Goal: Task Accomplishment & Management: Manage account settings

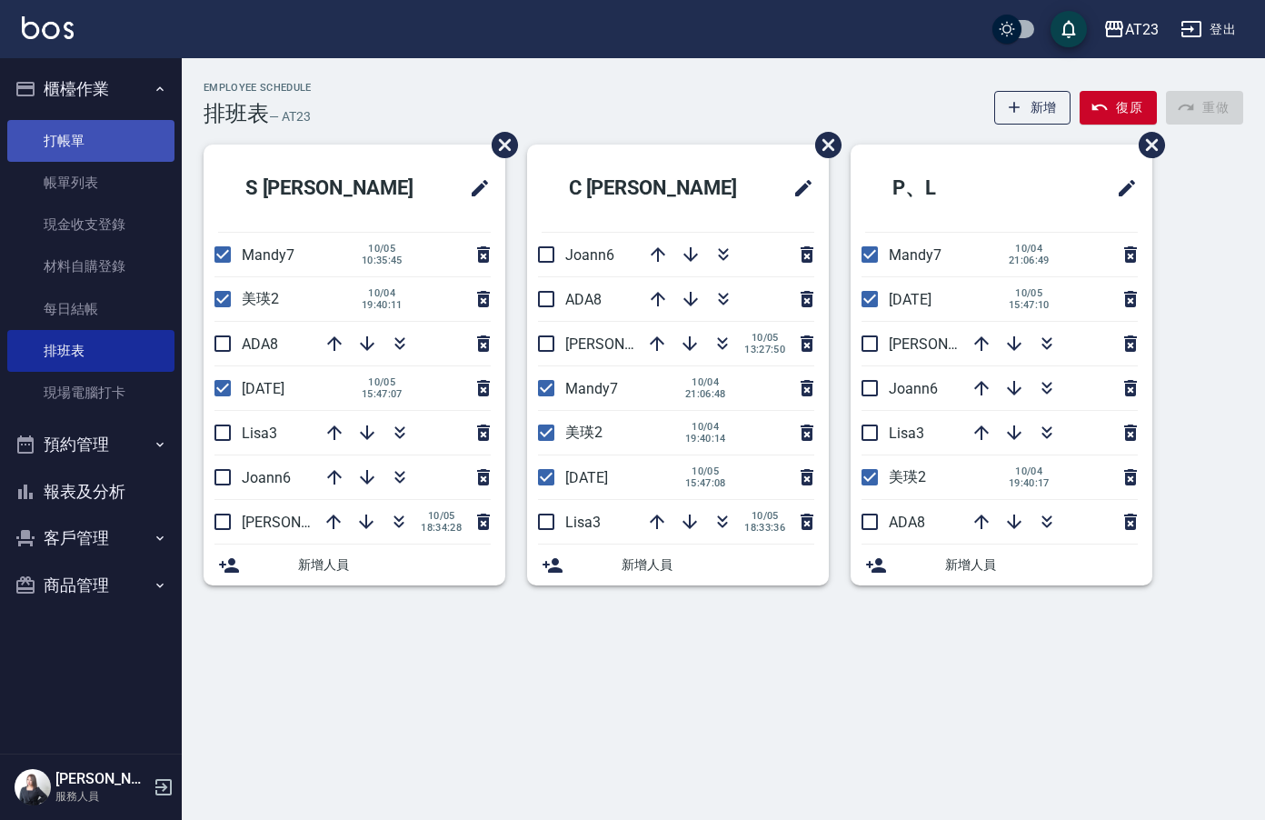
click at [96, 137] on link "打帳單" at bounding box center [90, 141] width 167 height 42
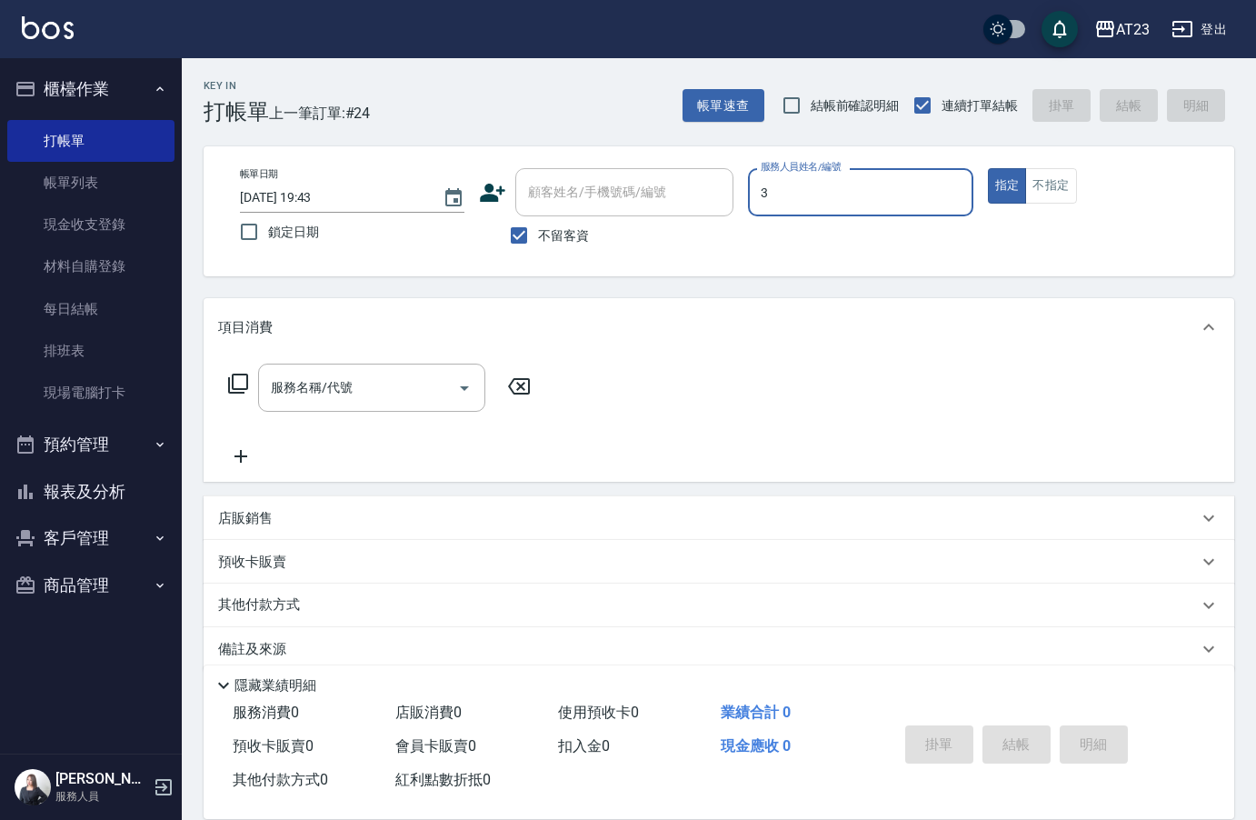
type input "[PERSON_NAME]-3"
type button "true"
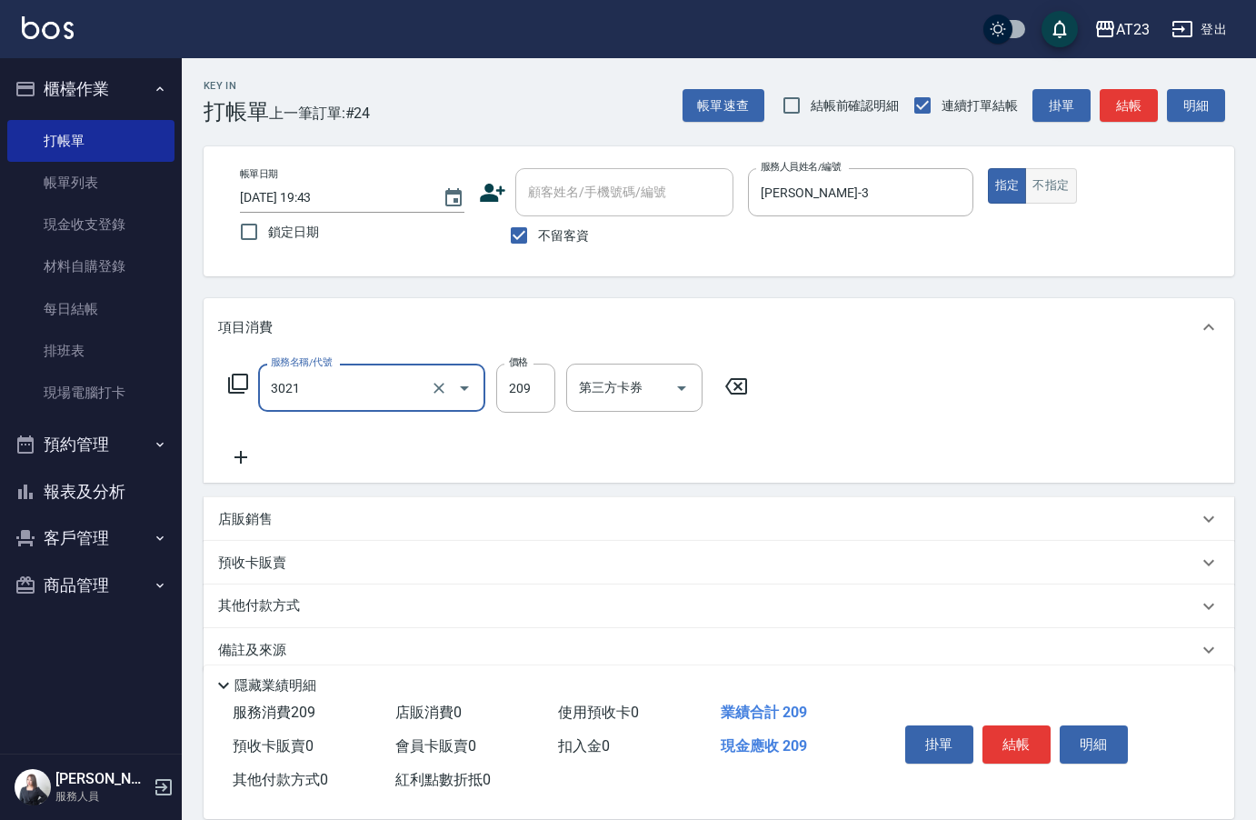
type input "(活動)學生剪髮(3021)"
click at [1029, 182] on button "不指定" at bounding box center [1050, 185] width 51 height 35
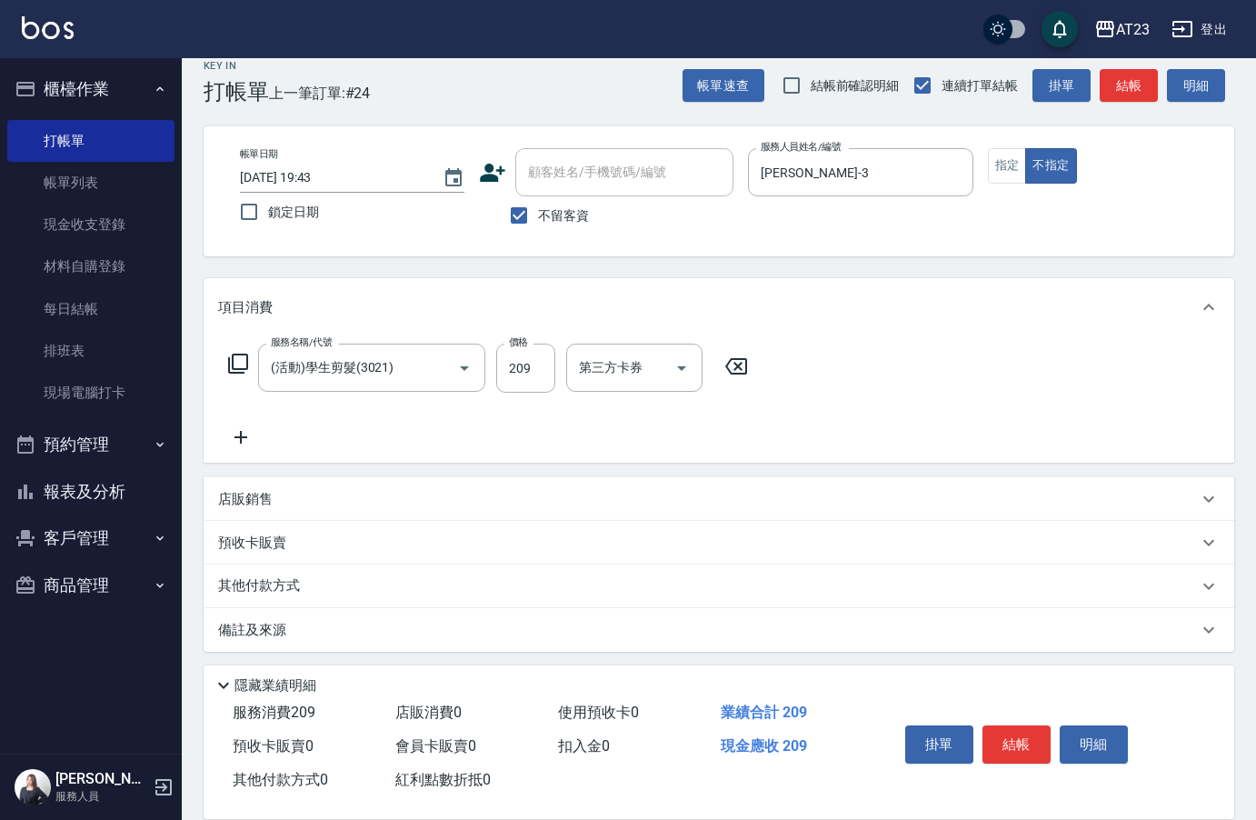
scroll to position [26, 0]
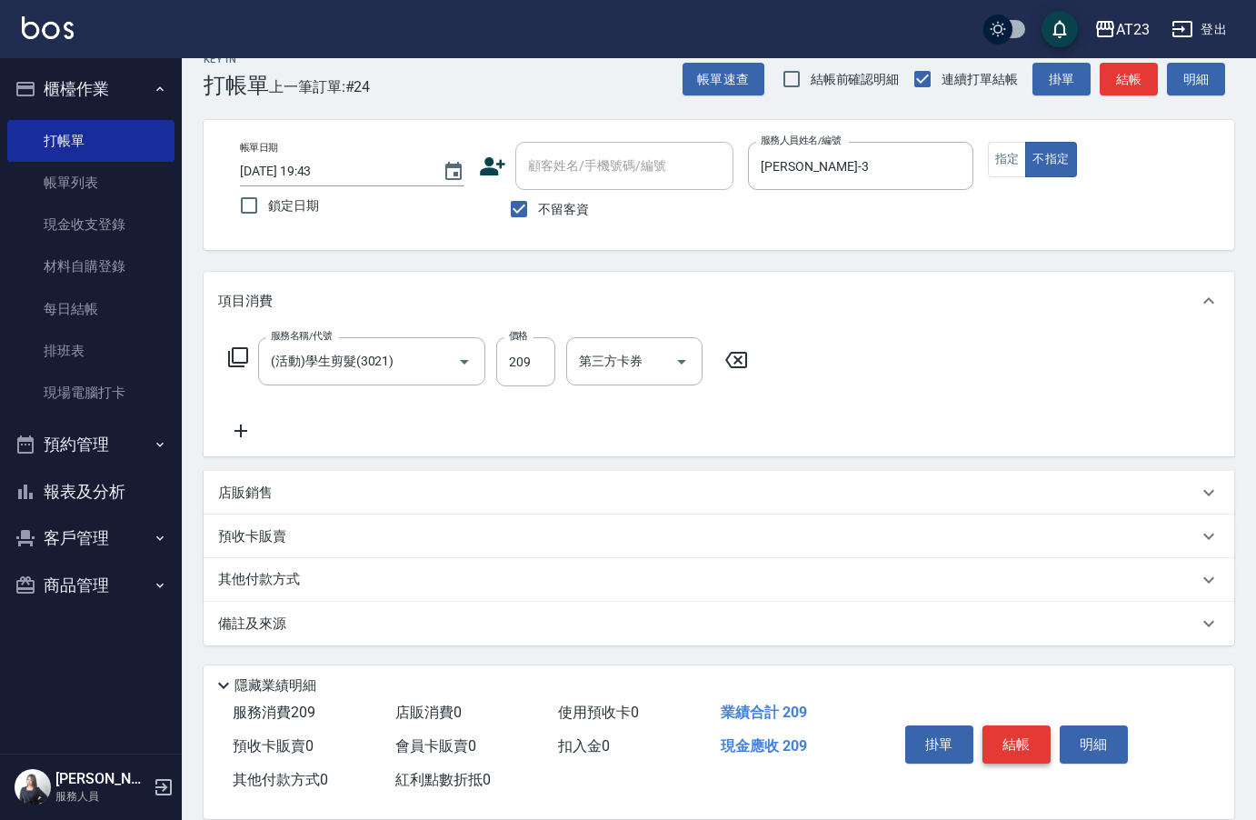
click at [1009, 732] on button "結帳" at bounding box center [1016, 744] width 68 height 38
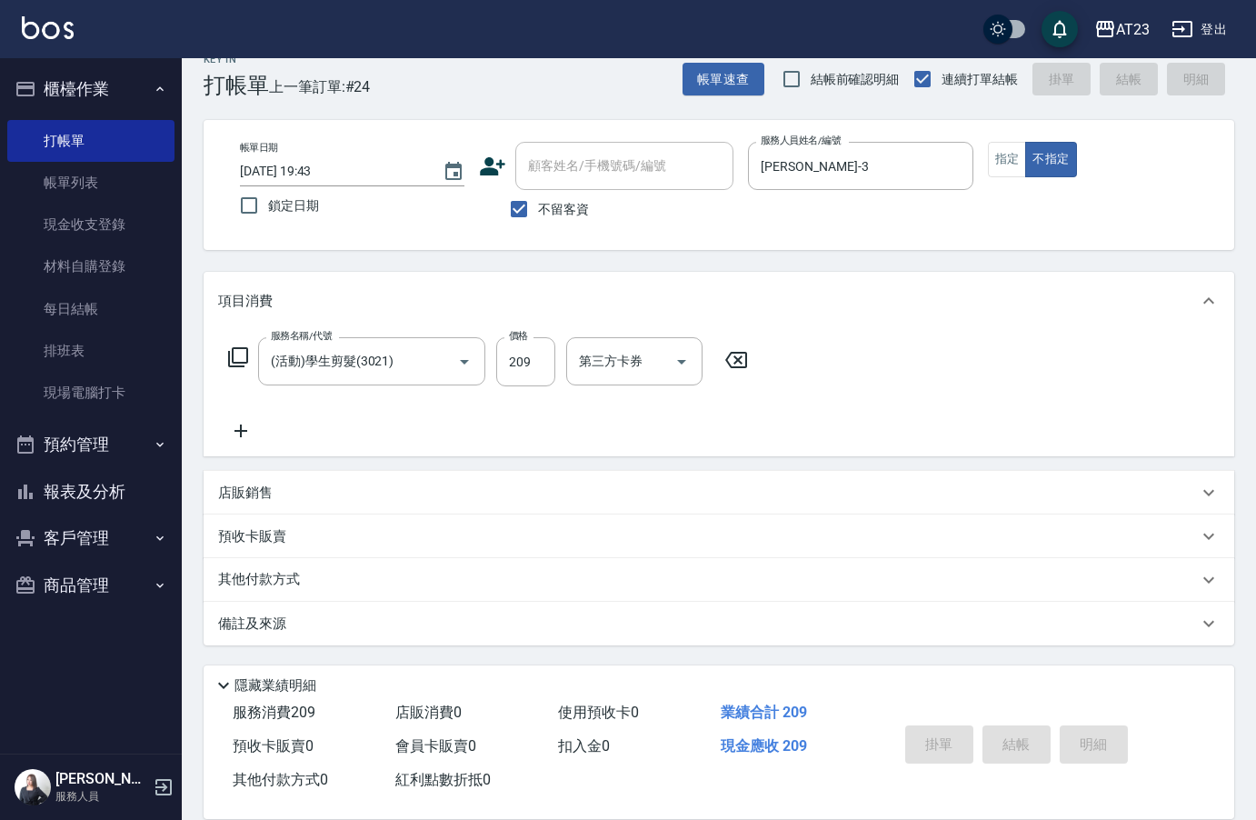
type input "[DATE] 19:44"
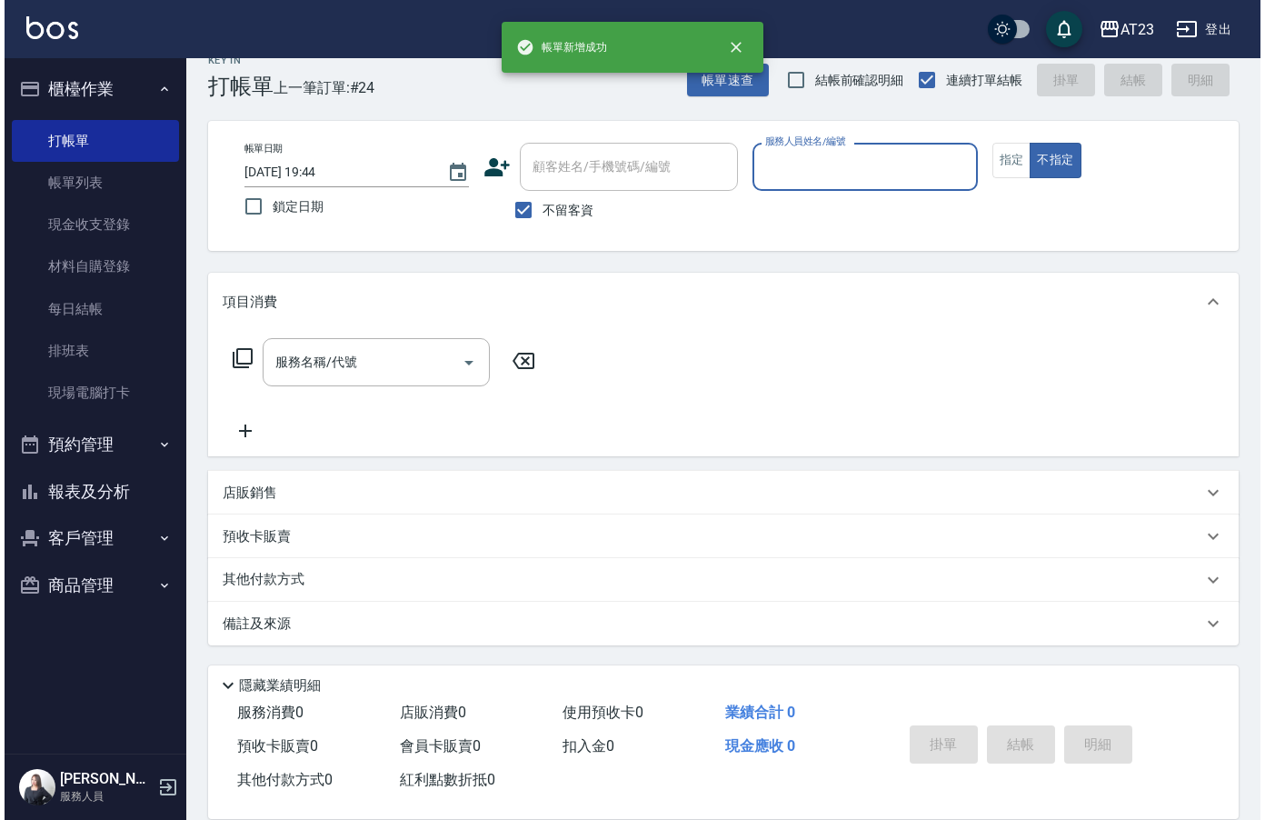
scroll to position [25, 0]
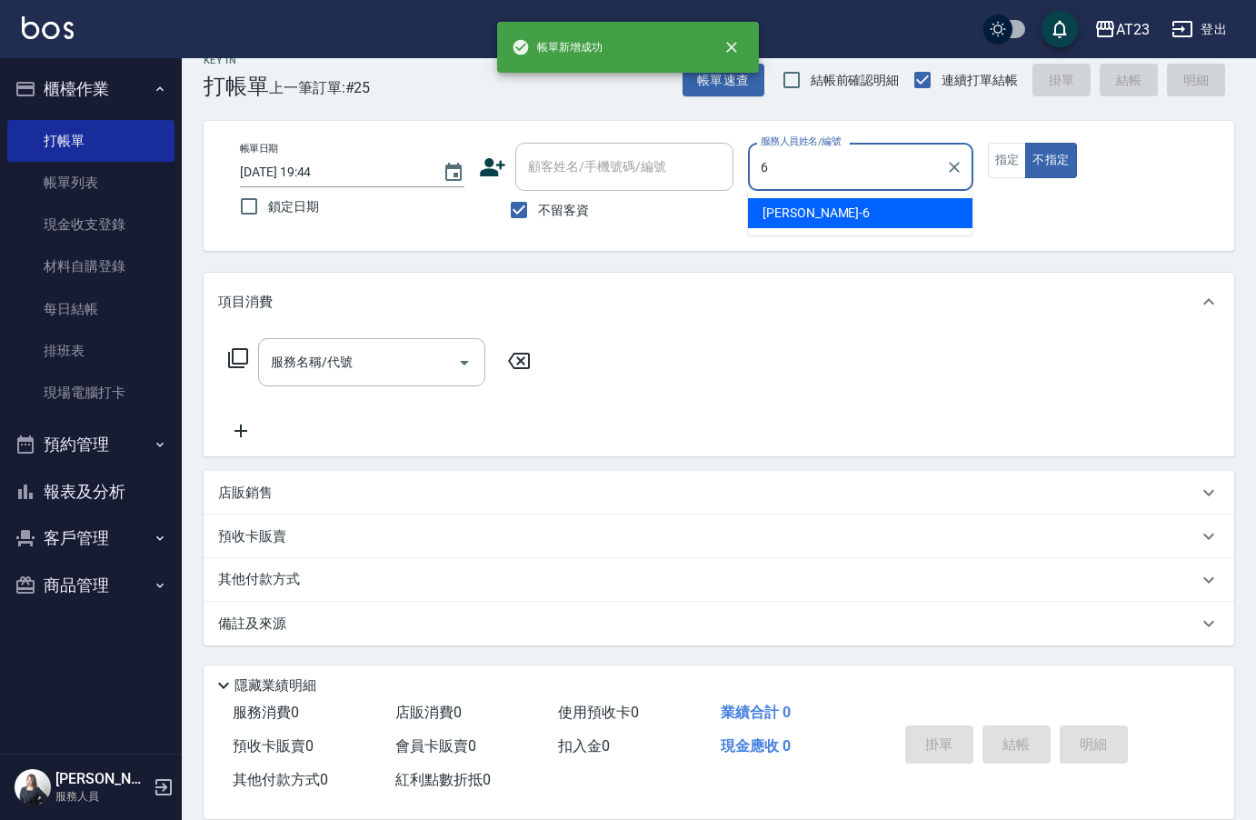
type input "Joann-6"
type button "false"
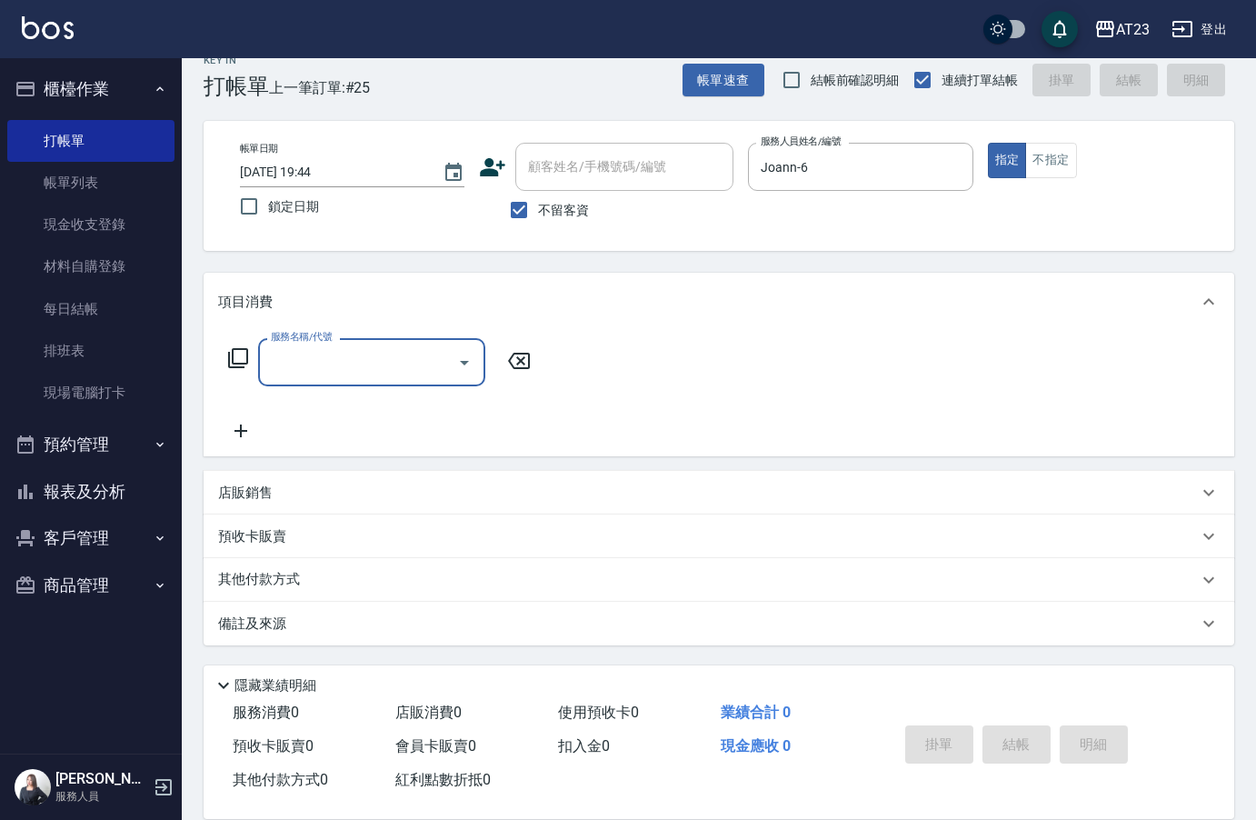
click at [224, 356] on div "服務名稱/代號 服務名稱/代號" at bounding box center [379, 362] width 323 height 48
click at [227, 355] on icon at bounding box center [238, 358] width 22 height 22
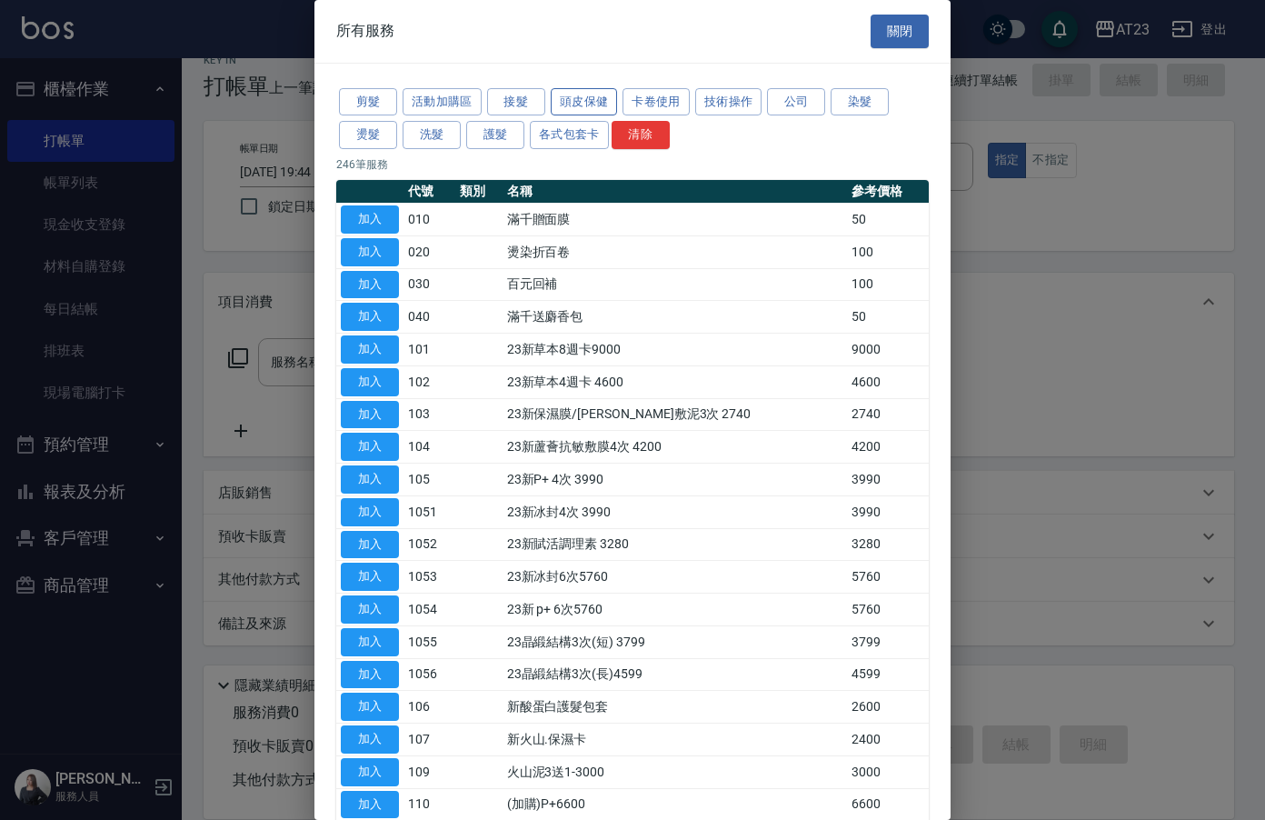
click at [593, 100] on button "頭皮保健" at bounding box center [584, 102] width 67 height 28
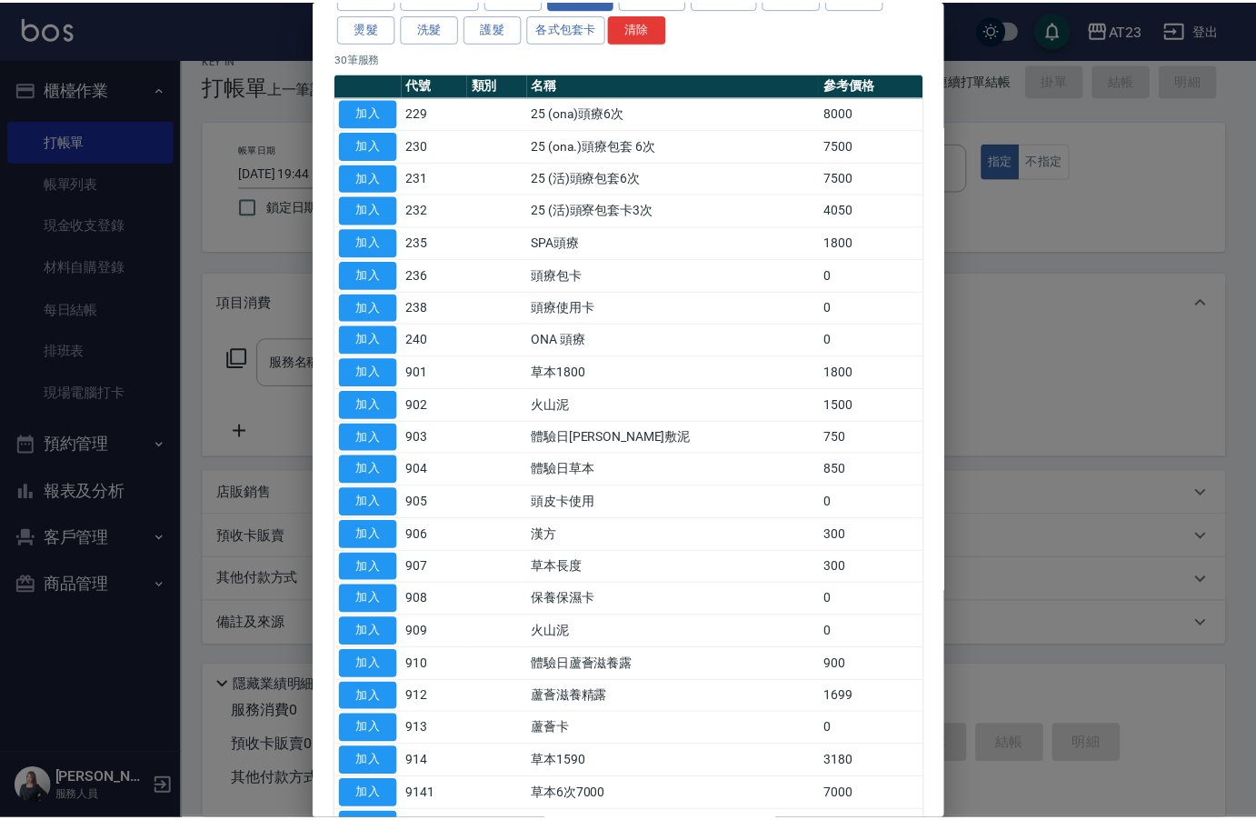
scroll to position [273, 0]
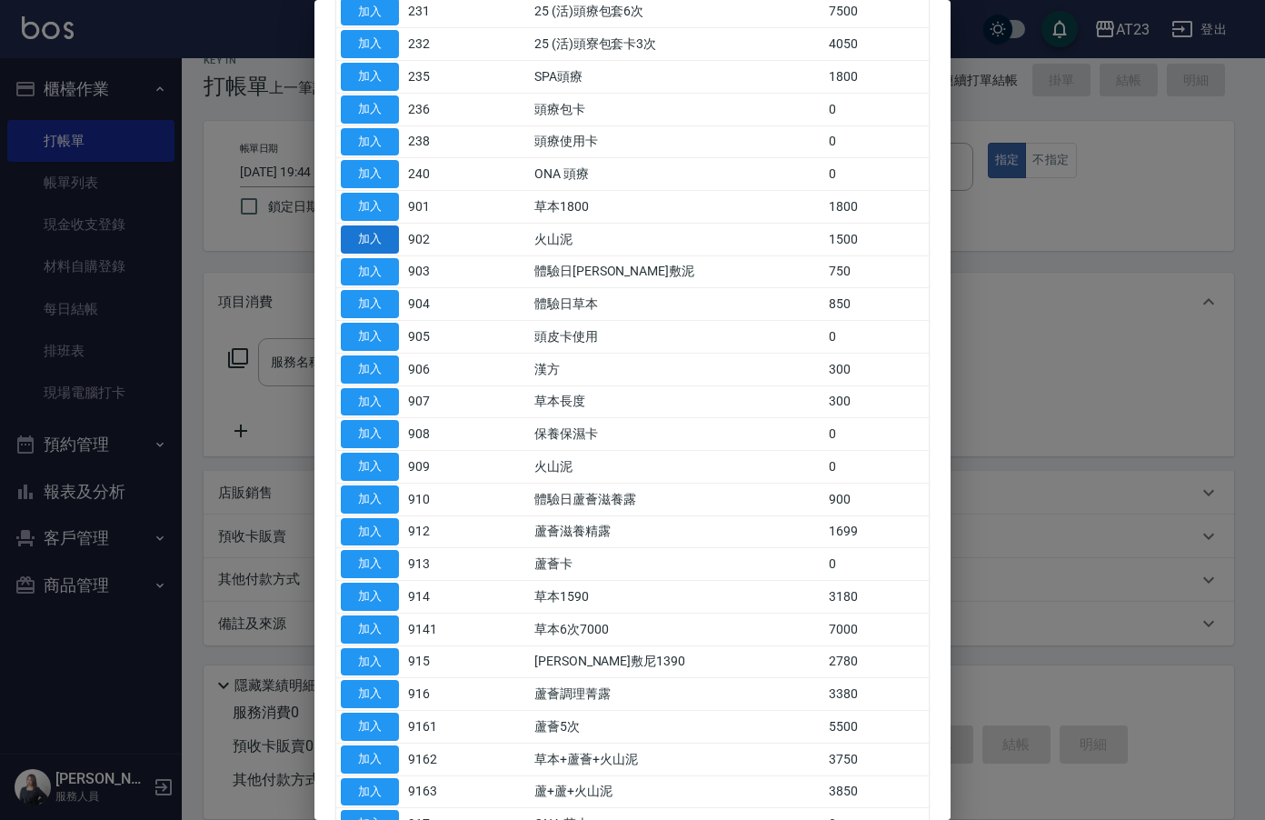
click at [358, 239] on button "加入" at bounding box center [370, 239] width 58 height 28
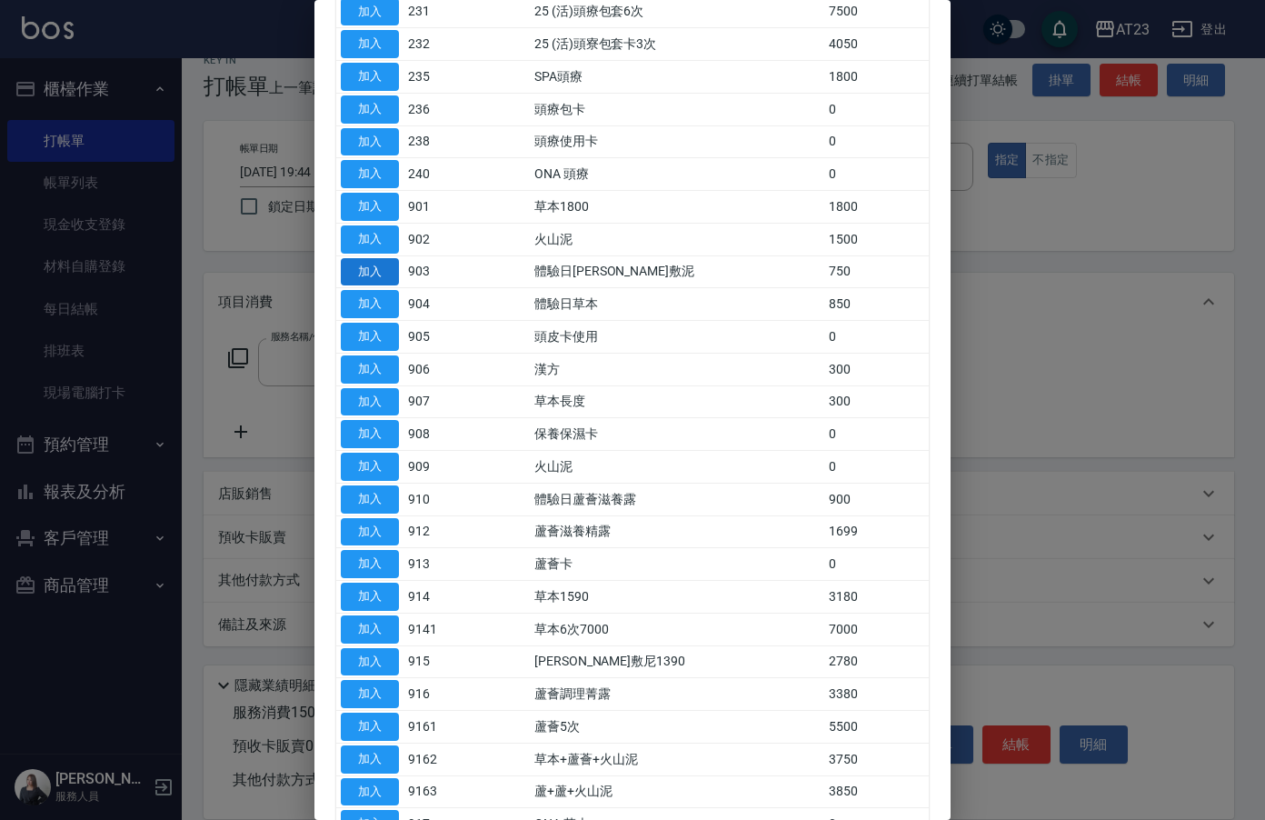
type input "火山泥(902)"
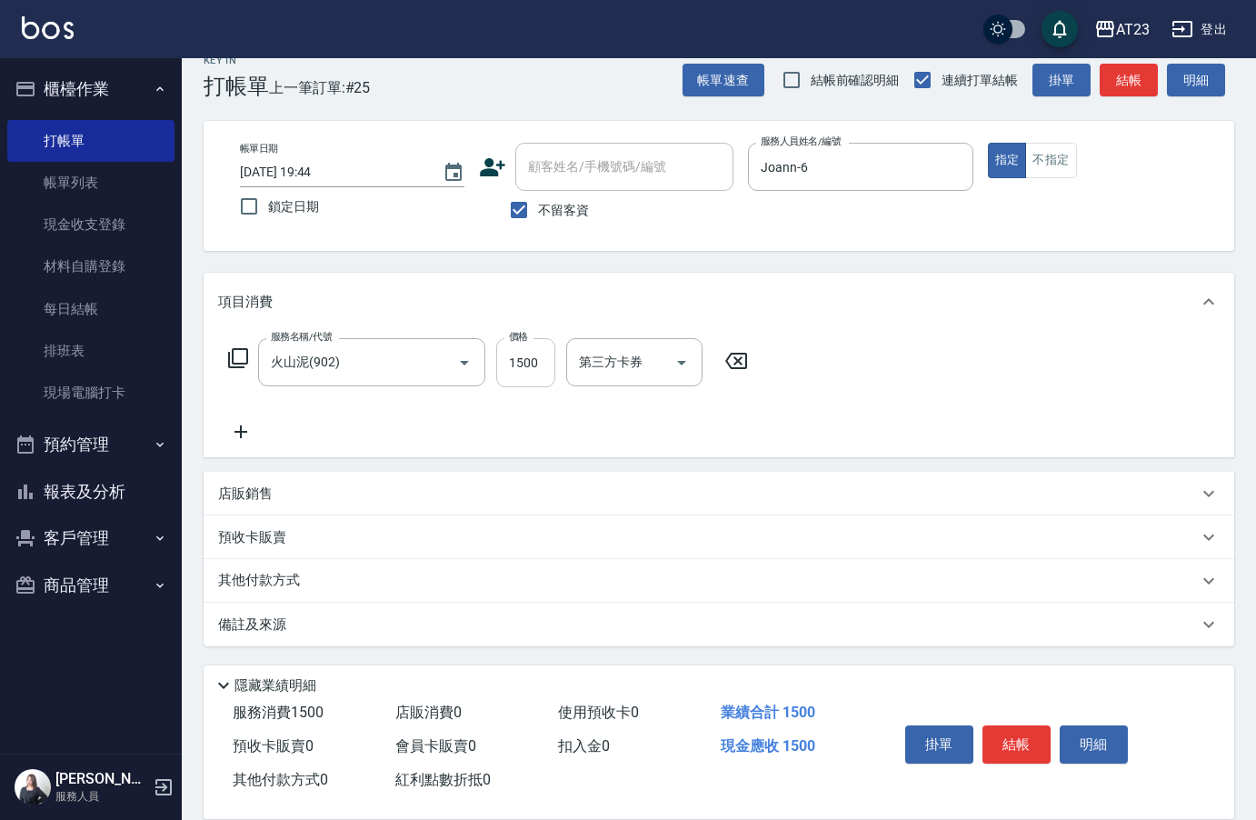
click at [522, 381] on input "1500" at bounding box center [525, 362] width 59 height 49
type input "1390"
click at [292, 564] on div "其他付款方式" at bounding box center [719, 580] width 1030 height 44
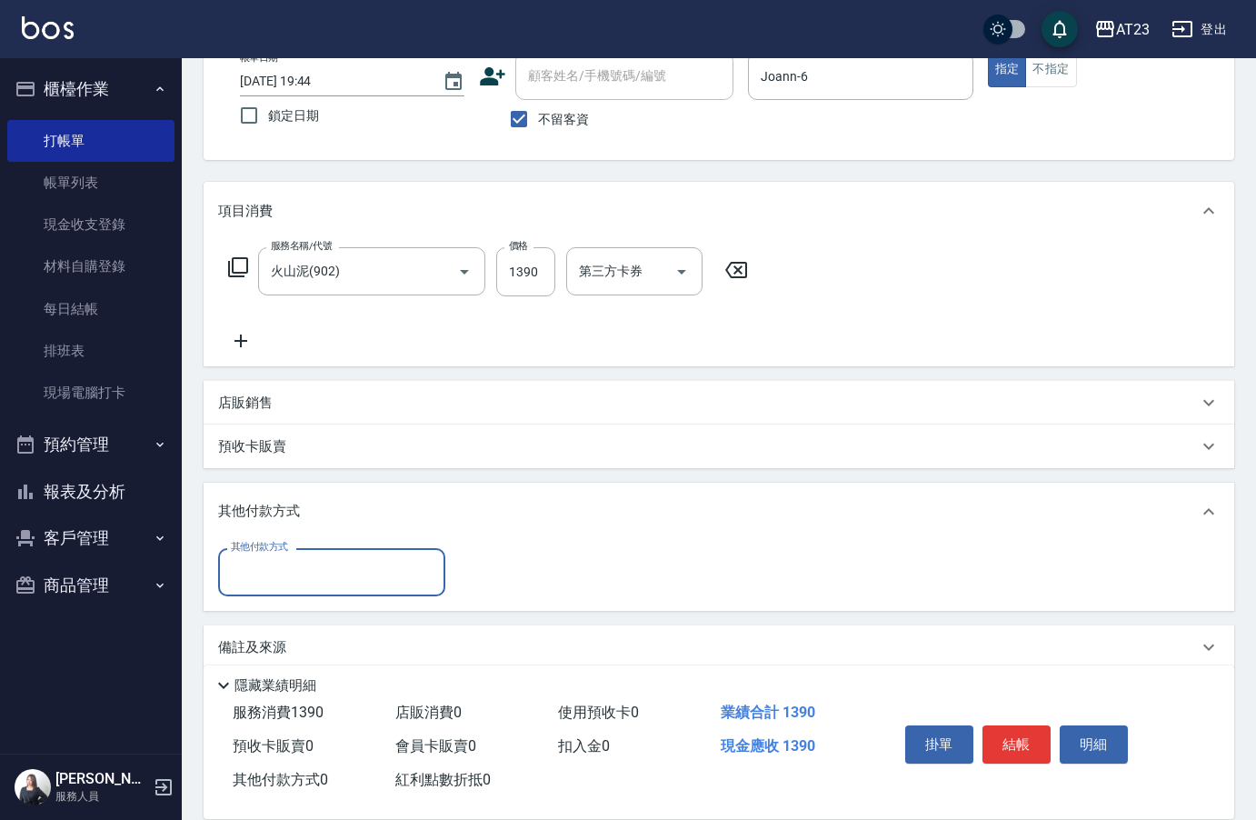
scroll to position [140, 0]
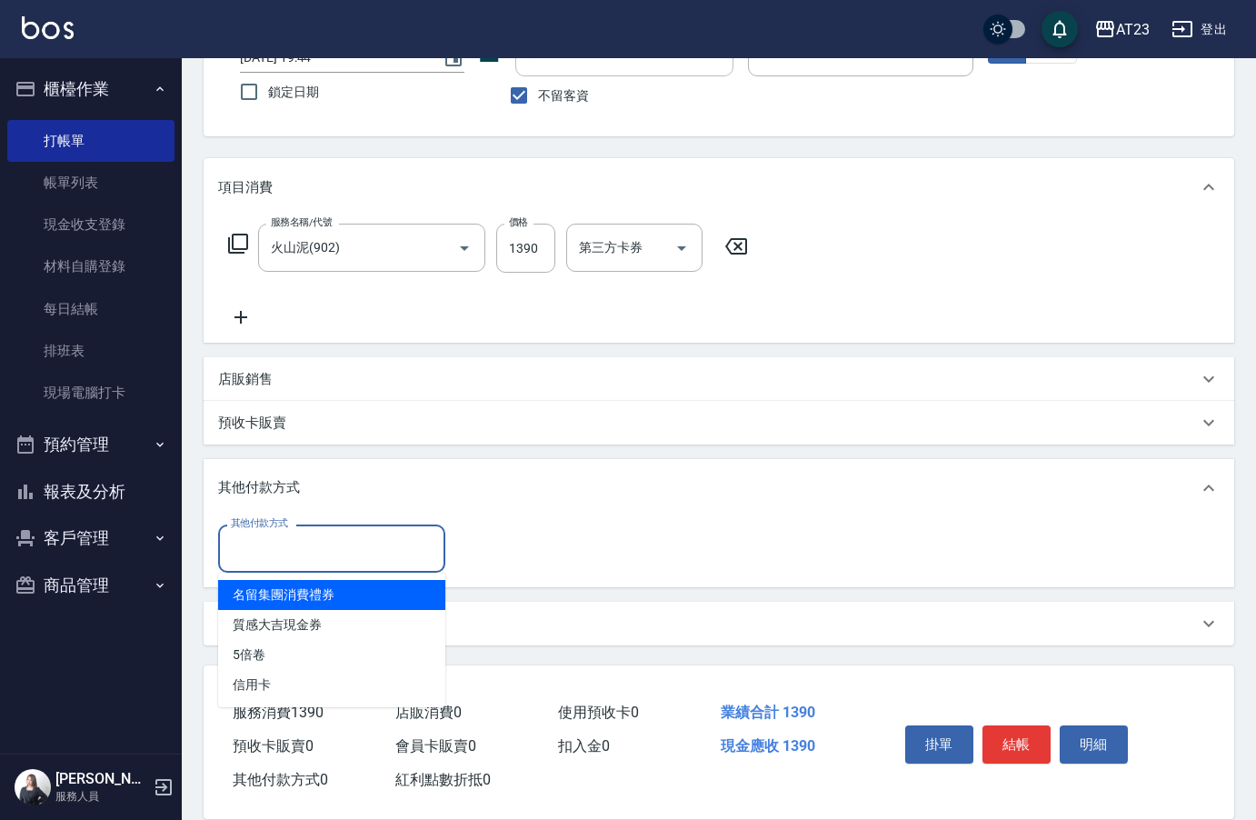
click at [293, 552] on input "其他付款方式" at bounding box center [331, 548] width 211 height 32
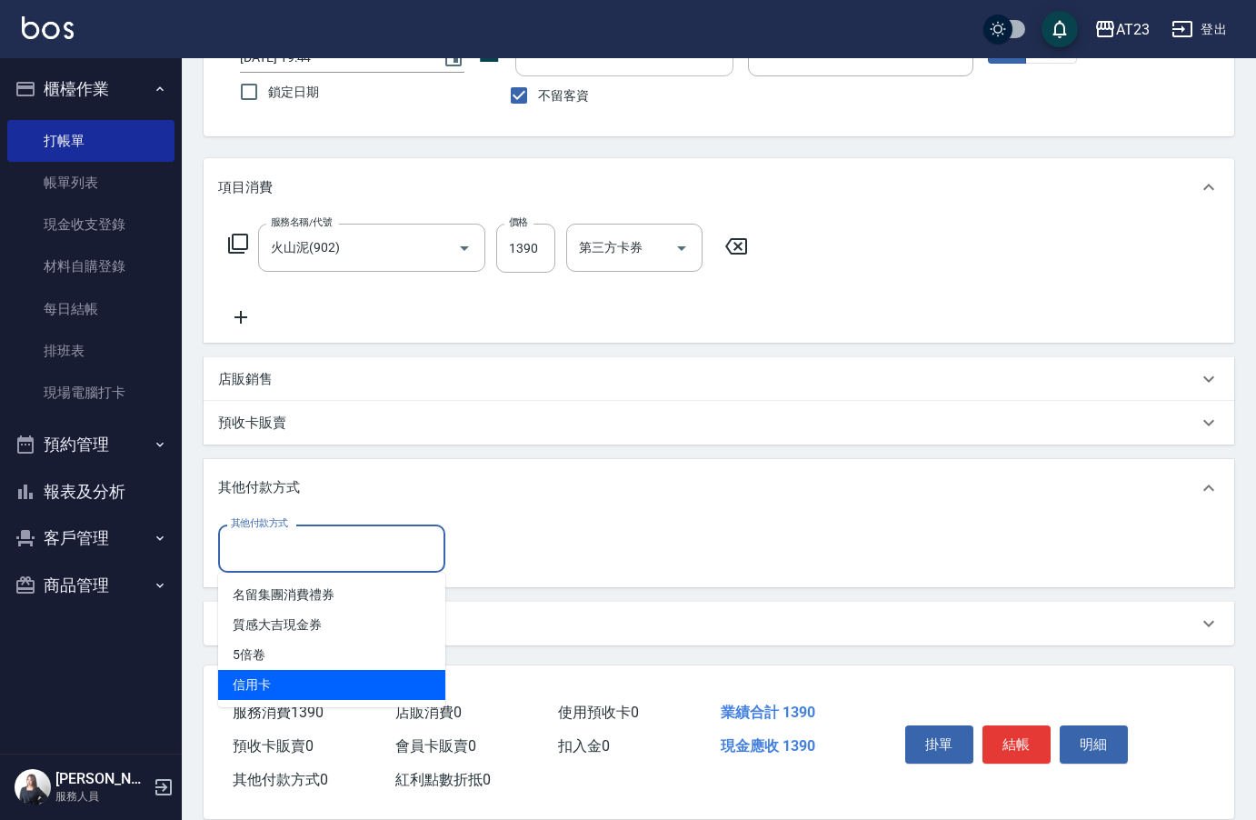
click at [320, 682] on span "信用卡" at bounding box center [331, 685] width 227 height 30
type input "信用卡"
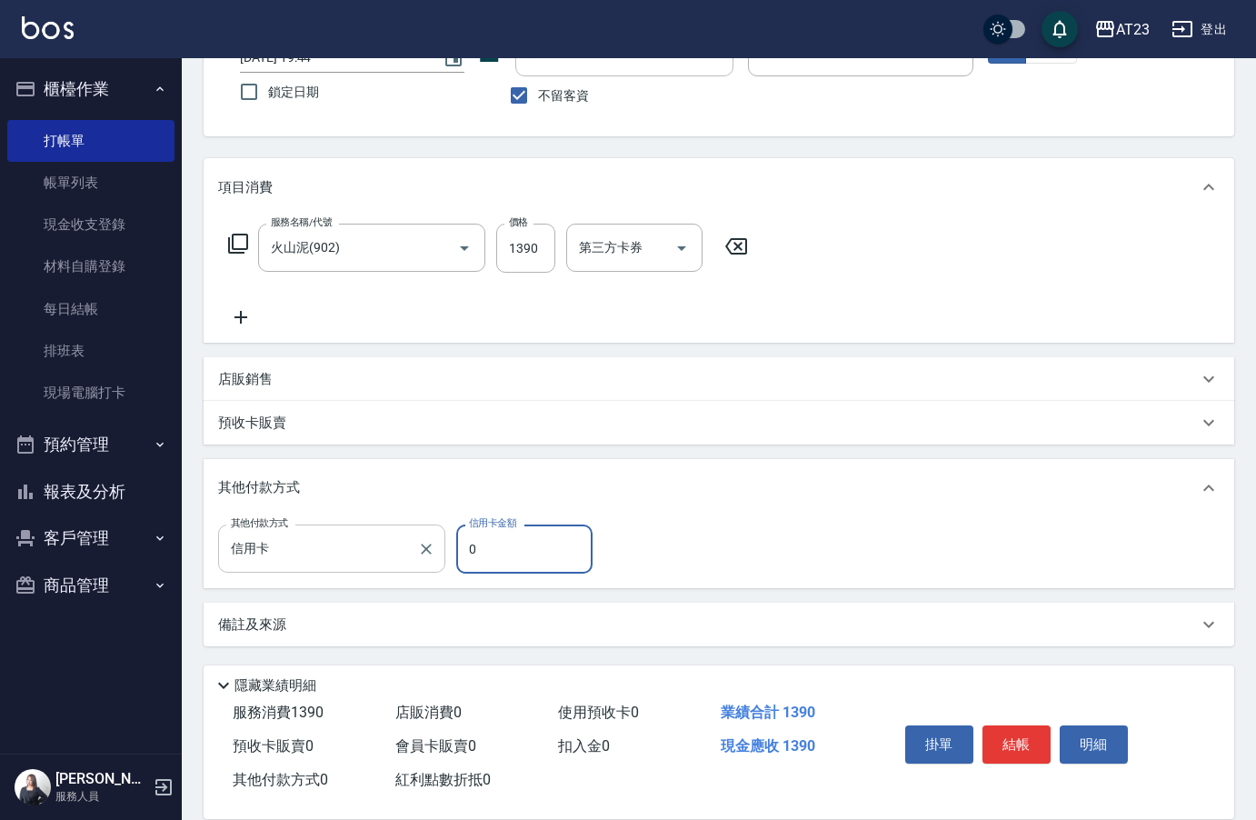
click at [385, 542] on div "其他付款方式 信用卡 其他付款方式 信用卡金額 0 信用卡金額" at bounding box center [410, 548] width 385 height 49
type input "1390"
click at [1025, 725] on button "結帳" at bounding box center [1016, 744] width 68 height 38
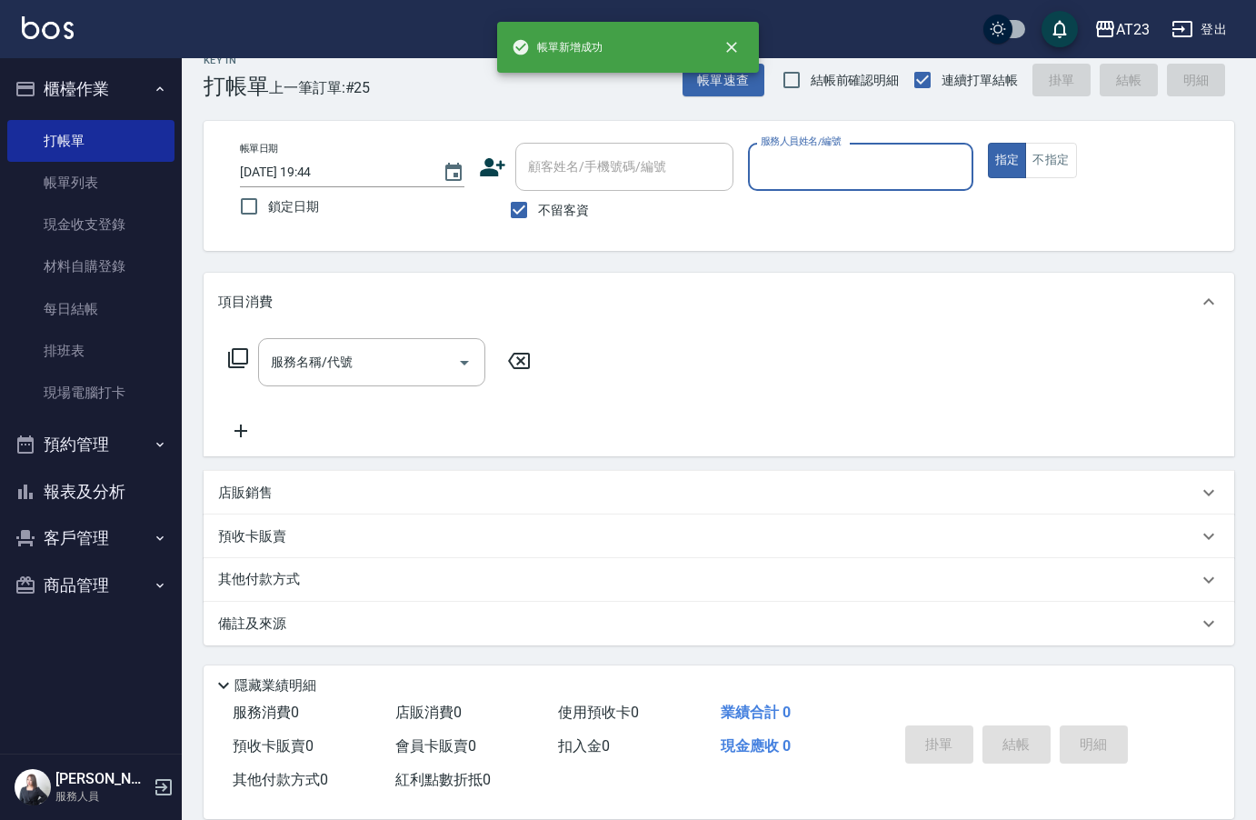
scroll to position [25, 0]
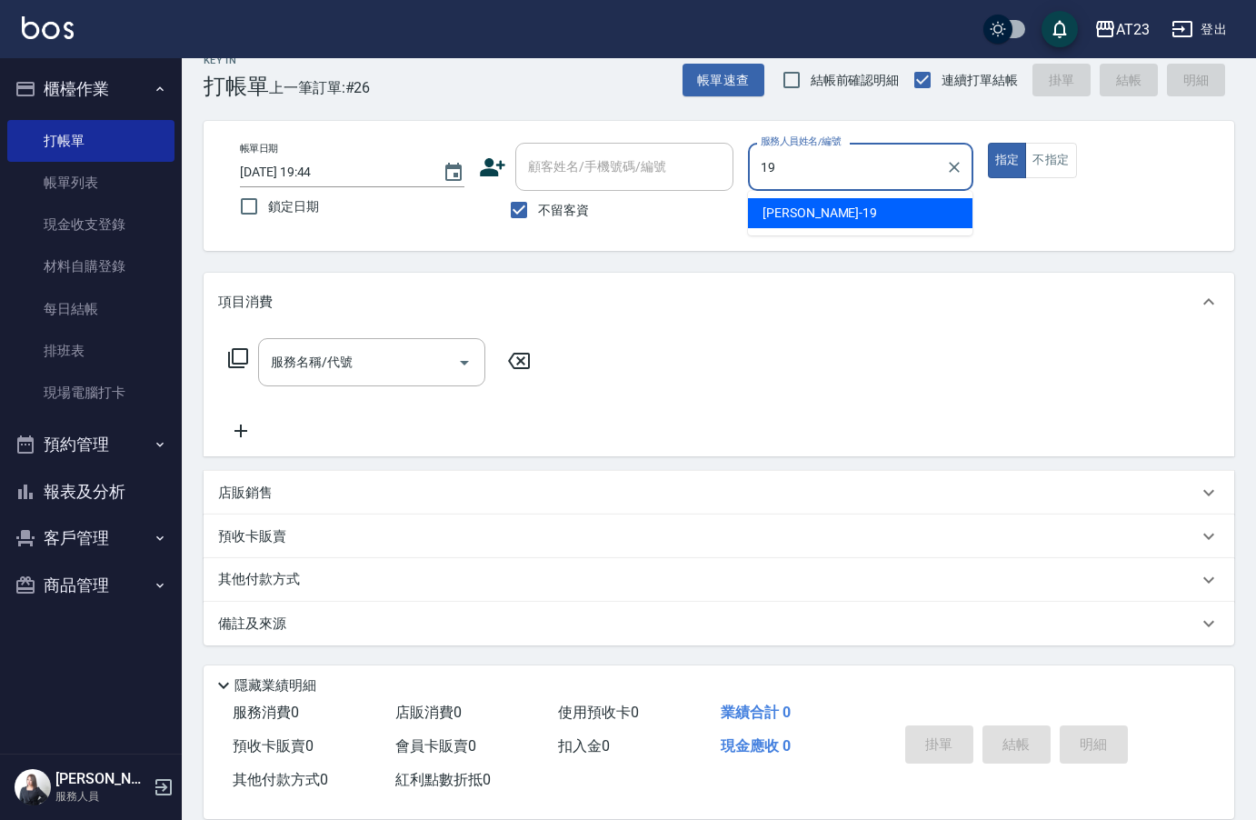
type input "[PERSON_NAME]-19"
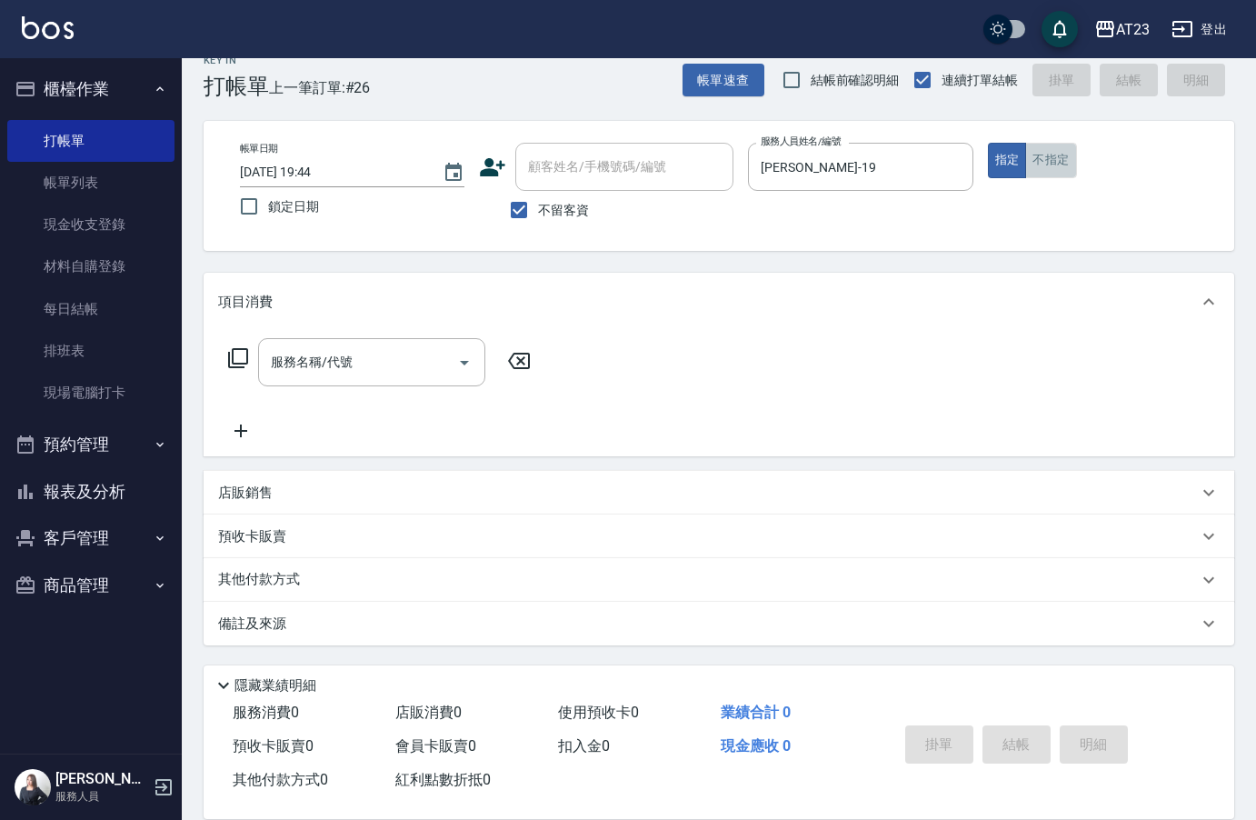
drag, startPoint x: 1059, startPoint y: 156, endPoint x: 721, endPoint y: 313, distance: 372.4
click at [1060, 156] on button "不指定" at bounding box center [1050, 160] width 51 height 35
click at [373, 380] on div "服務名稱/代號" at bounding box center [371, 362] width 227 height 48
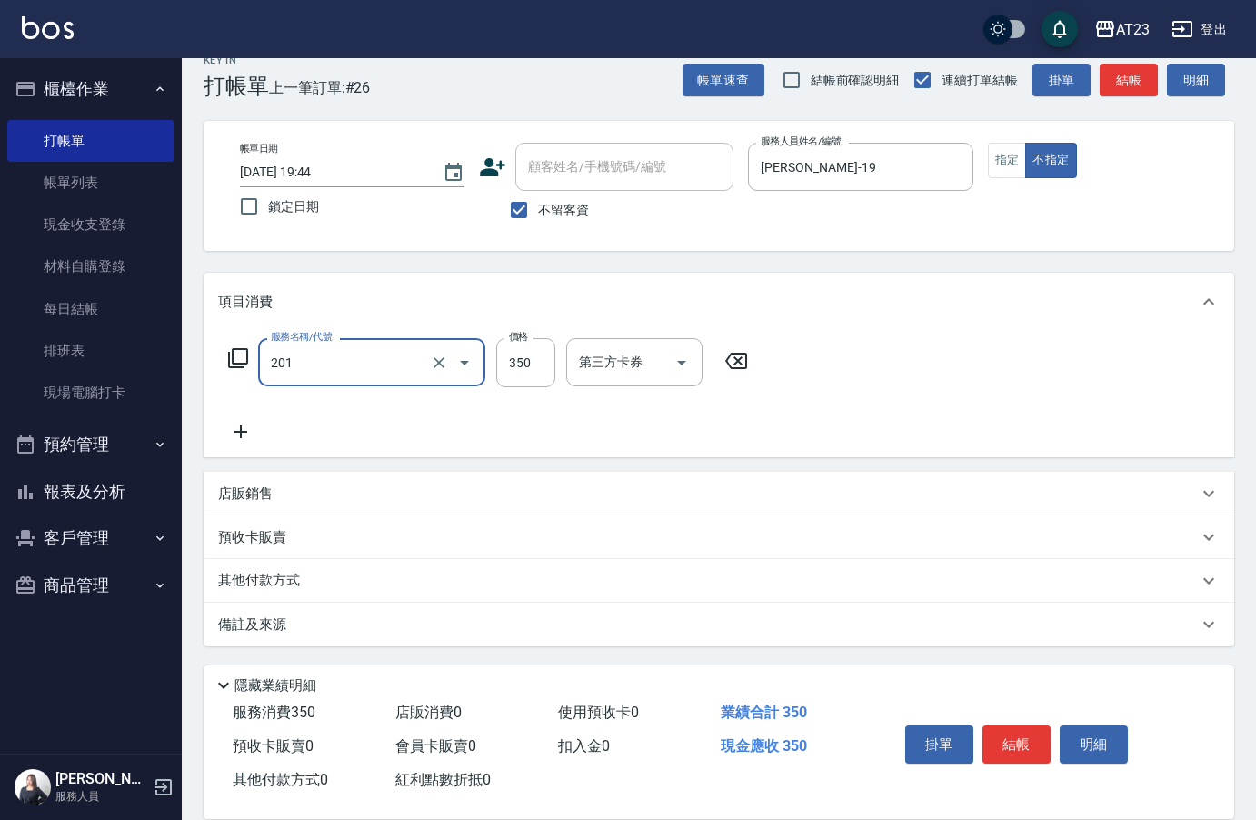
type input "一般洗髮(201)"
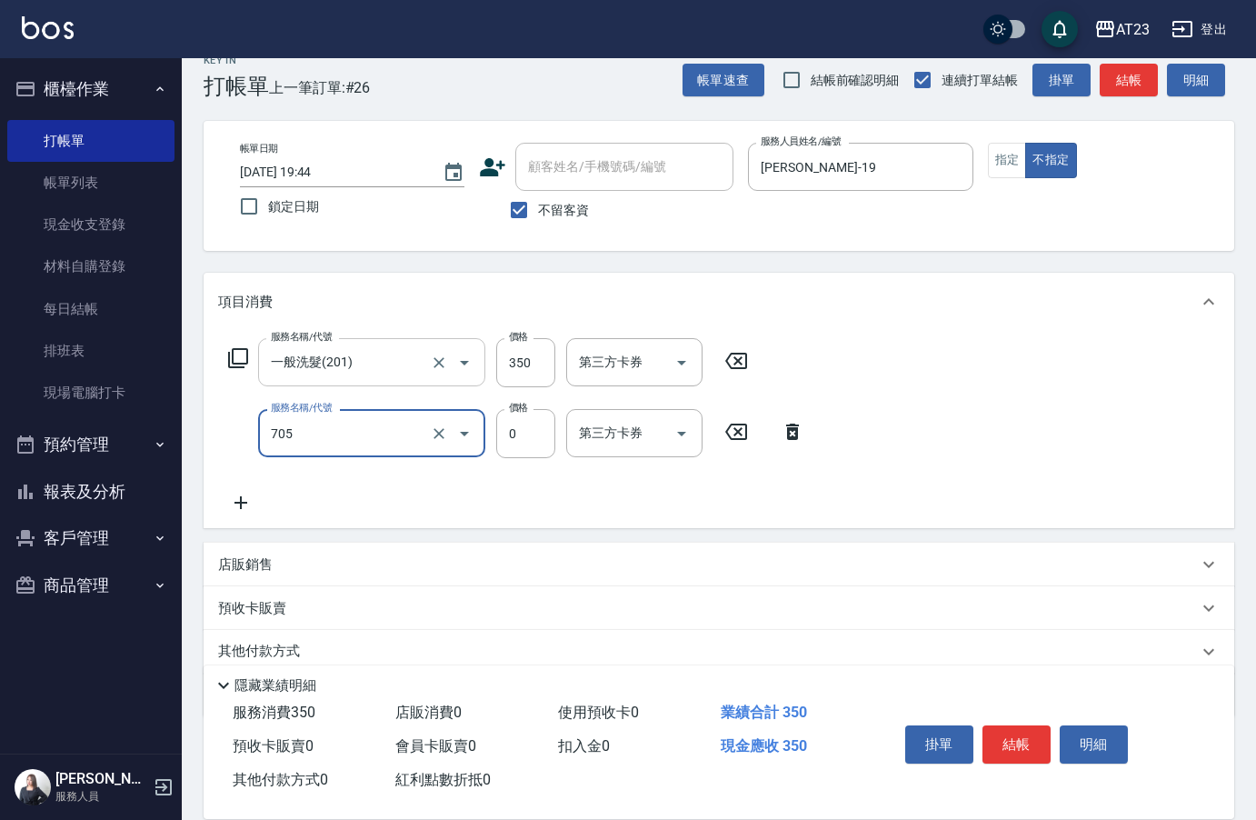
type input "互助50(705)"
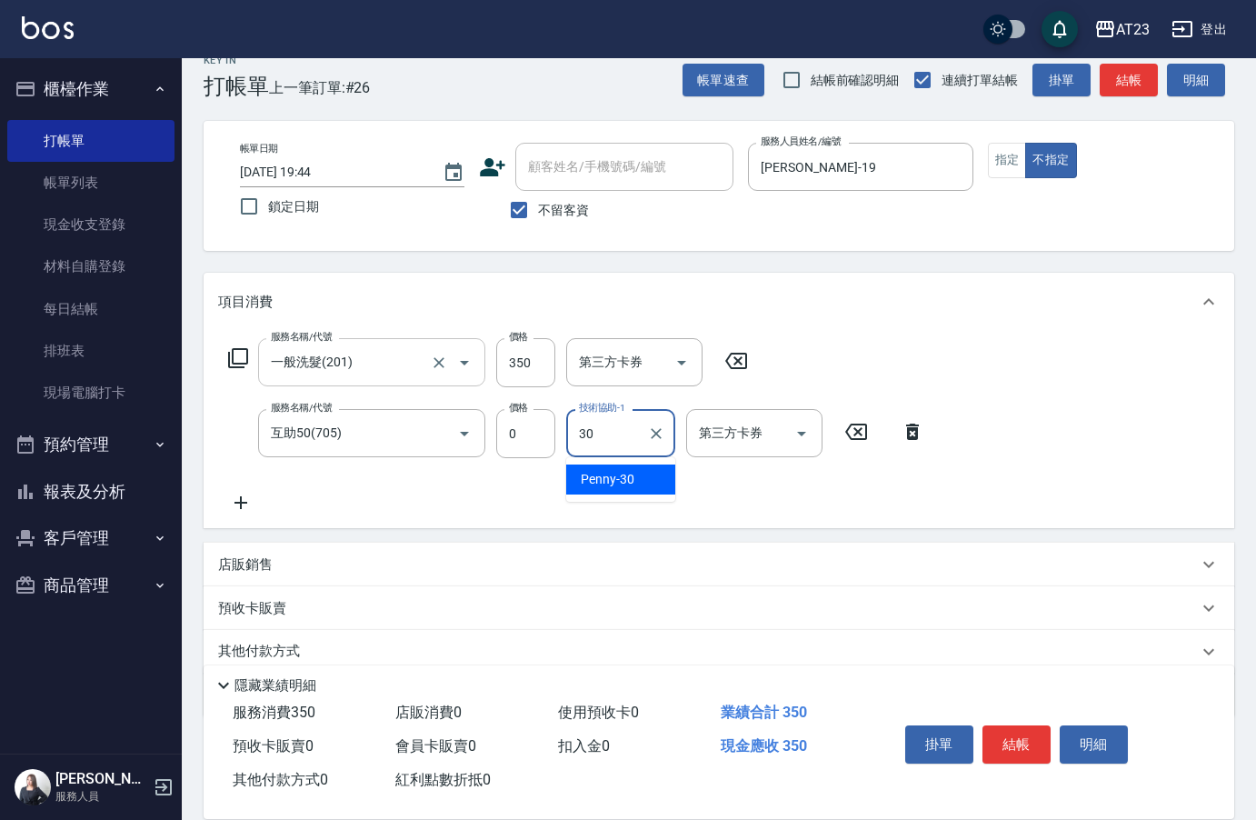
type input "Penny-30"
click at [1019, 744] on button "結帳" at bounding box center [1016, 744] width 68 height 38
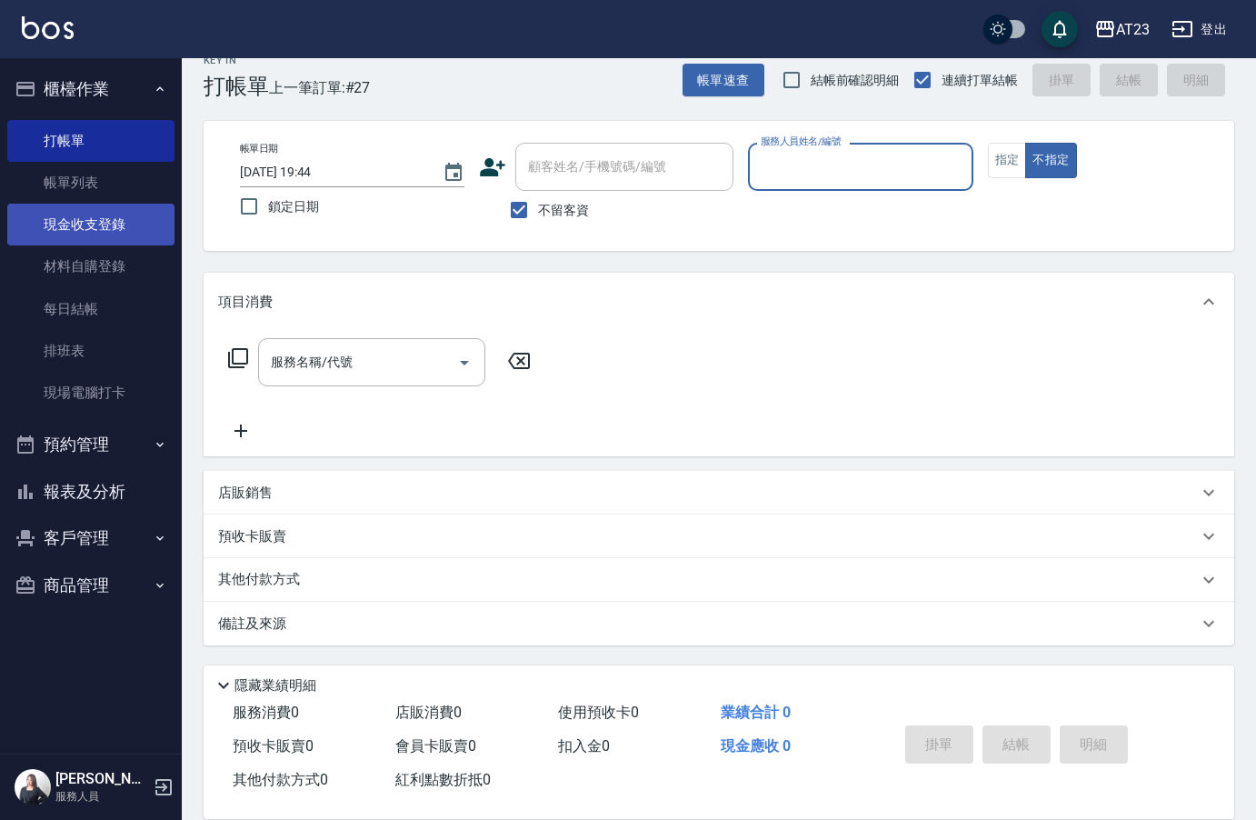
drag, startPoint x: 101, startPoint y: 216, endPoint x: 91, endPoint y: 215, distance: 10.0
click at [101, 216] on link "現金收支登錄" at bounding box center [90, 225] width 167 height 42
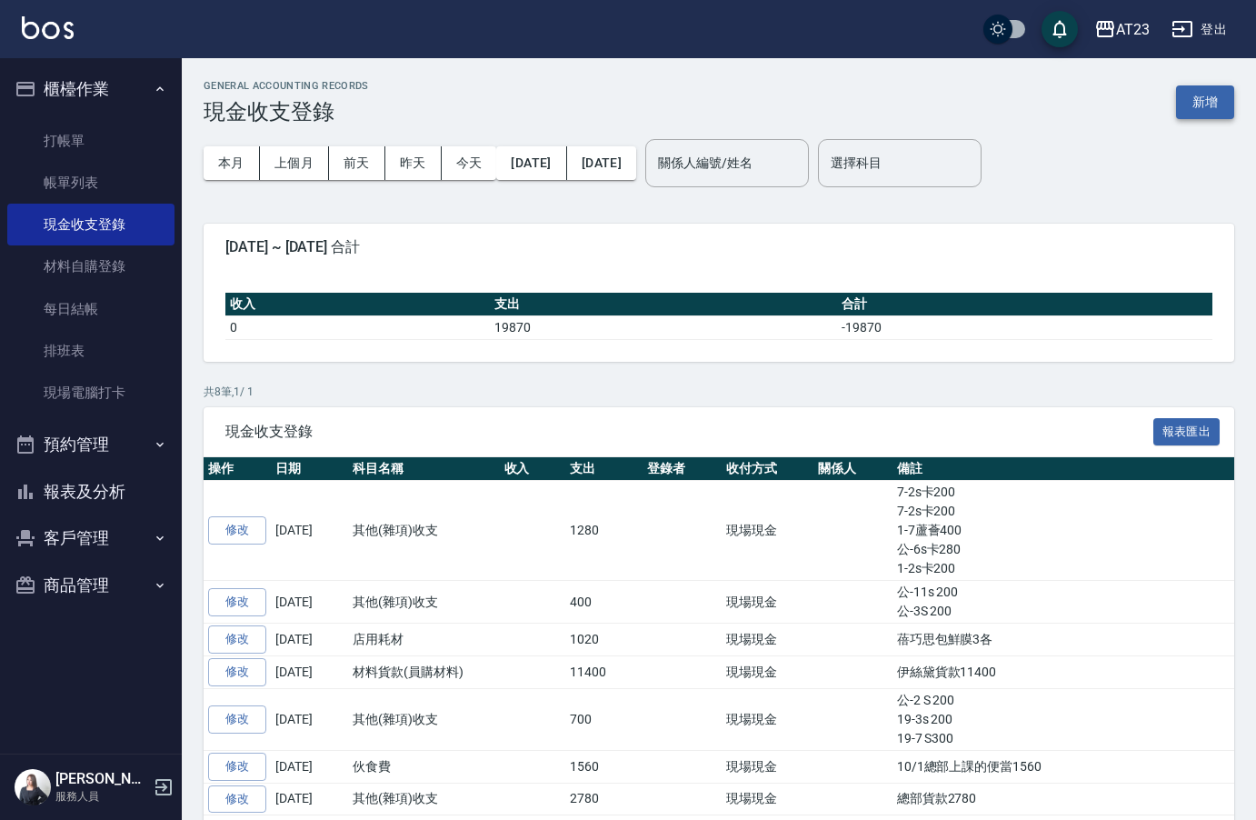
click at [1206, 118] on button "新增" at bounding box center [1205, 102] width 58 height 34
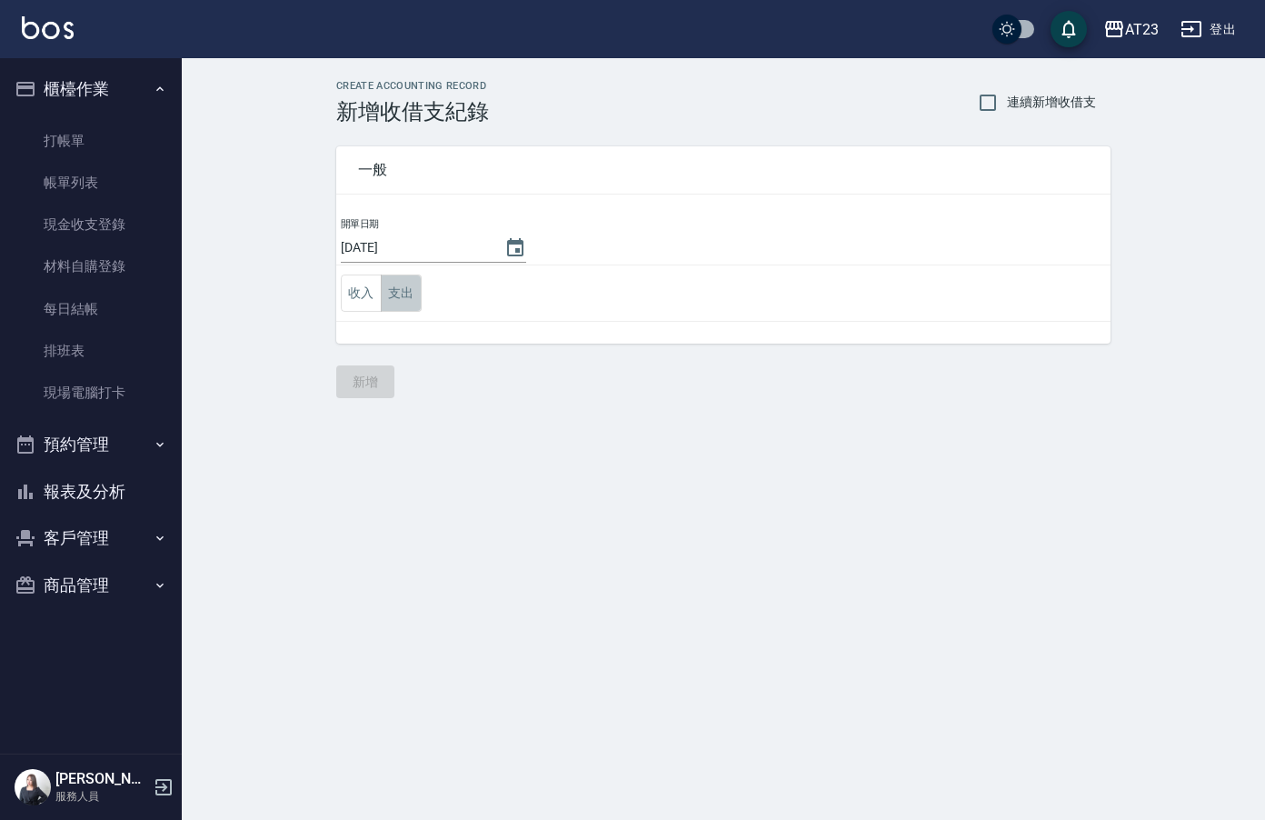
click at [403, 294] on button "支出" at bounding box center [401, 292] width 41 height 37
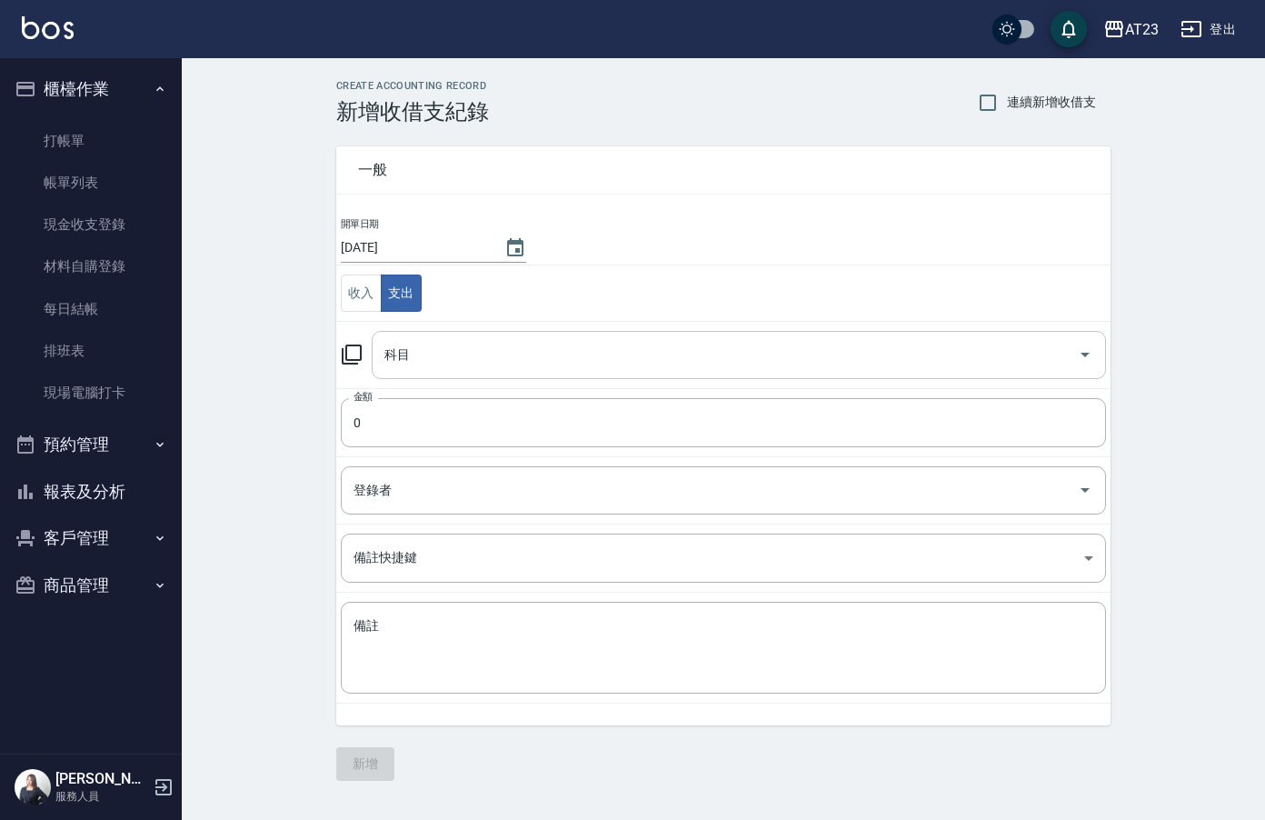
click at [453, 332] on div "科目" at bounding box center [739, 355] width 734 height 48
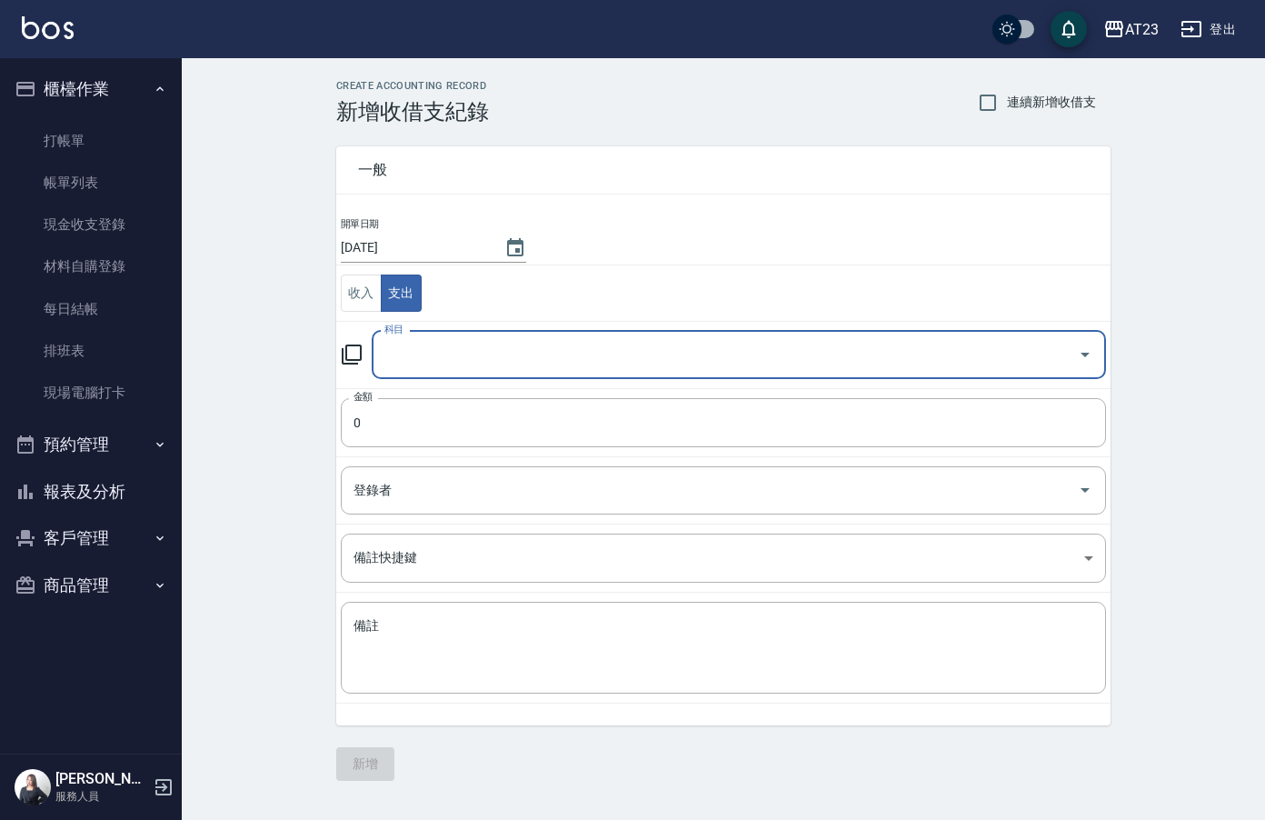
drag, startPoint x: 497, startPoint y: 365, endPoint x: 513, endPoint y: 360, distance: 17.2
click at [505, 365] on input "科目" at bounding box center [725, 355] width 691 height 32
click at [568, 366] on input "科目" at bounding box center [725, 355] width 691 height 32
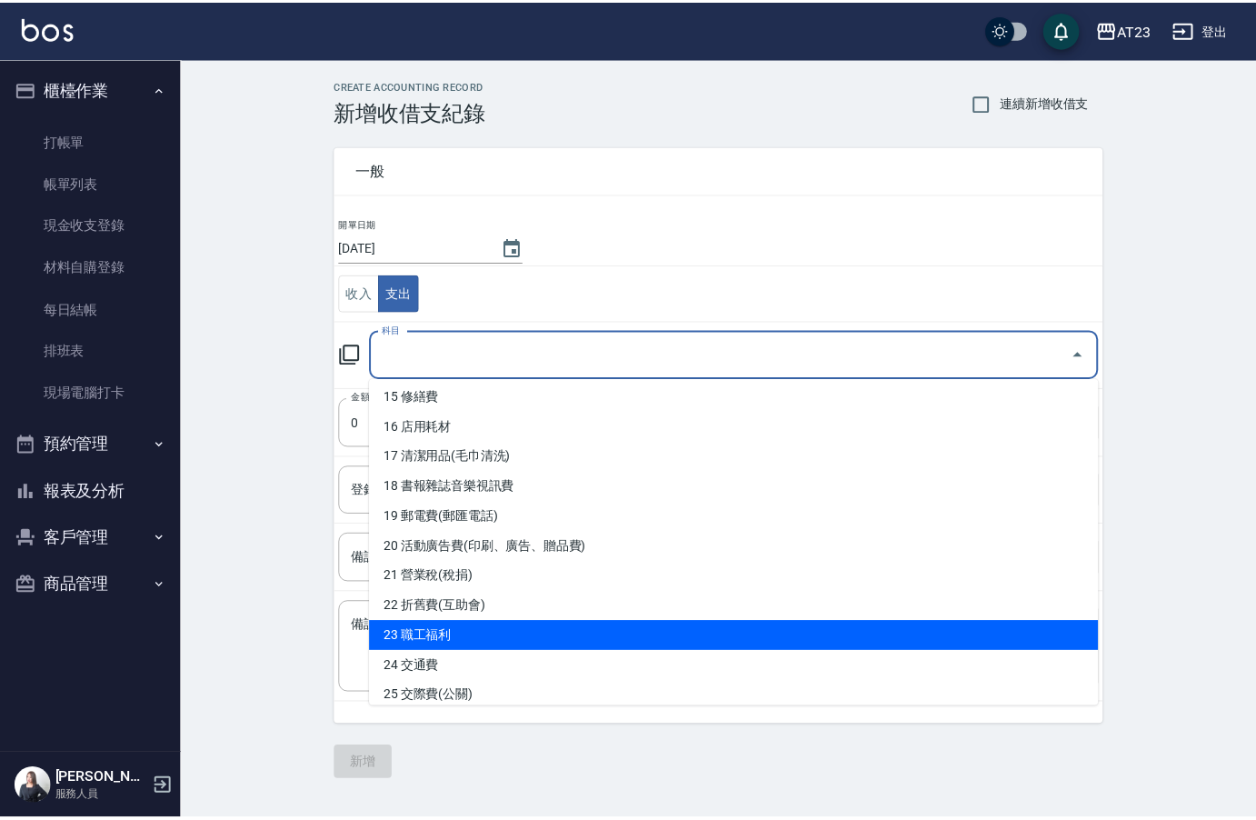
scroll to position [545, 0]
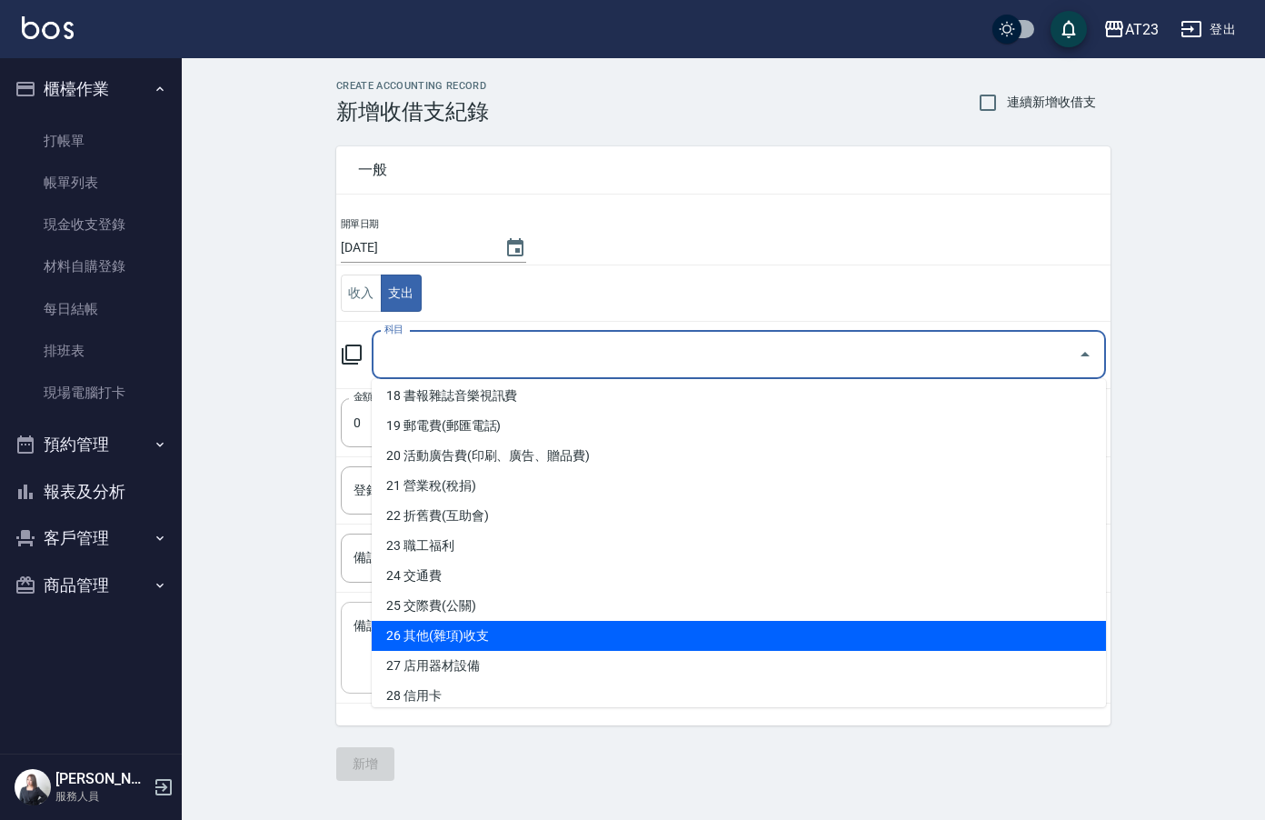
click at [766, 639] on li "26 其他(雜項)收支" at bounding box center [739, 636] width 734 height 30
type input "26 其他(雜項)收支"
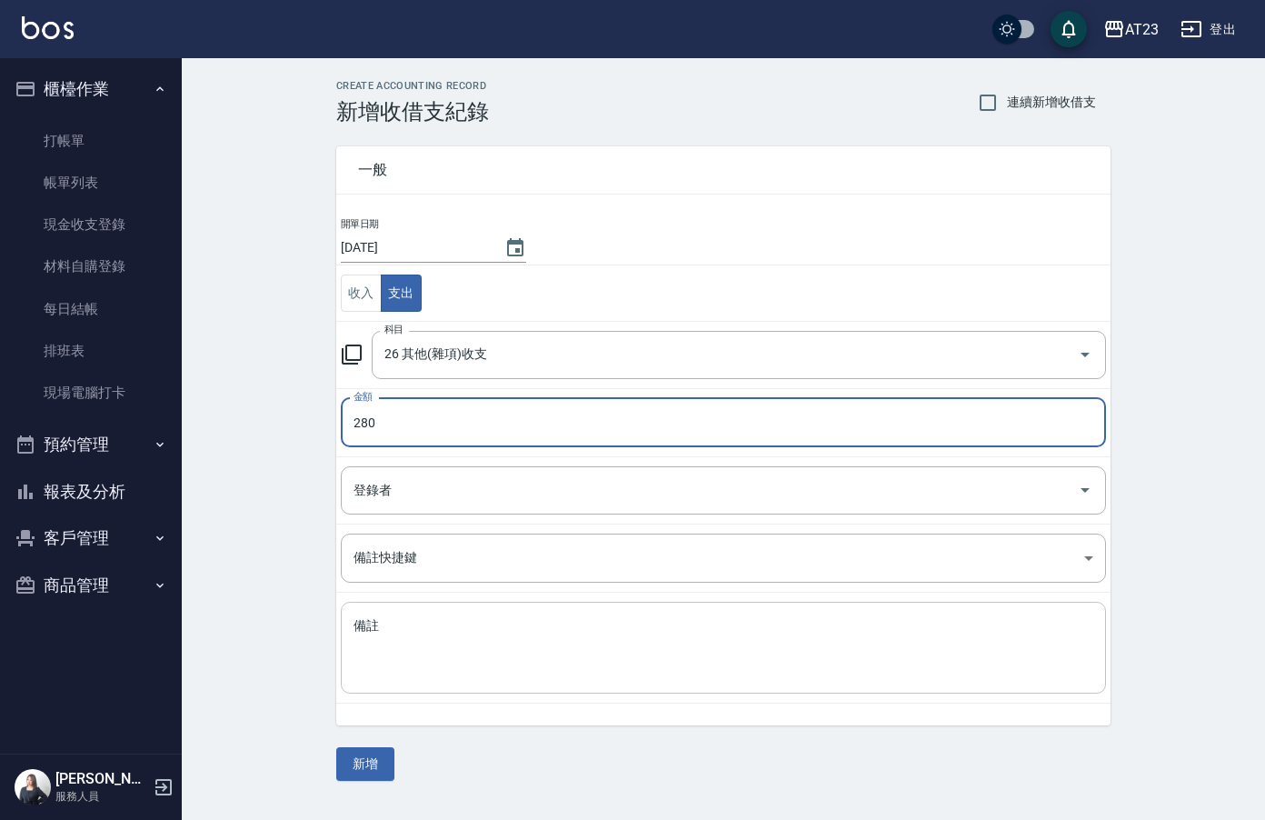
type input "280"
click at [654, 677] on textarea "備註" at bounding box center [723, 648] width 740 height 62
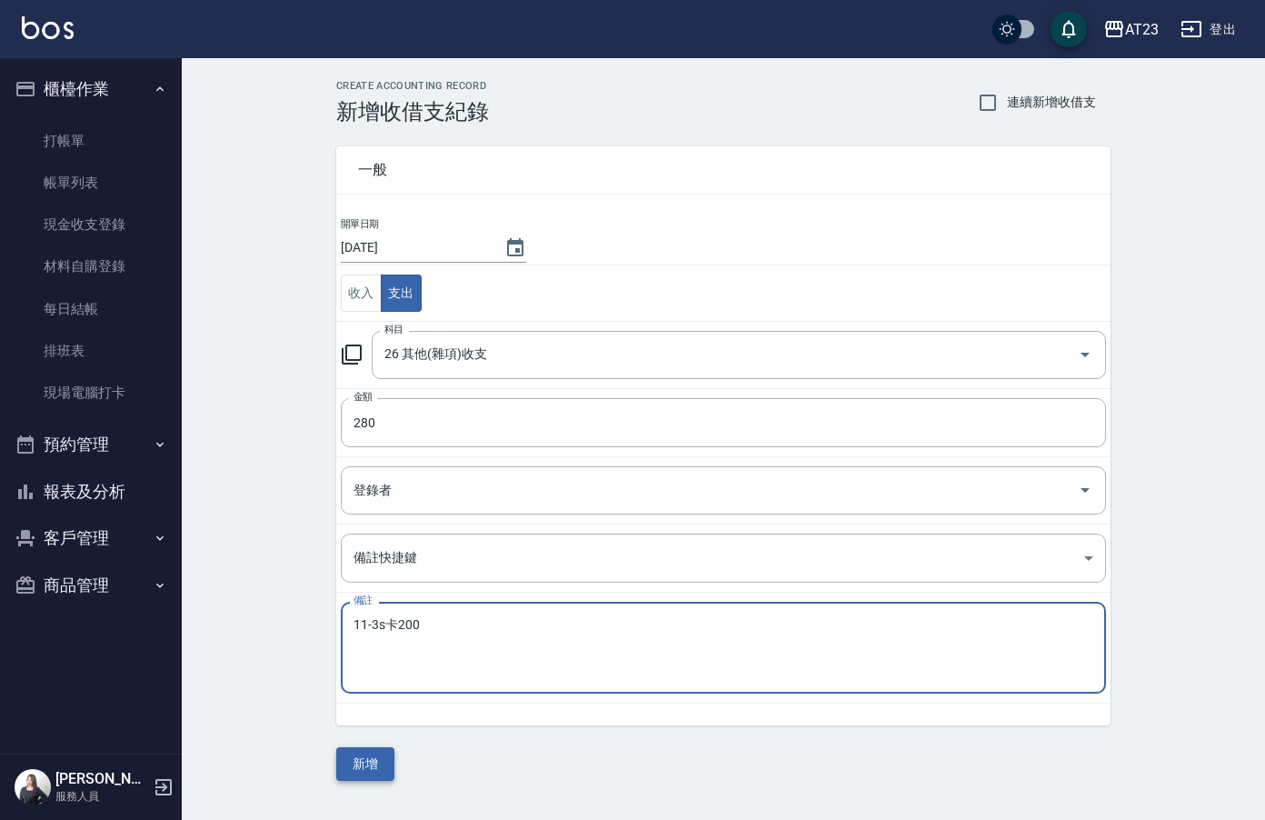
type textarea "11-3s卡200"
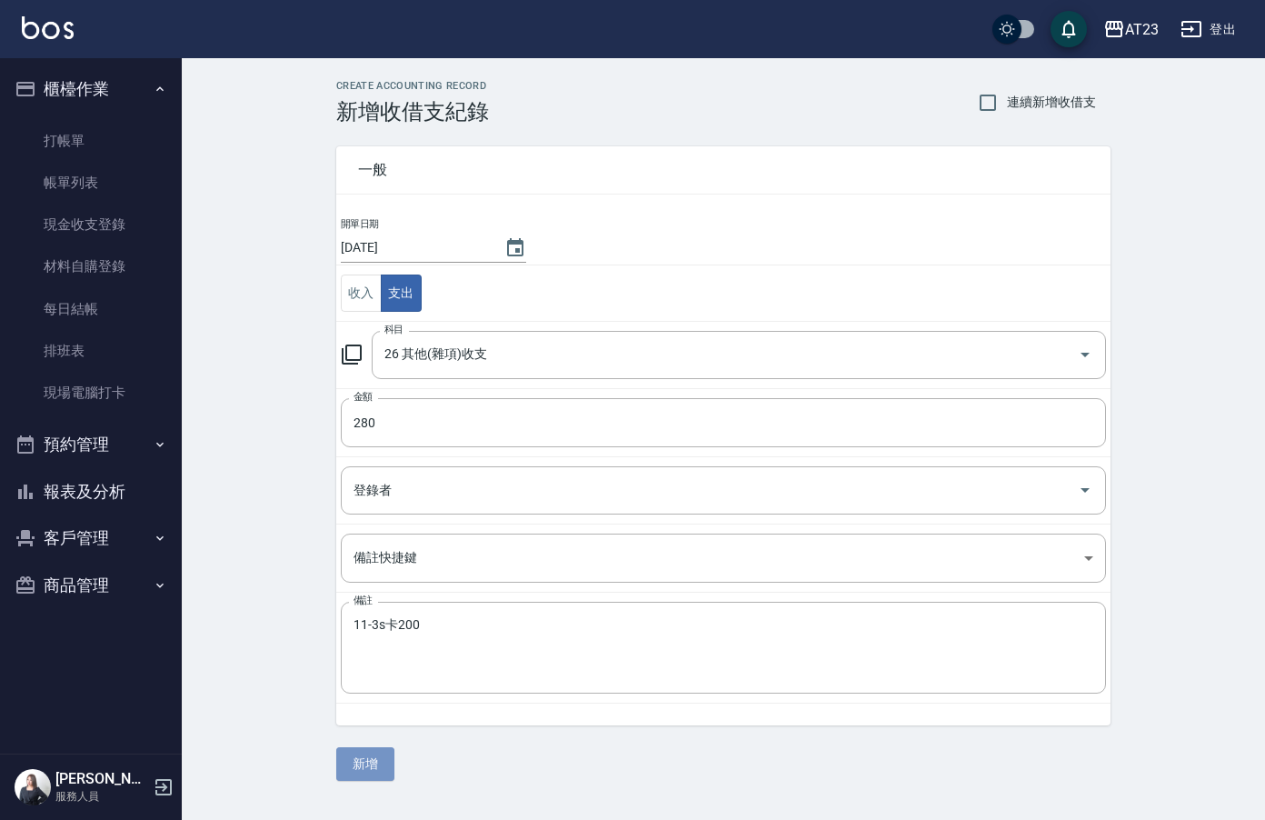
click at [337, 767] on button "新增" at bounding box center [365, 764] width 58 height 34
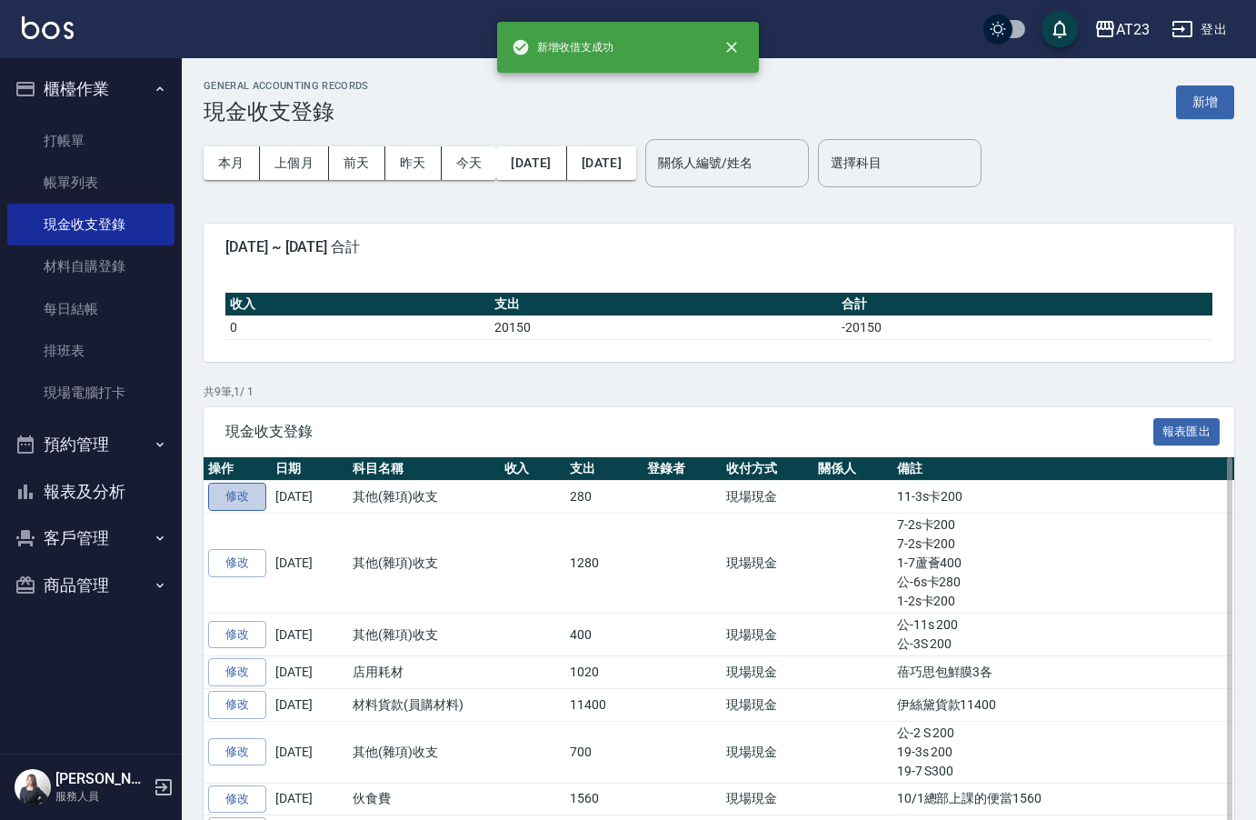
click at [250, 508] on link "修改" at bounding box center [237, 496] width 58 height 28
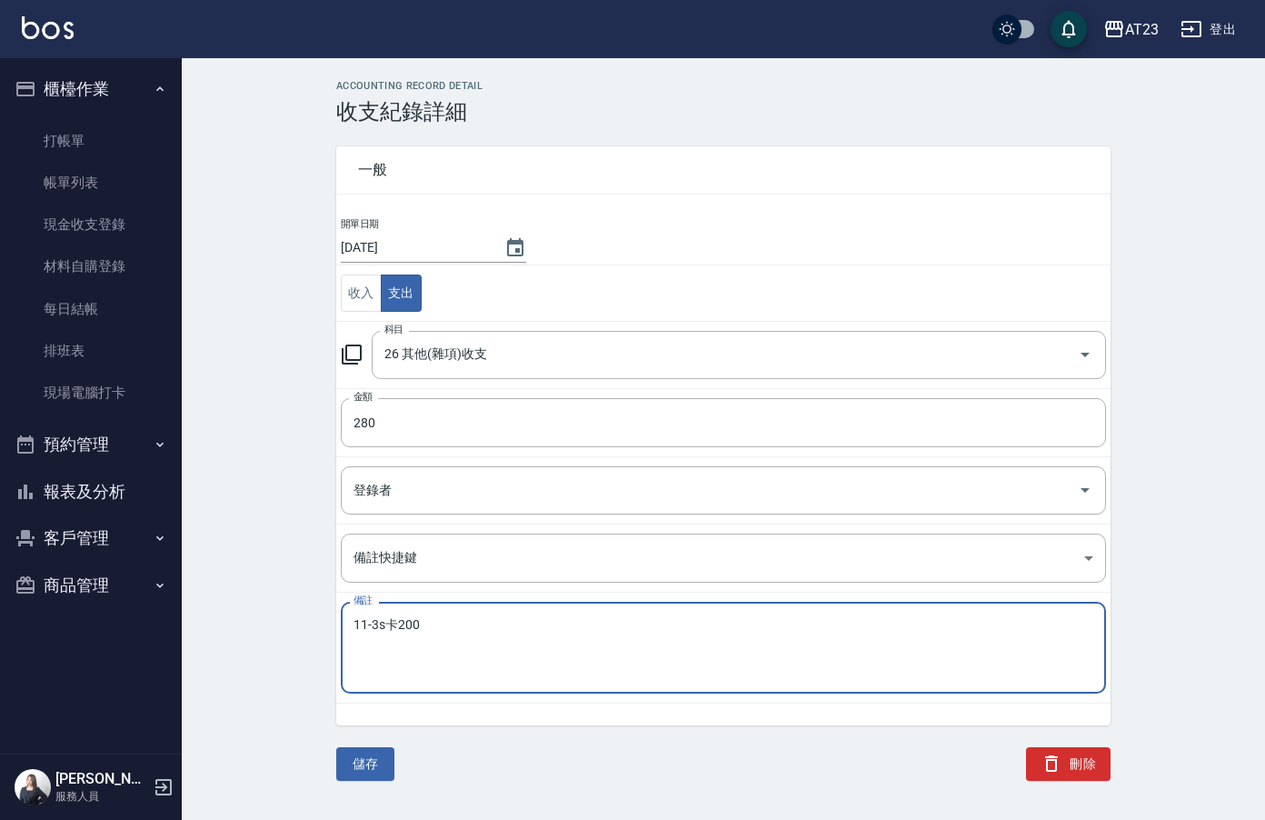
click at [435, 620] on textarea "11-3s卡200" at bounding box center [723, 648] width 740 height 62
type textarea "11-3s卡280"
drag, startPoint x: 383, startPoint y: 759, endPoint x: 445, endPoint y: 740, distance: 65.5
click at [383, 760] on button "儲存" at bounding box center [365, 764] width 58 height 34
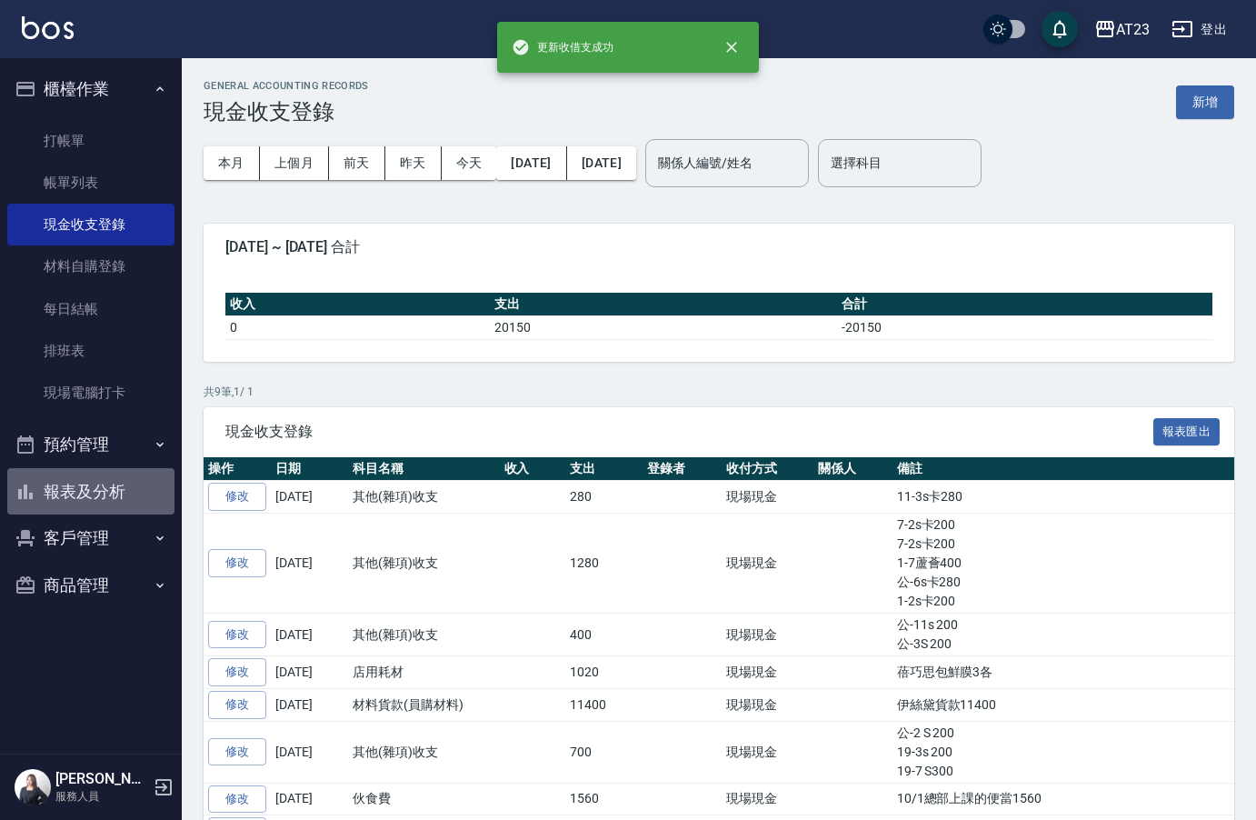
click at [119, 510] on button "報表及分析" at bounding box center [90, 491] width 167 height 47
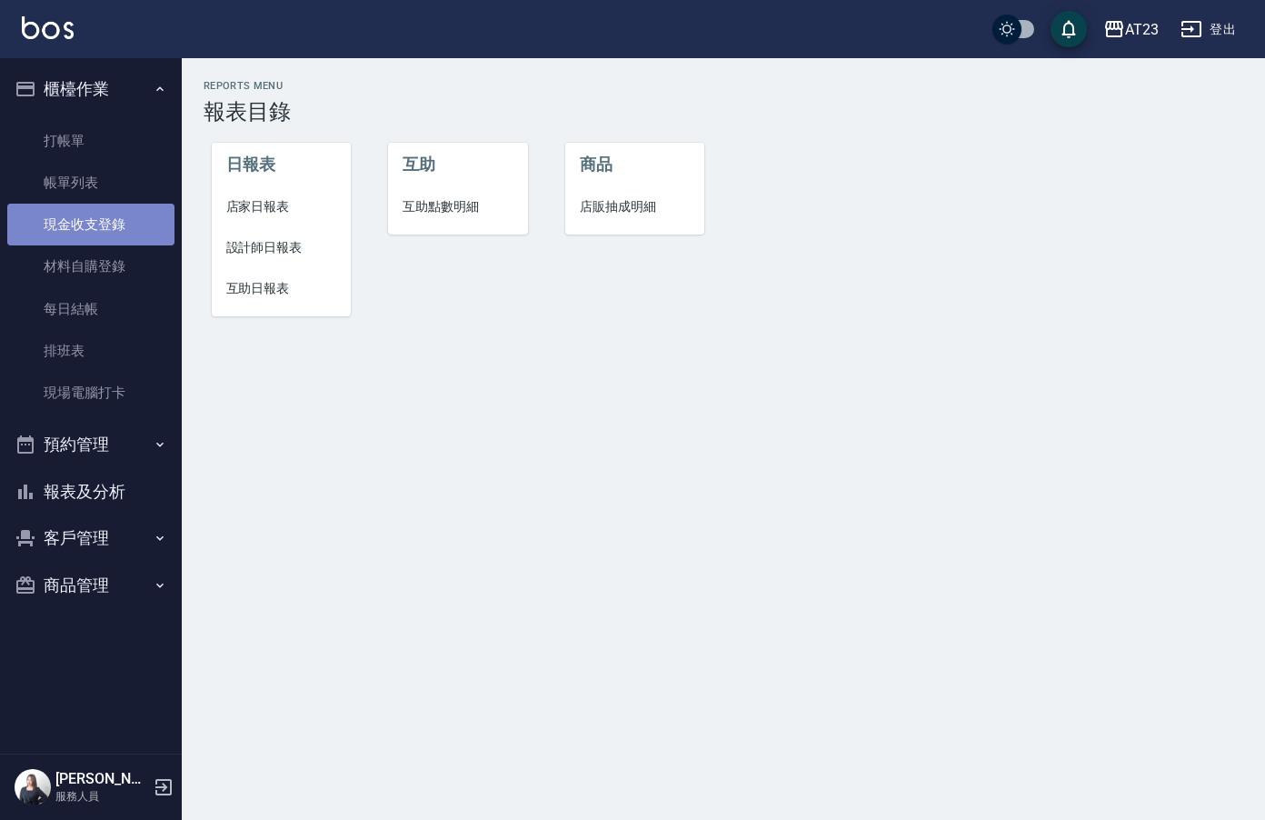
click at [97, 228] on link "現金收支登錄" at bounding box center [90, 225] width 167 height 42
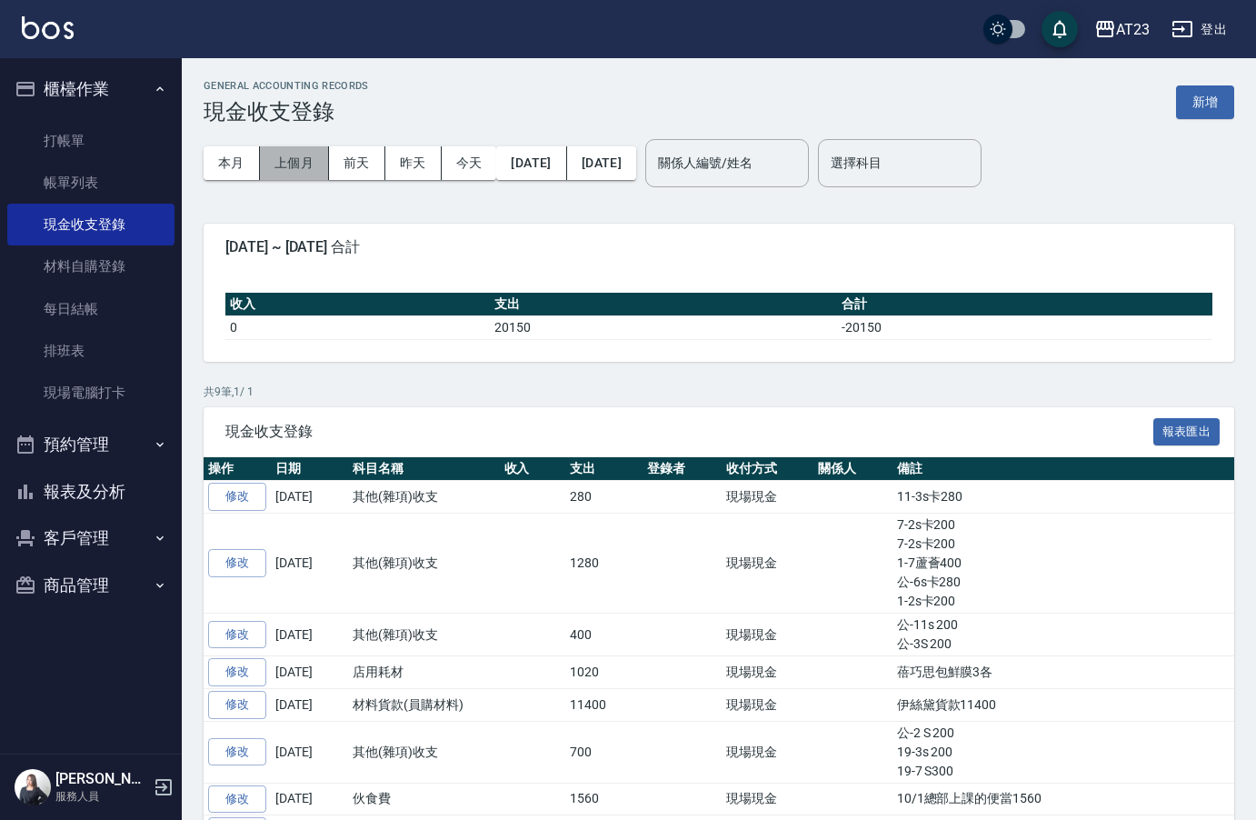
click at [301, 157] on button "上個月" at bounding box center [294, 163] width 69 height 34
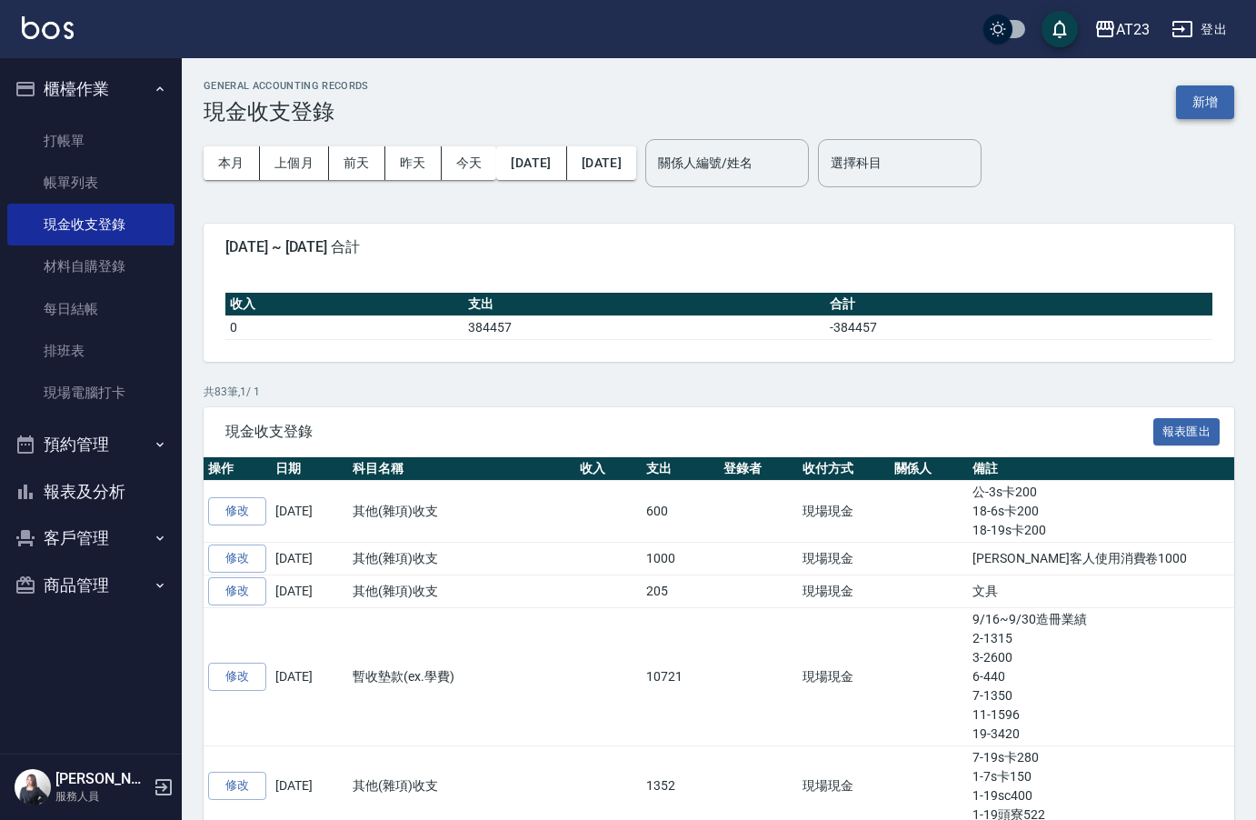
click at [1215, 98] on button "新增" at bounding box center [1205, 102] width 58 height 34
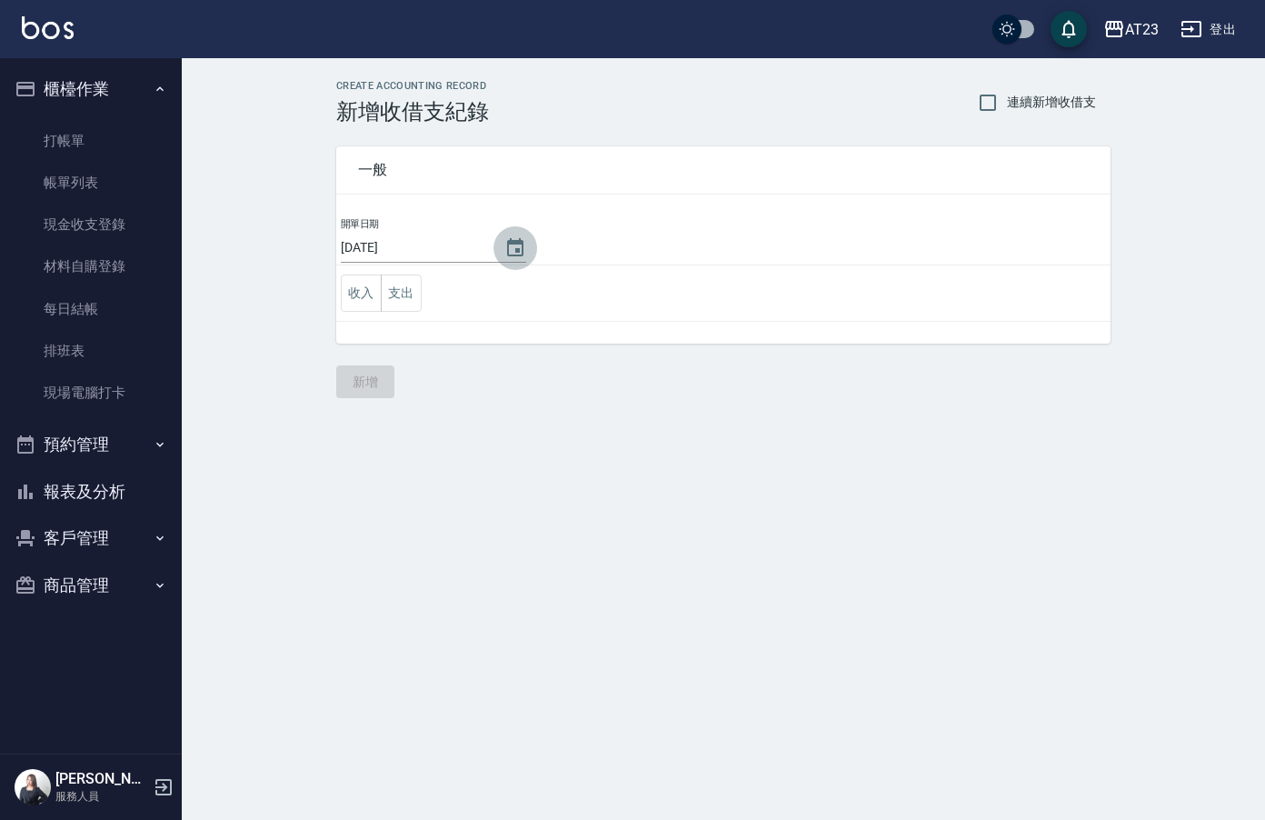
click at [504, 247] on icon "Choose date, selected date is 2025-10-05" at bounding box center [515, 248] width 22 height 22
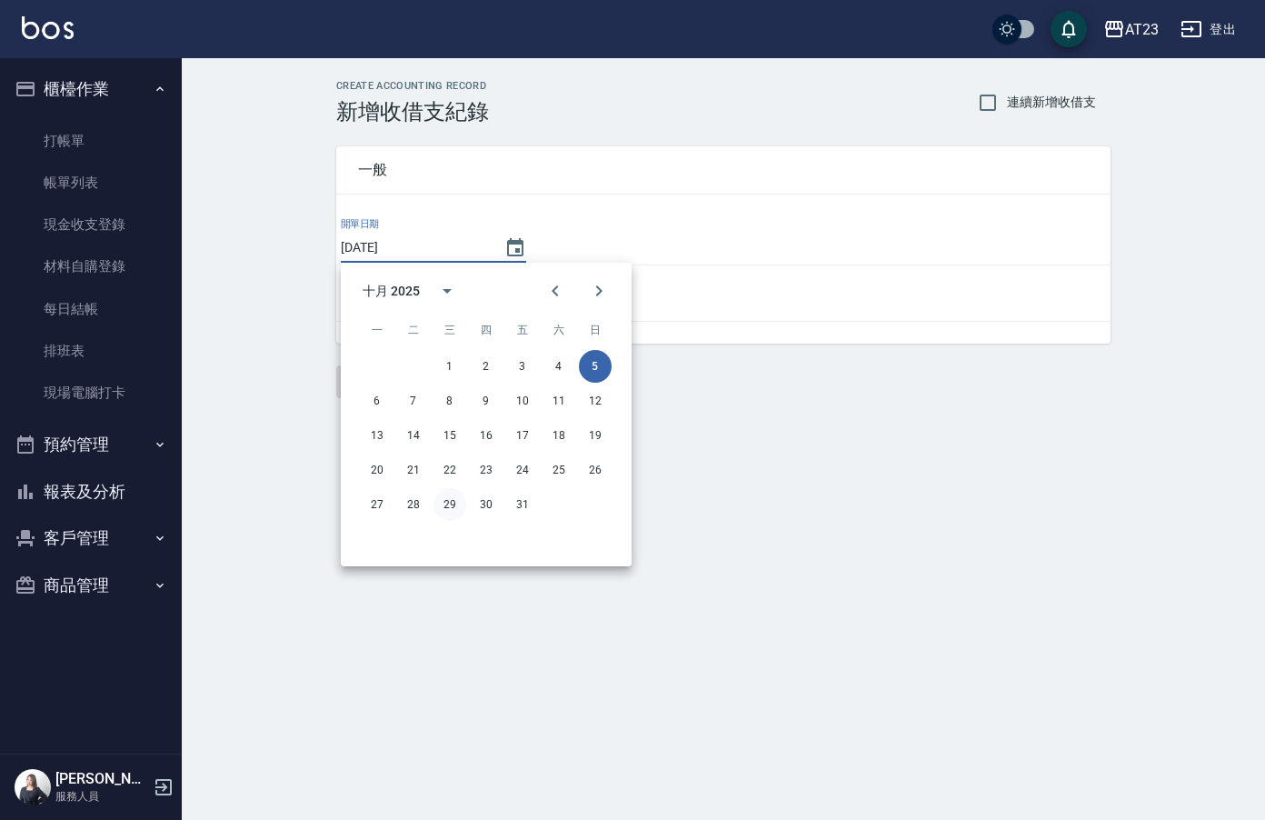
click at [450, 510] on button "29" at bounding box center [449, 504] width 33 height 33
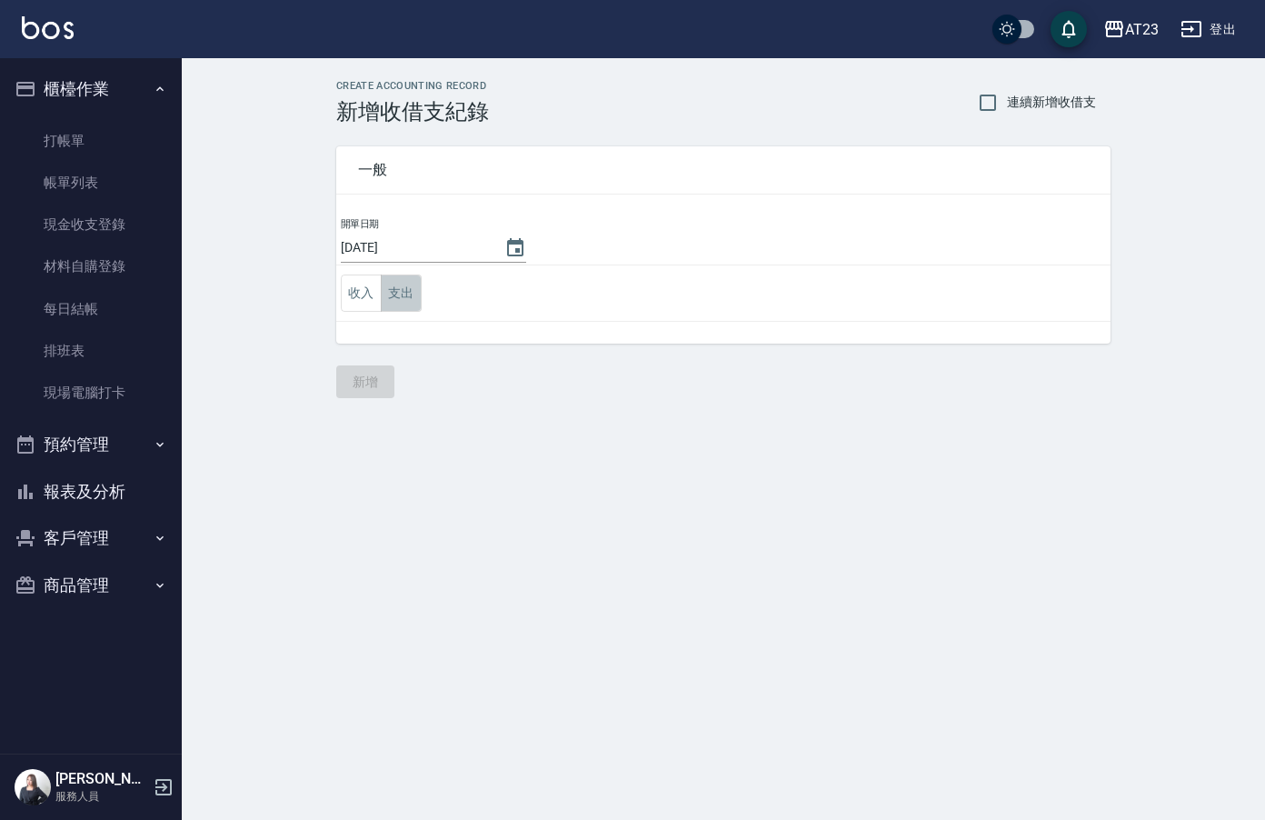
click at [412, 303] on button "支出" at bounding box center [401, 292] width 41 height 37
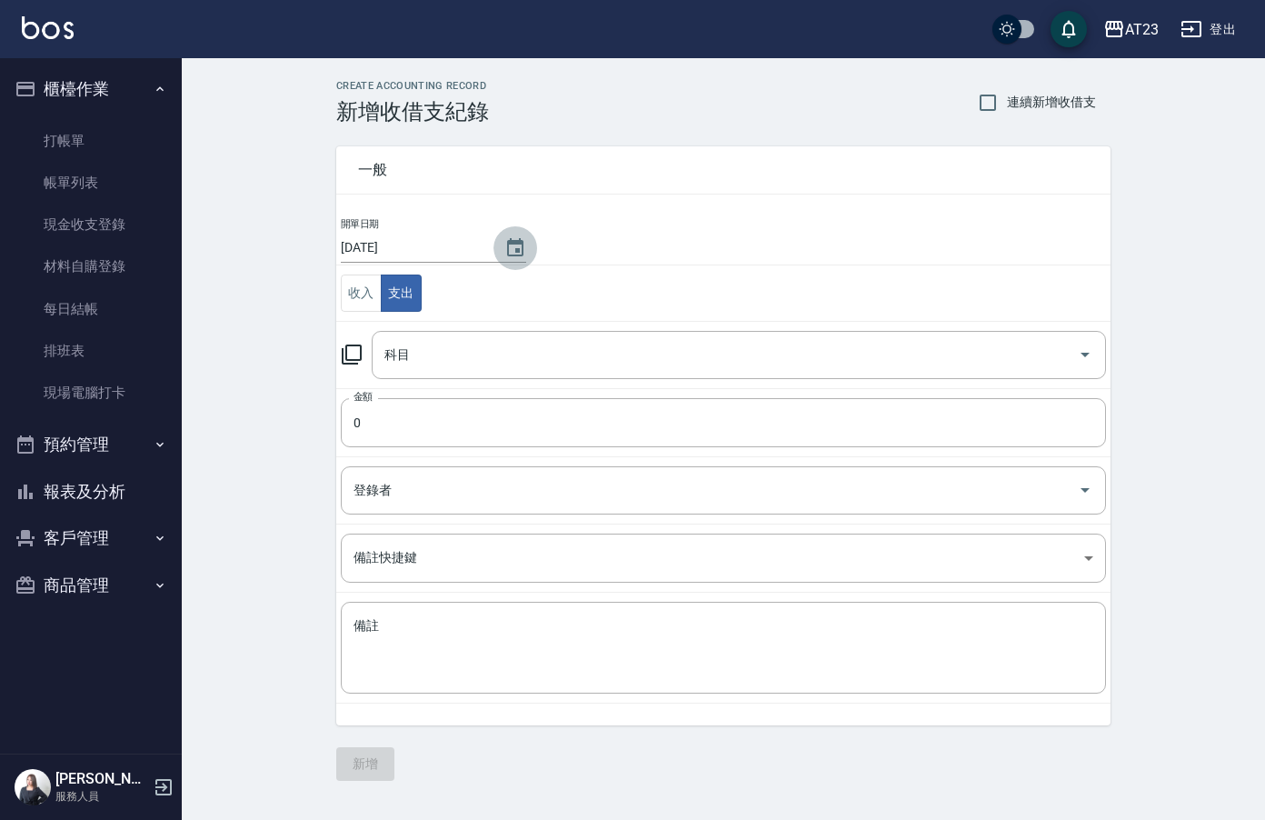
click at [509, 251] on icon "Choose date, selected date is 2025-10-29" at bounding box center [515, 247] width 16 height 18
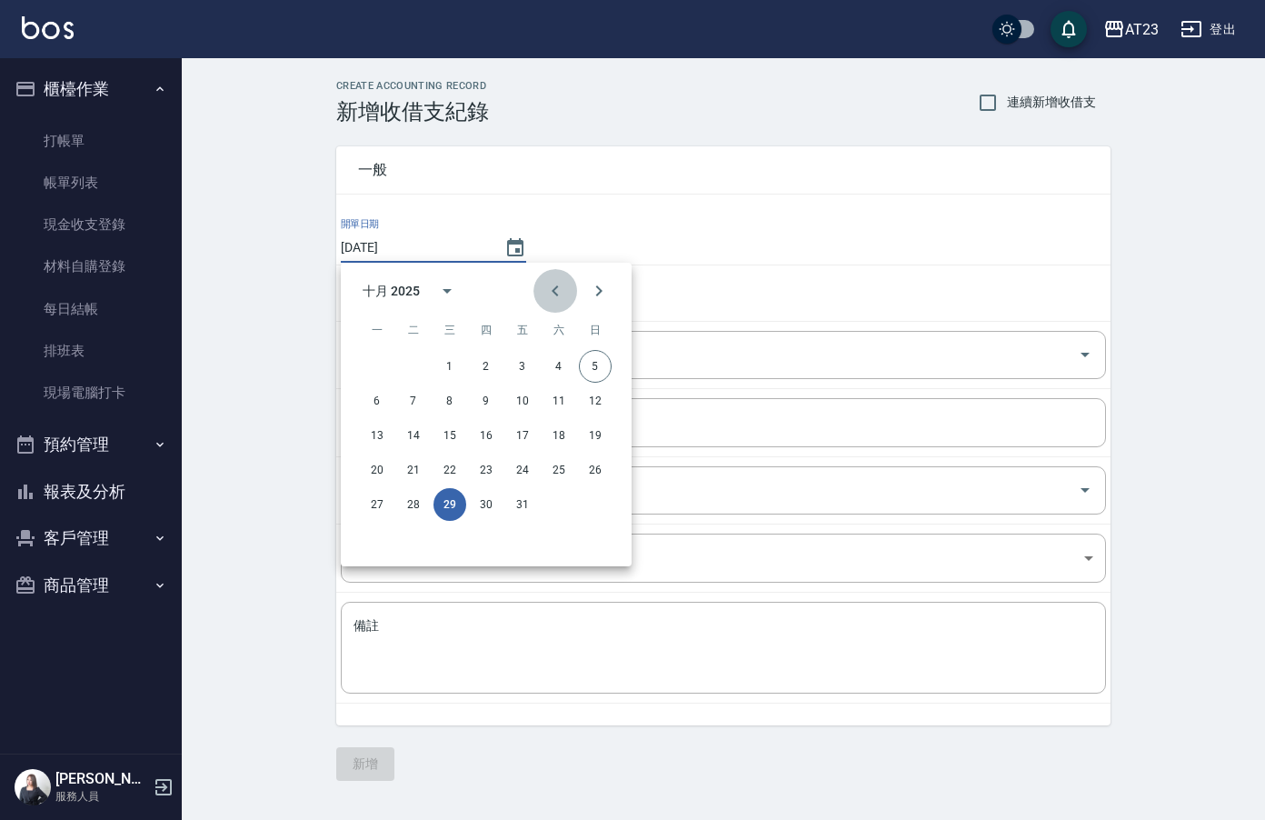
click at [557, 292] on icon "Previous month" at bounding box center [555, 291] width 22 height 22
click at [380, 505] on button "29" at bounding box center [377, 504] width 33 height 33
type input "[DATE]"
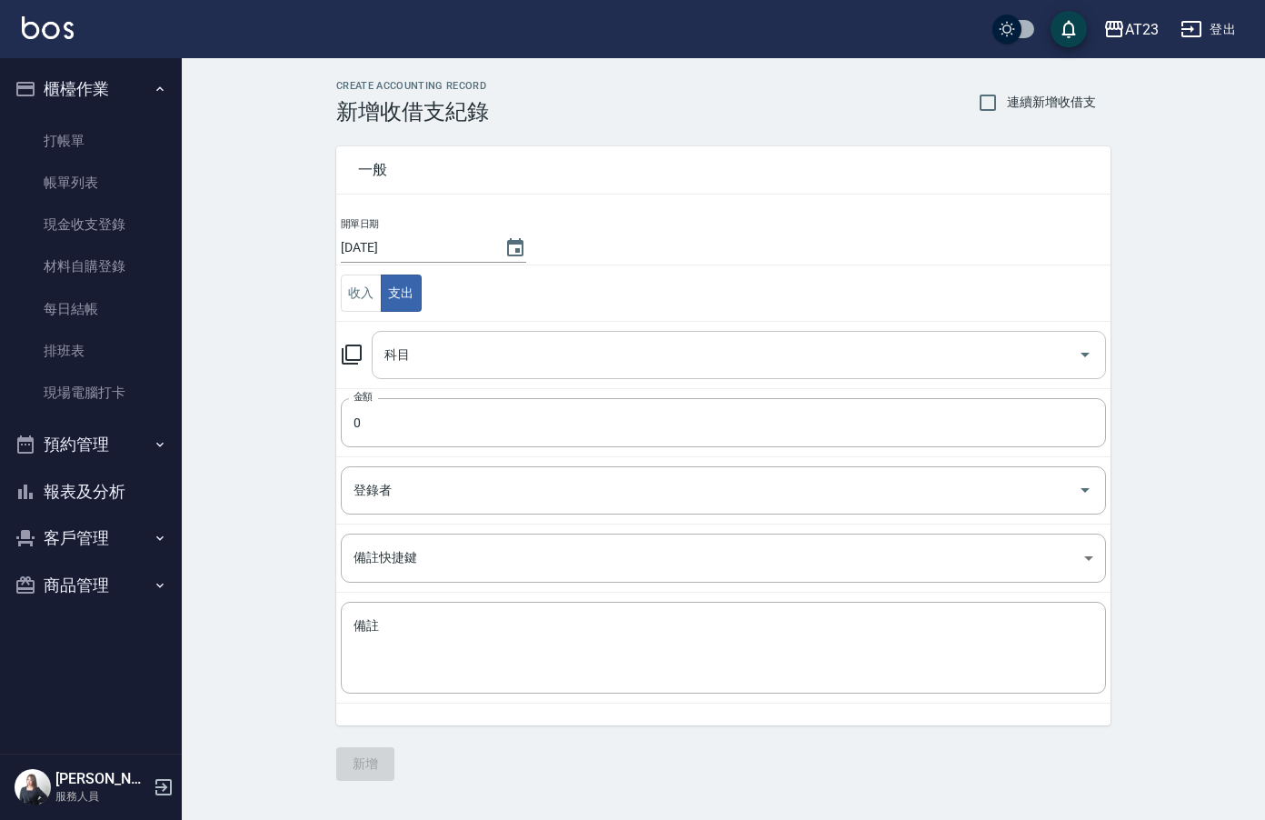
click at [442, 348] on input "科目" at bounding box center [725, 355] width 691 height 32
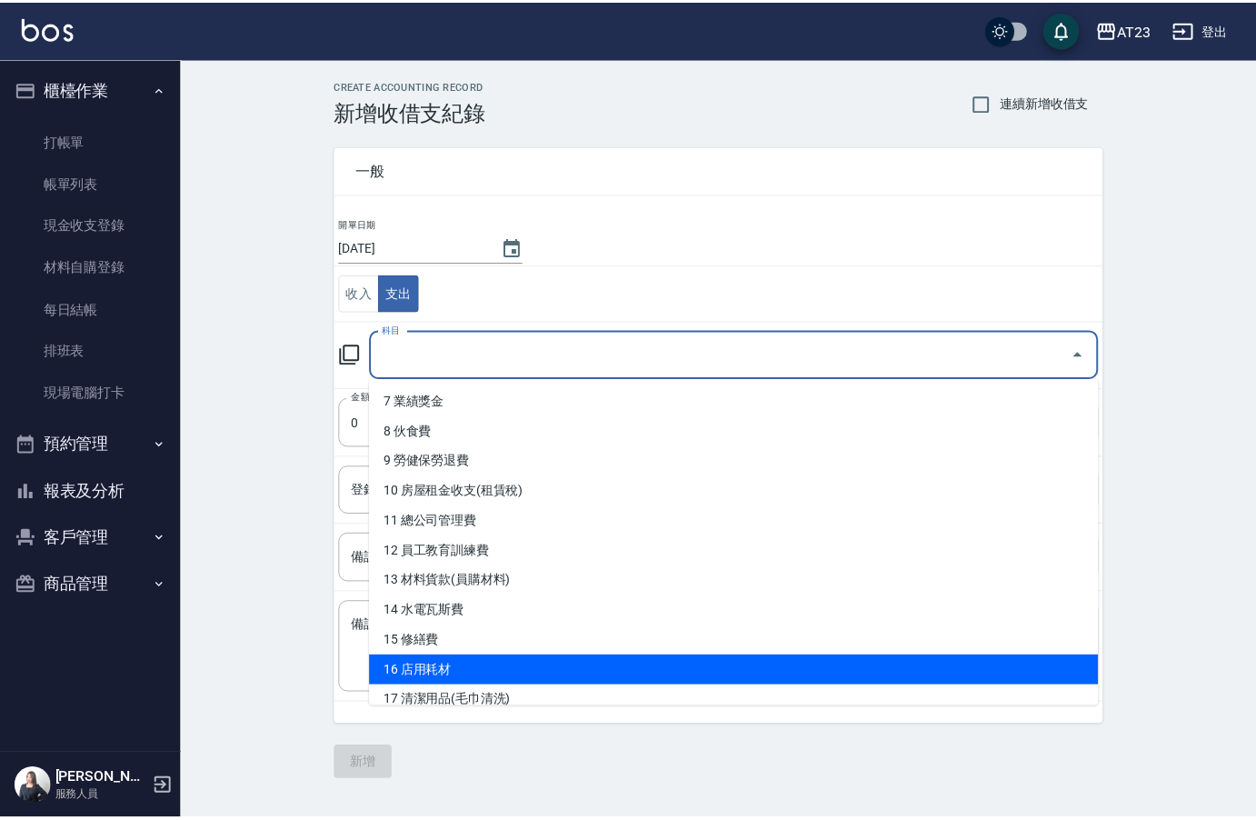
scroll to position [182, 0]
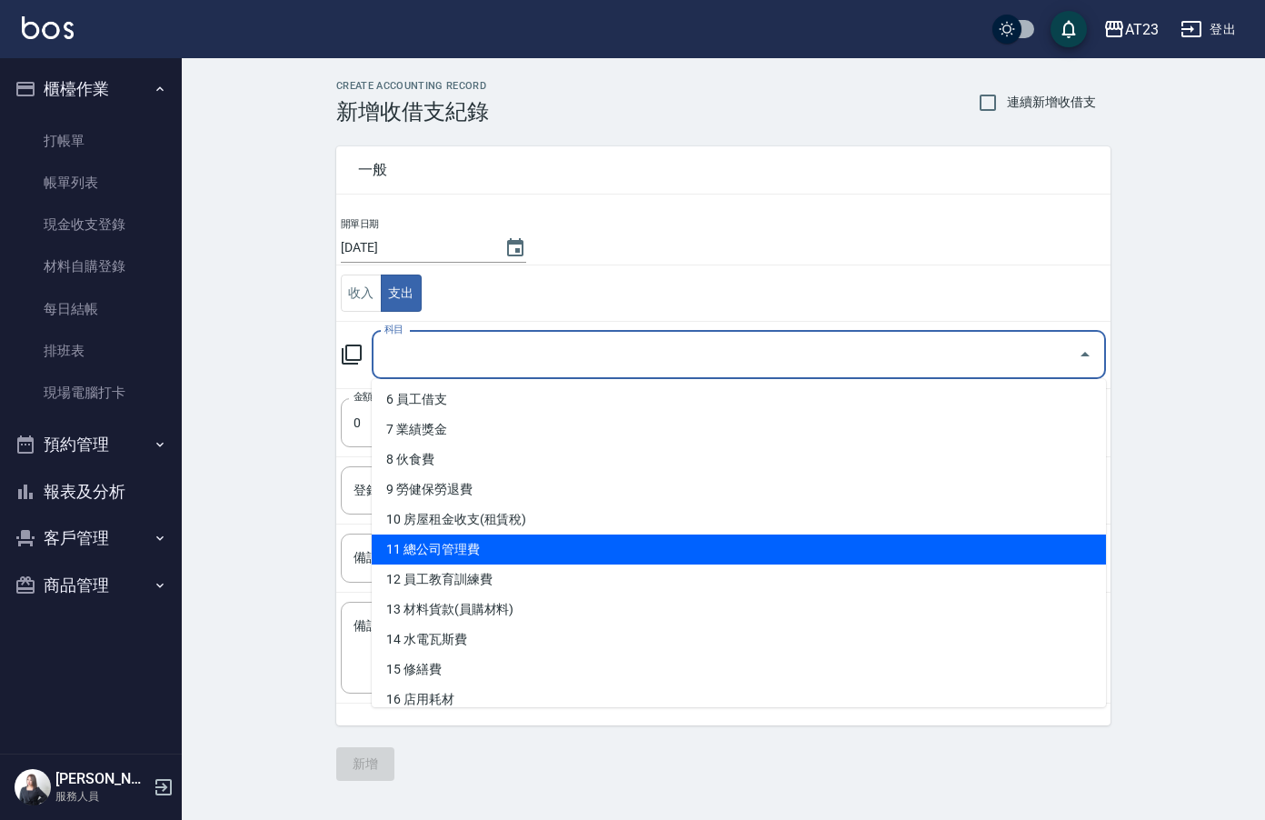
click at [661, 552] on li "11 總公司管理費" at bounding box center [739, 549] width 734 height 30
type input "11 總公司管理費"
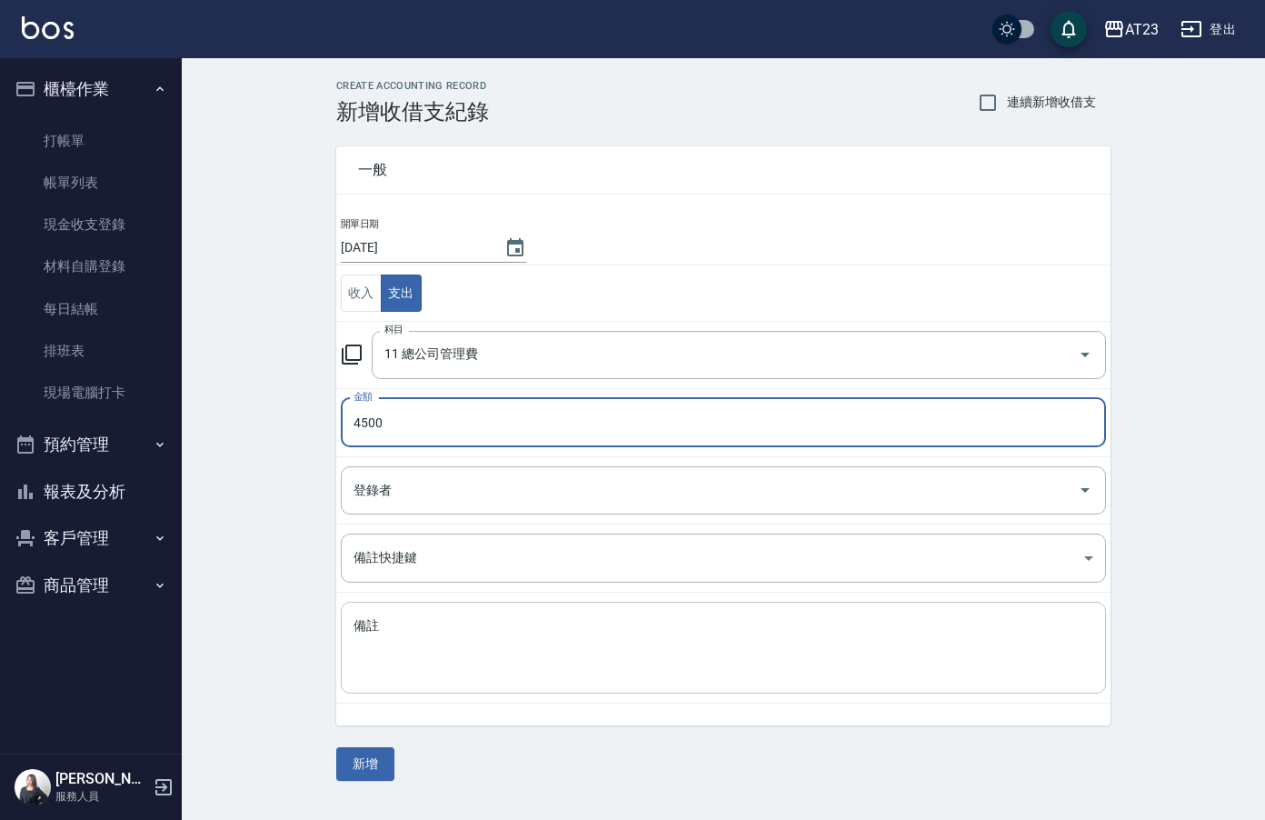
type input "4500"
click at [572, 667] on textarea "備註" at bounding box center [723, 648] width 740 height 62
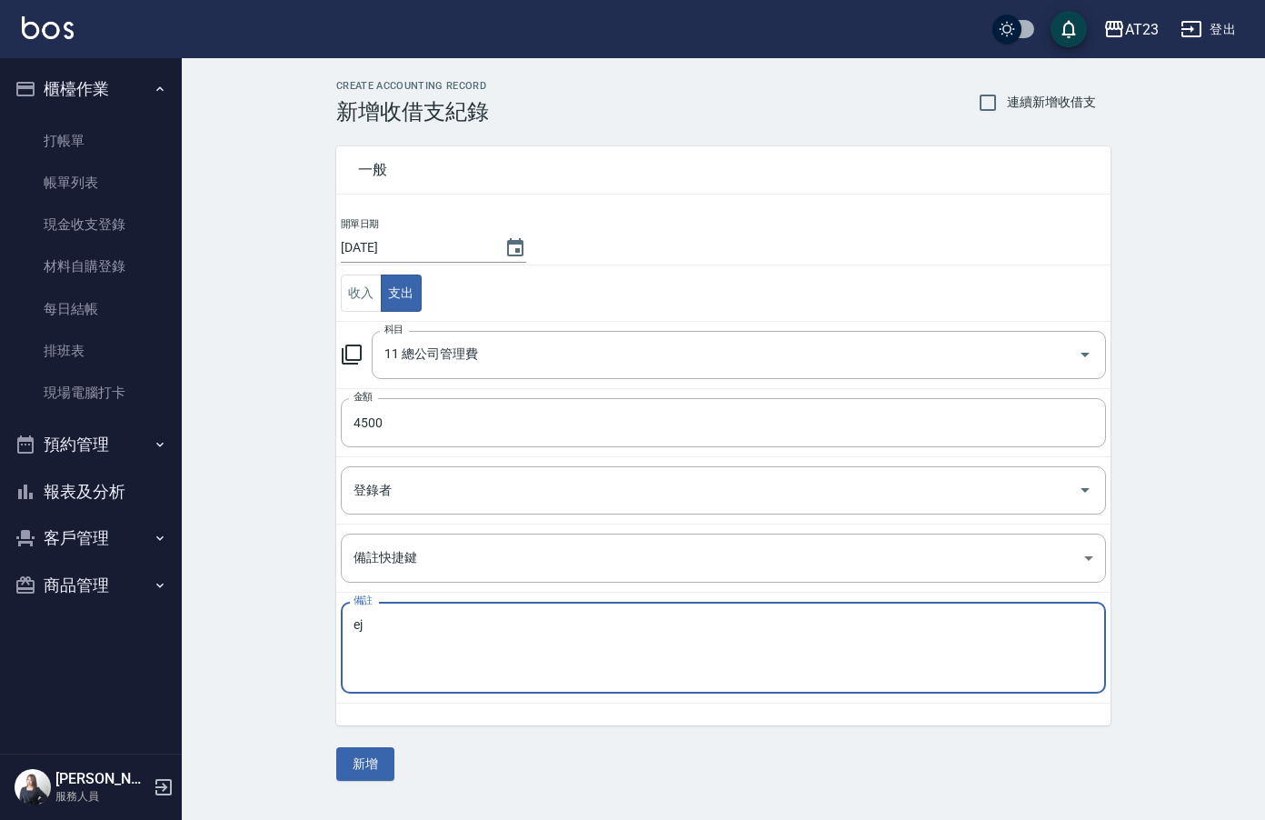
type textarea "e"
type textarea "管理費"
click at [373, 773] on button "新增" at bounding box center [365, 764] width 58 height 34
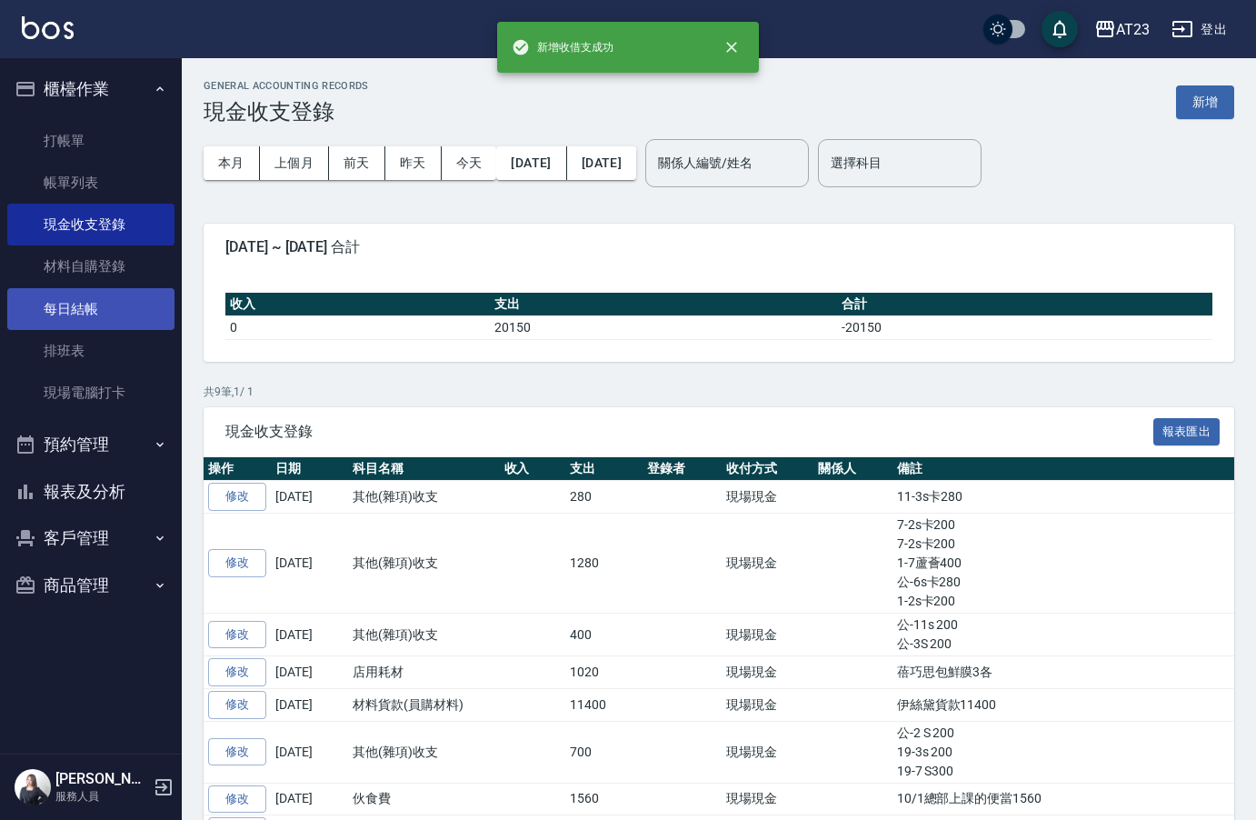
click at [99, 321] on link "每日結帳" at bounding box center [90, 309] width 167 height 42
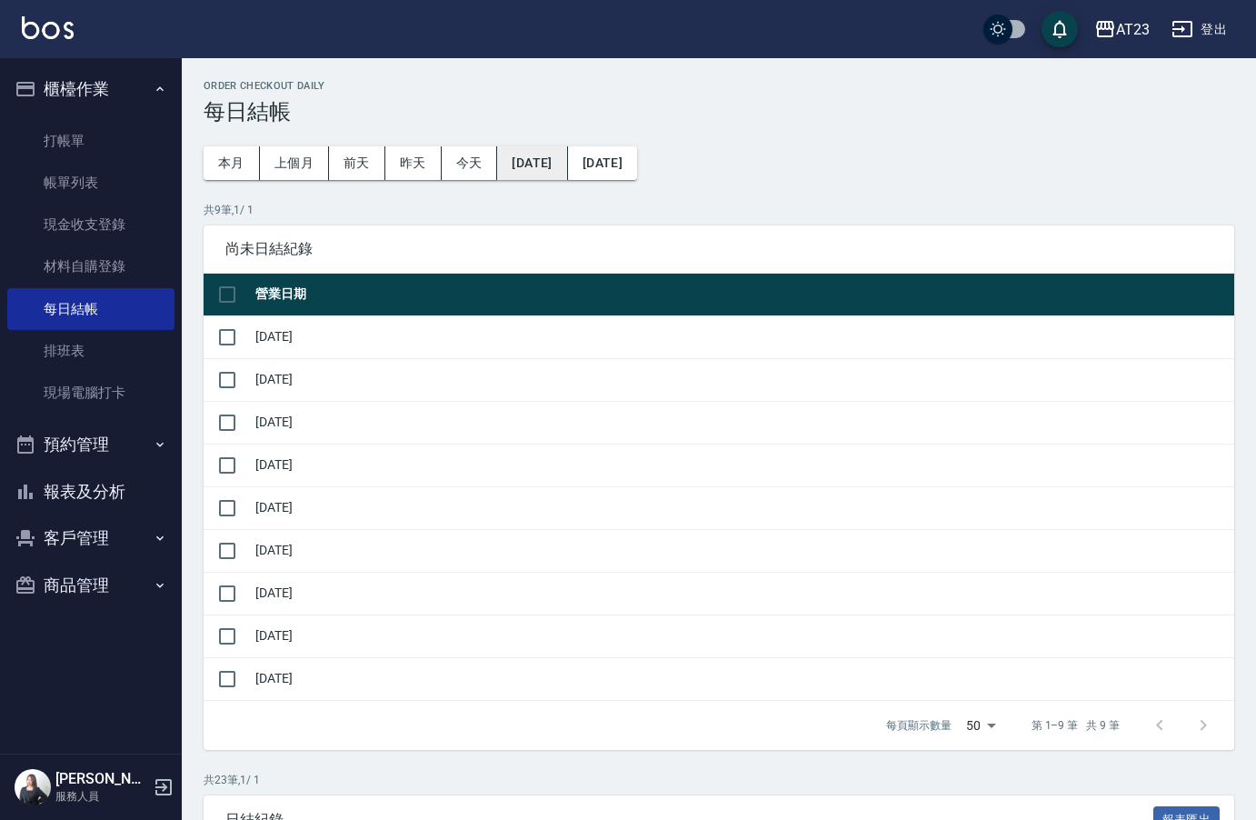
click at [533, 157] on button "[DATE]" at bounding box center [532, 163] width 70 height 34
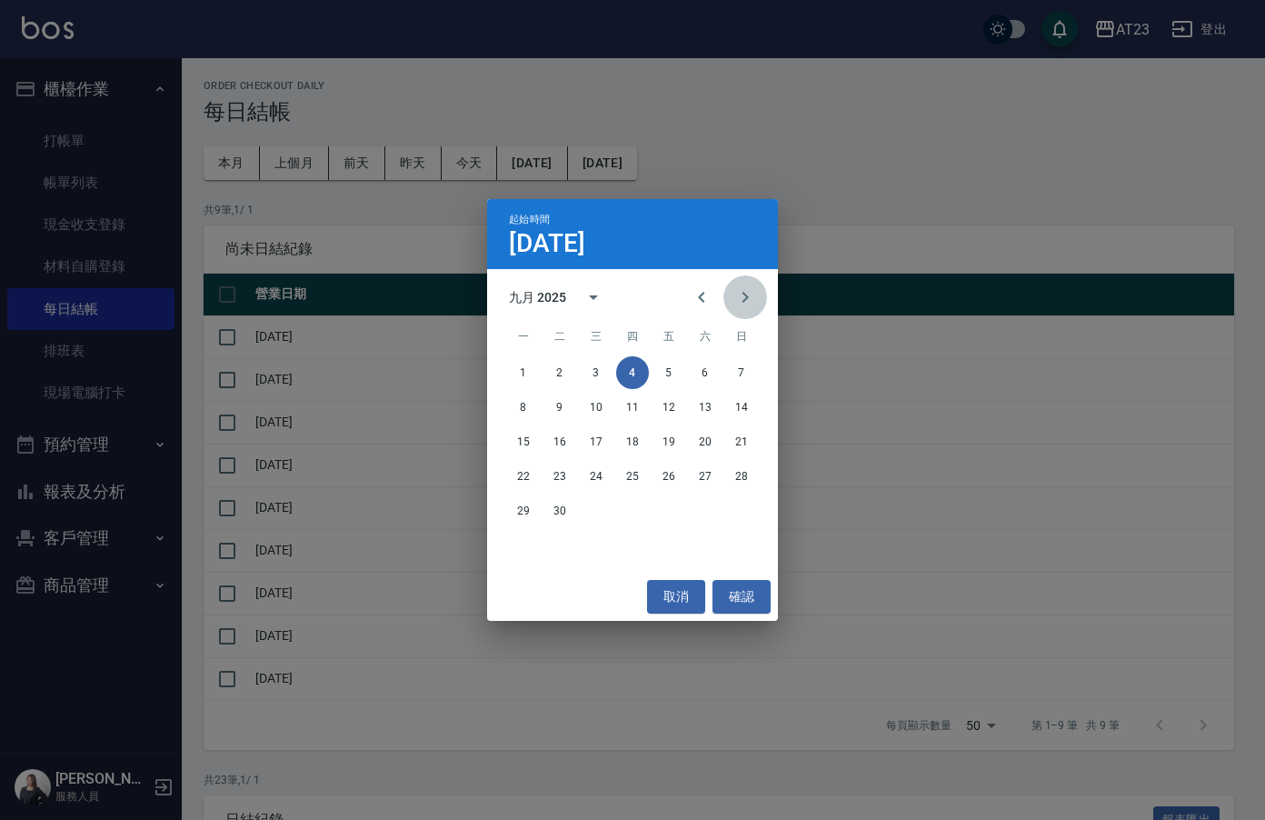
click at [752, 291] on icon "Next month" at bounding box center [745, 297] width 22 height 22
click at [835, 224] on div "起始時間 [DATE] 十月 2025 一 二 三 四 五 六 日 1 2 3 4 5 6 7 8 9 10 11 12 13 14 15 16 17 18 …" at bounding box center [632, 410] width 1265 height 820
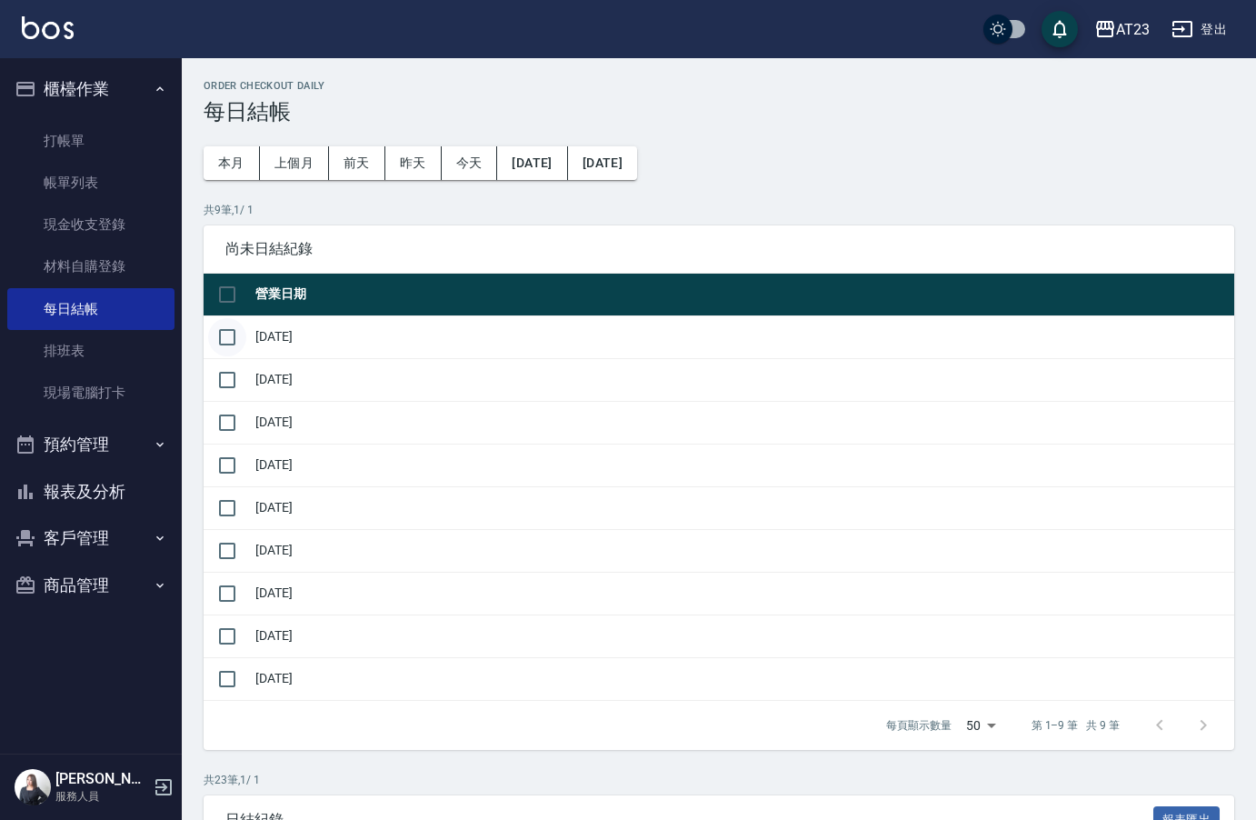
click at [217, 350] on input "checkbox" at bounding box center [227, 337] width 38 height 38
checkbox input "true"
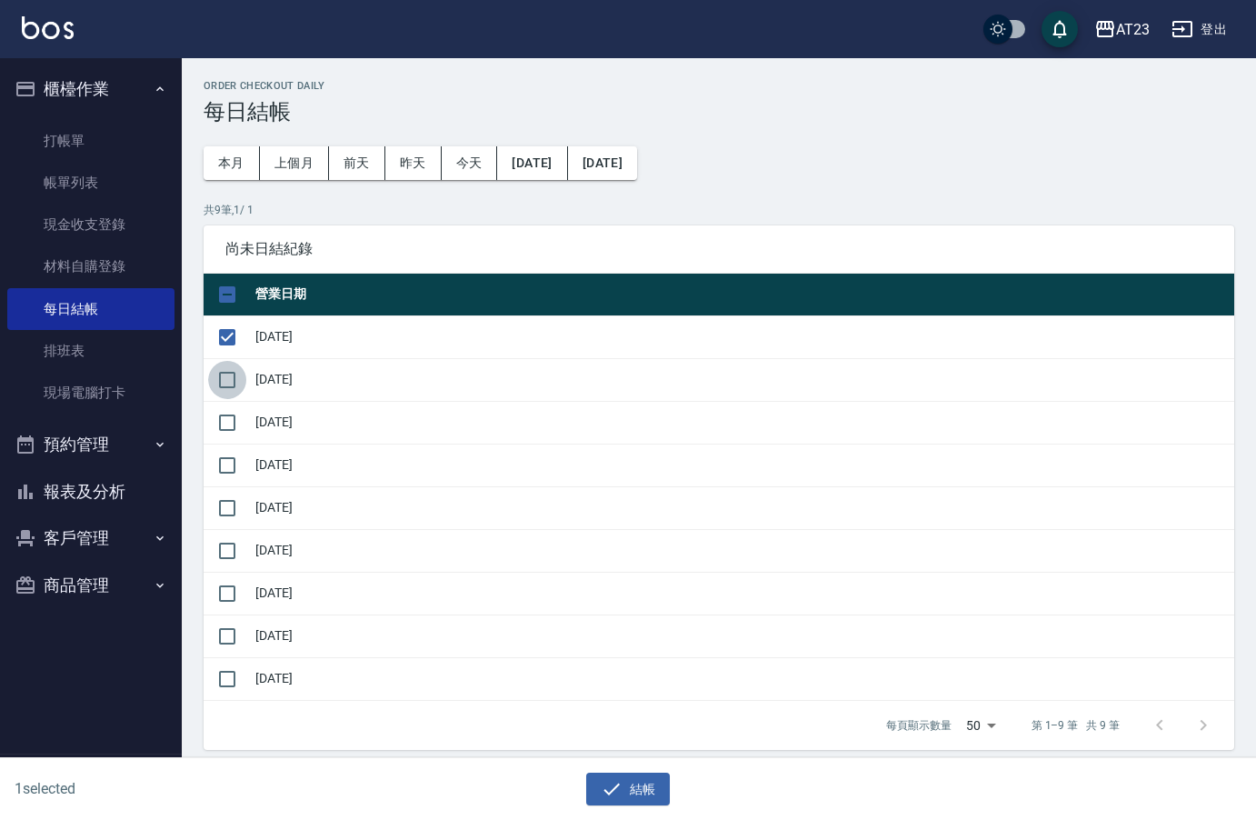
drag, startPoint x: 223, startPoint y: 369, endPoint x: 240, endPoint y: 397, distance: 33.0
click at [224, 373] on input "checkbox" at bounding box center [227, 380] width 38 height 38
checkbox input "true"
click at [238, 420] on input "checkbox" at bounding box center [227, 422] width 38 height 38
checkbox input "true"
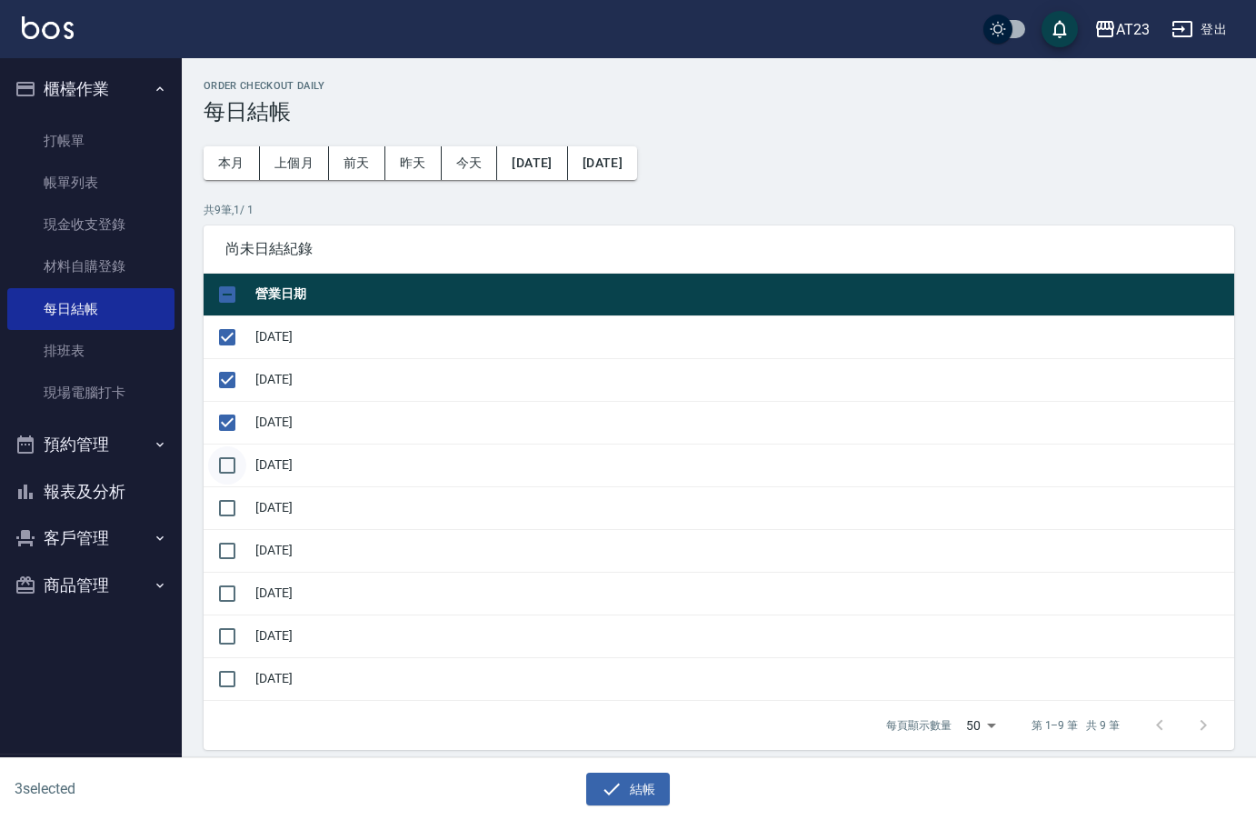
click at [218, 475] on input "checkbox" at bounding box center [227, 465] width 38 height 38
checkbox input "true"
click at [621, 792] on icon "button" at bounding box center [612, 789] width 22 height 22
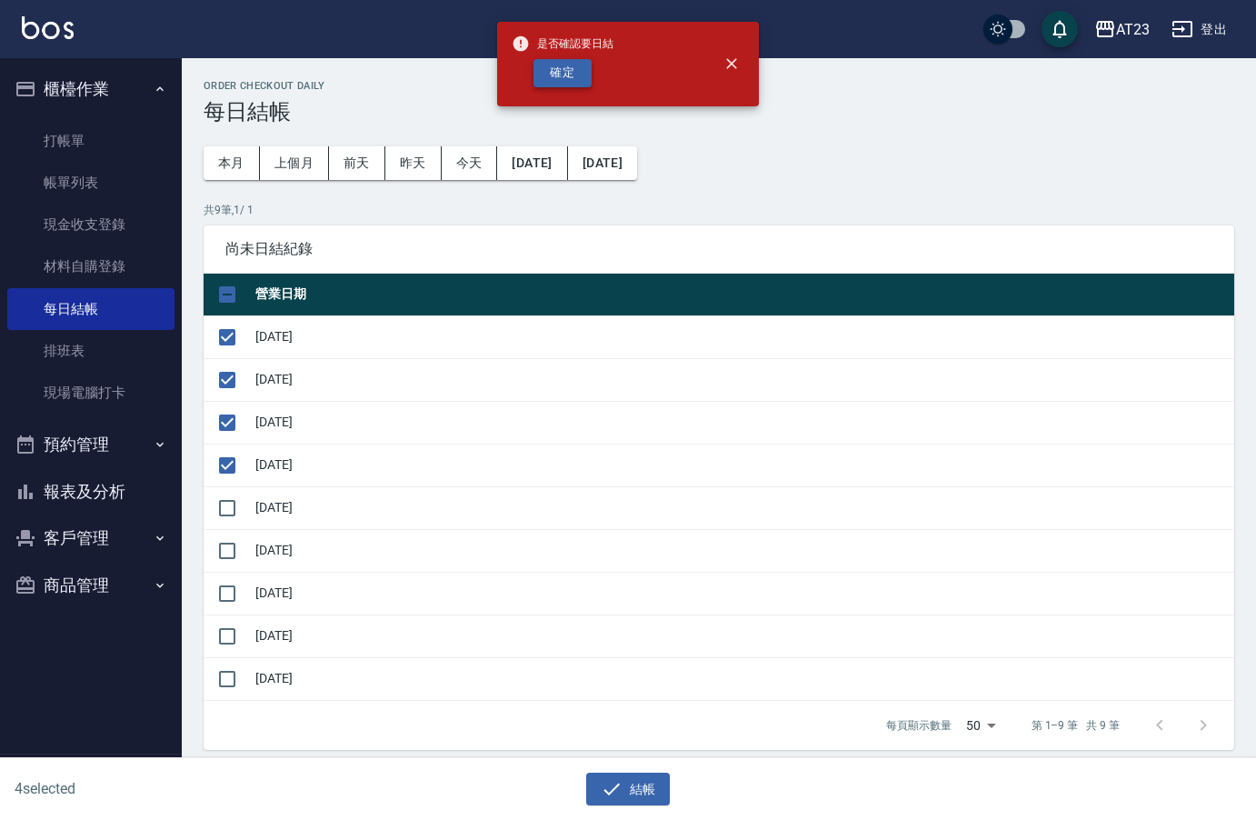
click at [545, 73] on button "確定" at bounding box center [562, 73] width 58 height 28
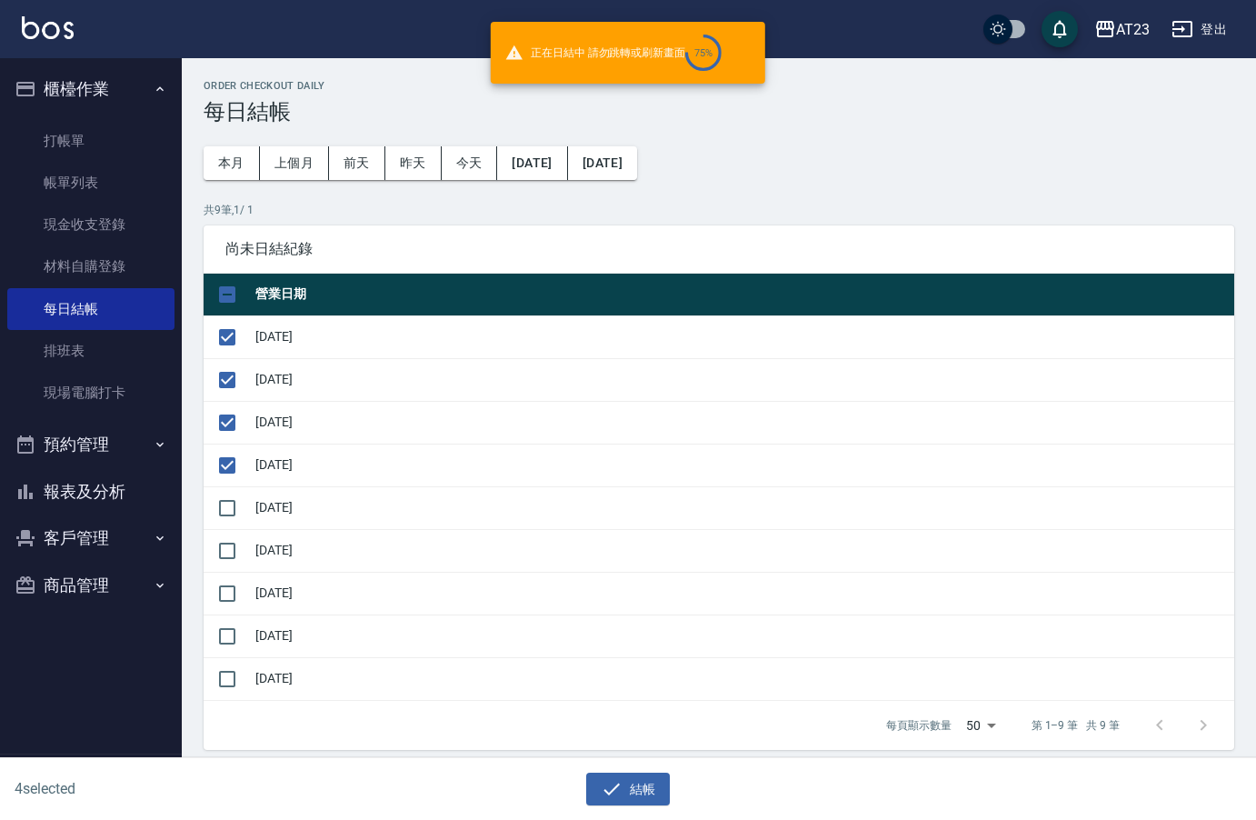
checkbox input "false"
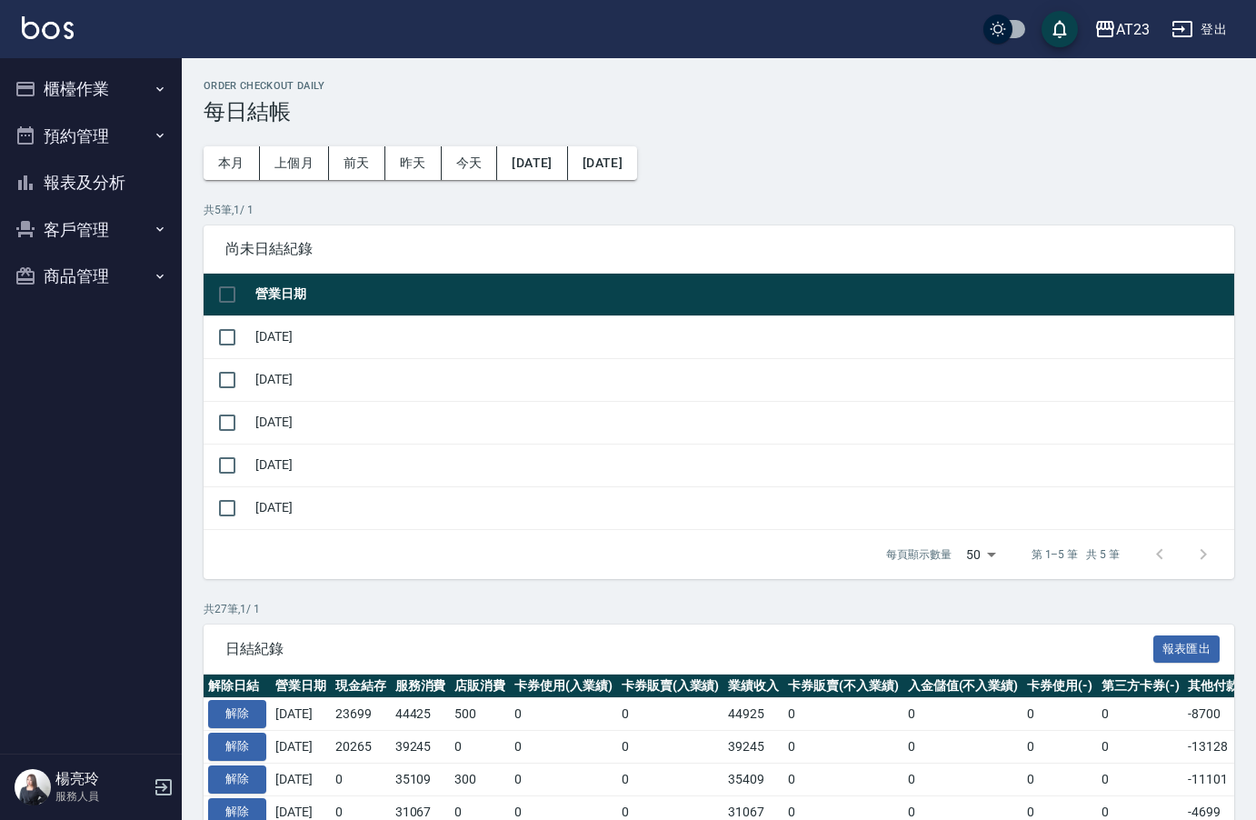
click at [51, 192] on button "報表及分析" at bounding box center [90, 182] width 167 height 47
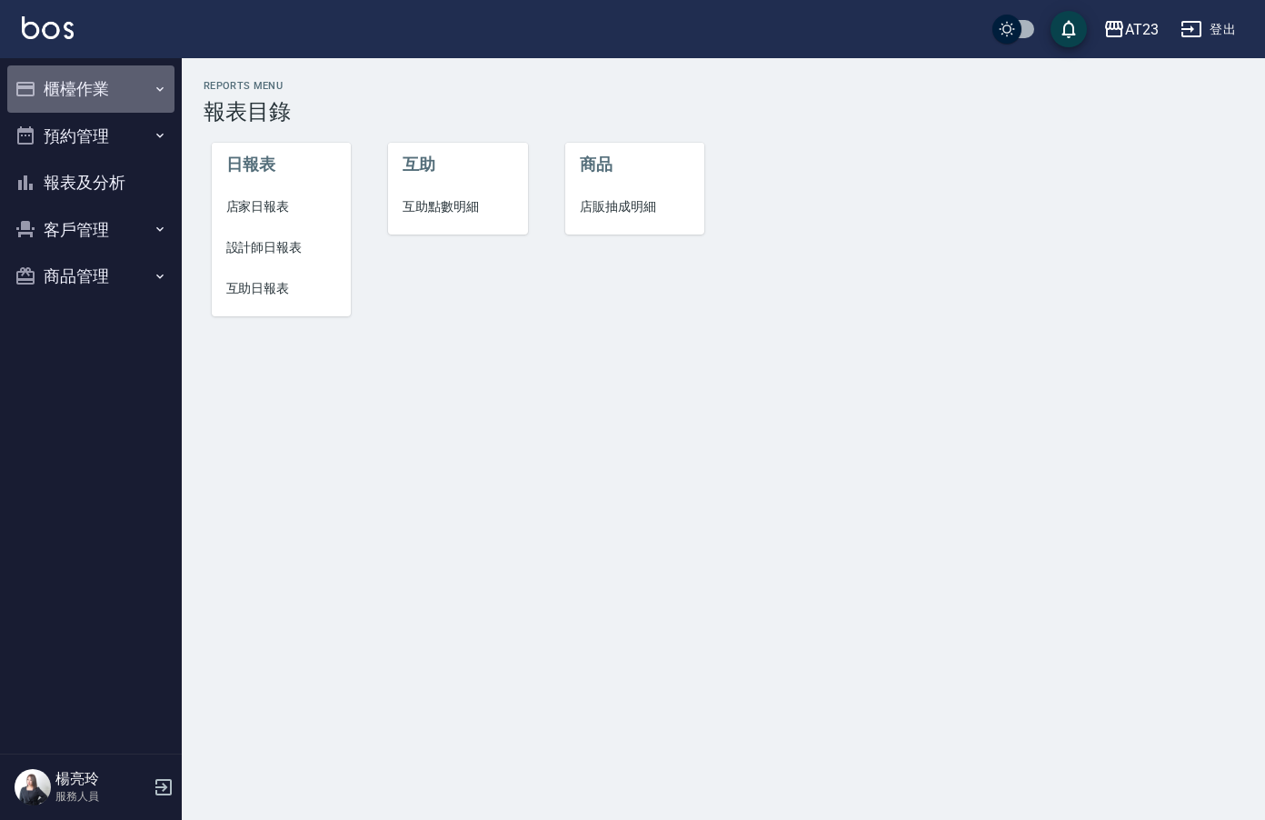
click at [32, 67] on button "櫃檯作業" at bounding box center [90, 88] width 167 height 47
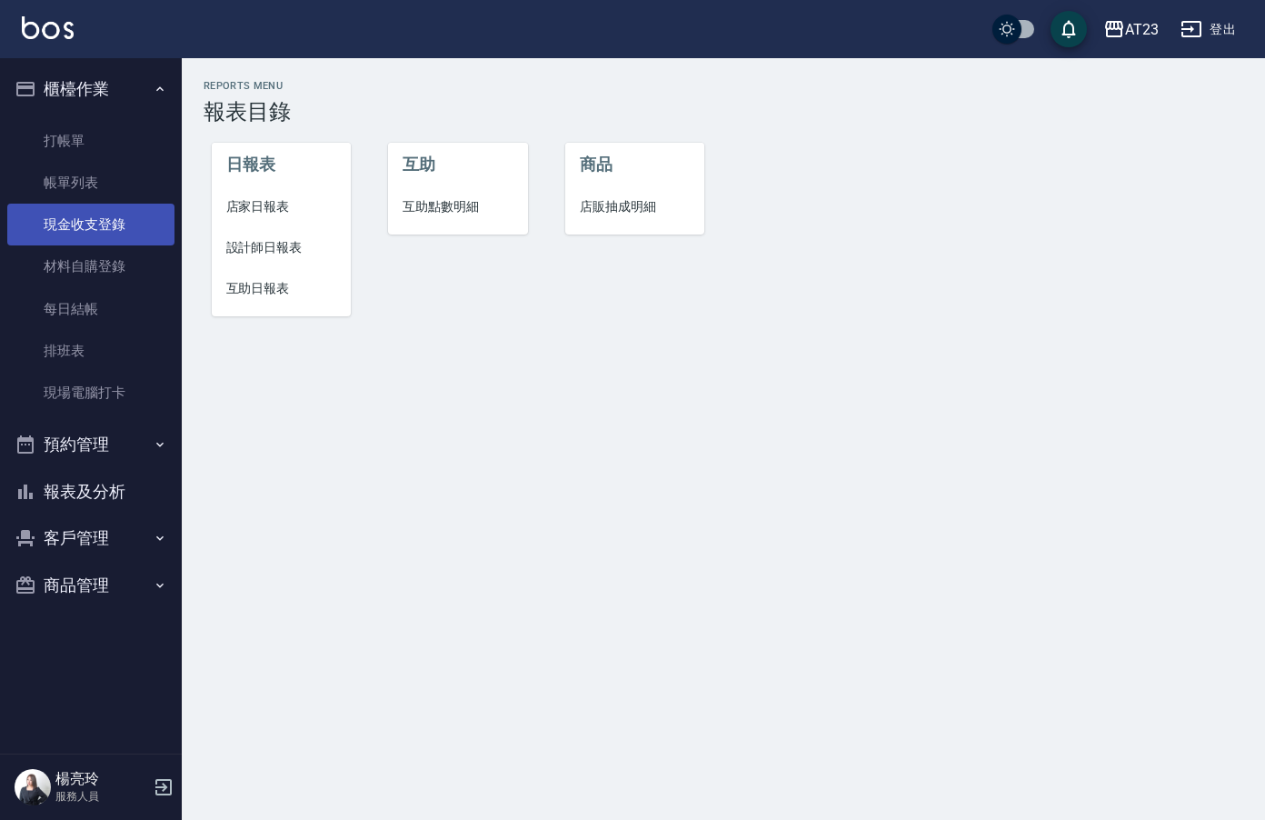
click at [111, 218] on link "現金收支登錄" at bounding box center [90, 225] width 167 height 42
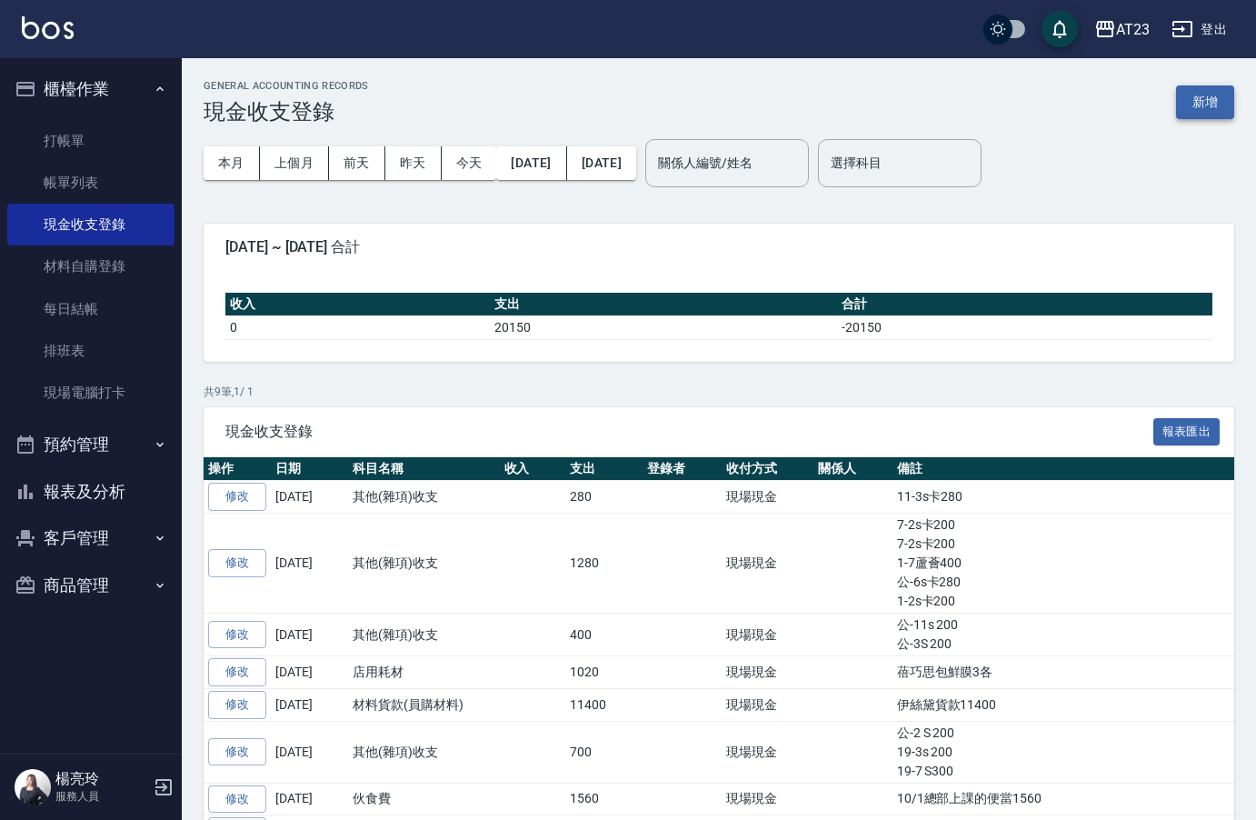
click at [1210, 117] on button "新增" at bounding box center [1205, 102] width 58 height 34
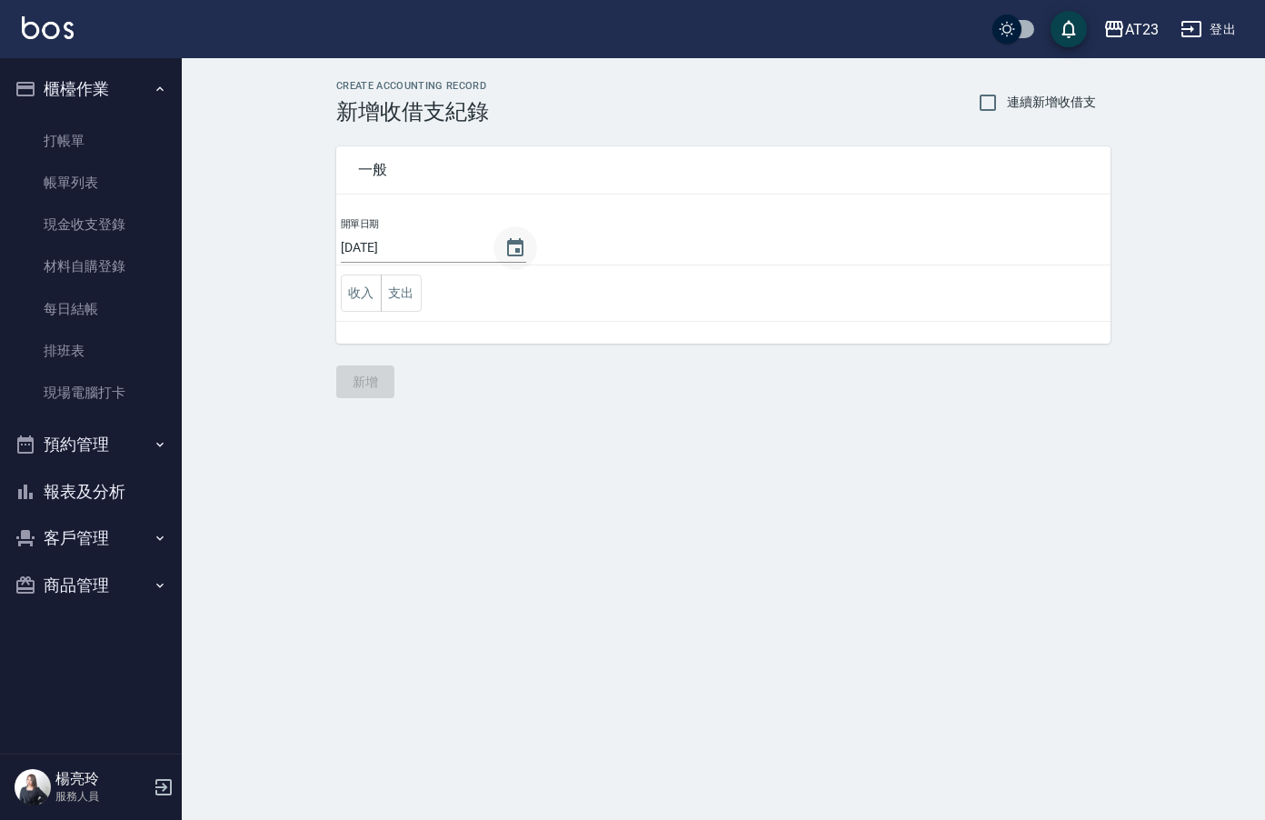
click at [508, 245] on icon "Choose date, selected date is 2025-10-05" at bounding box center [515, 248] width 22 height 22
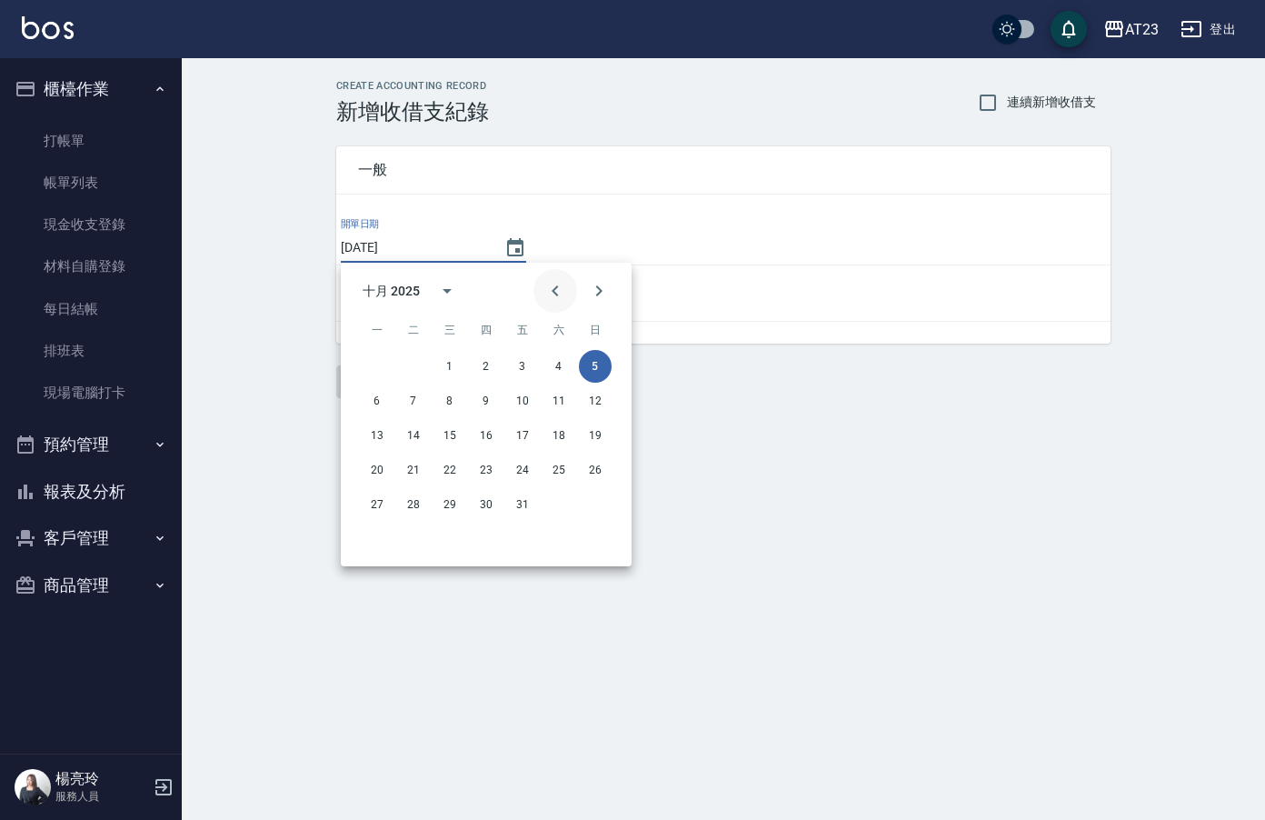
click at [565, 285] on icon "Previous month" at bounding box center [555, 291] width 22 height 22
click at [386, 474] on button "22" at bounding box center [377, 469] width 33 height 33
type input "[DATE]"
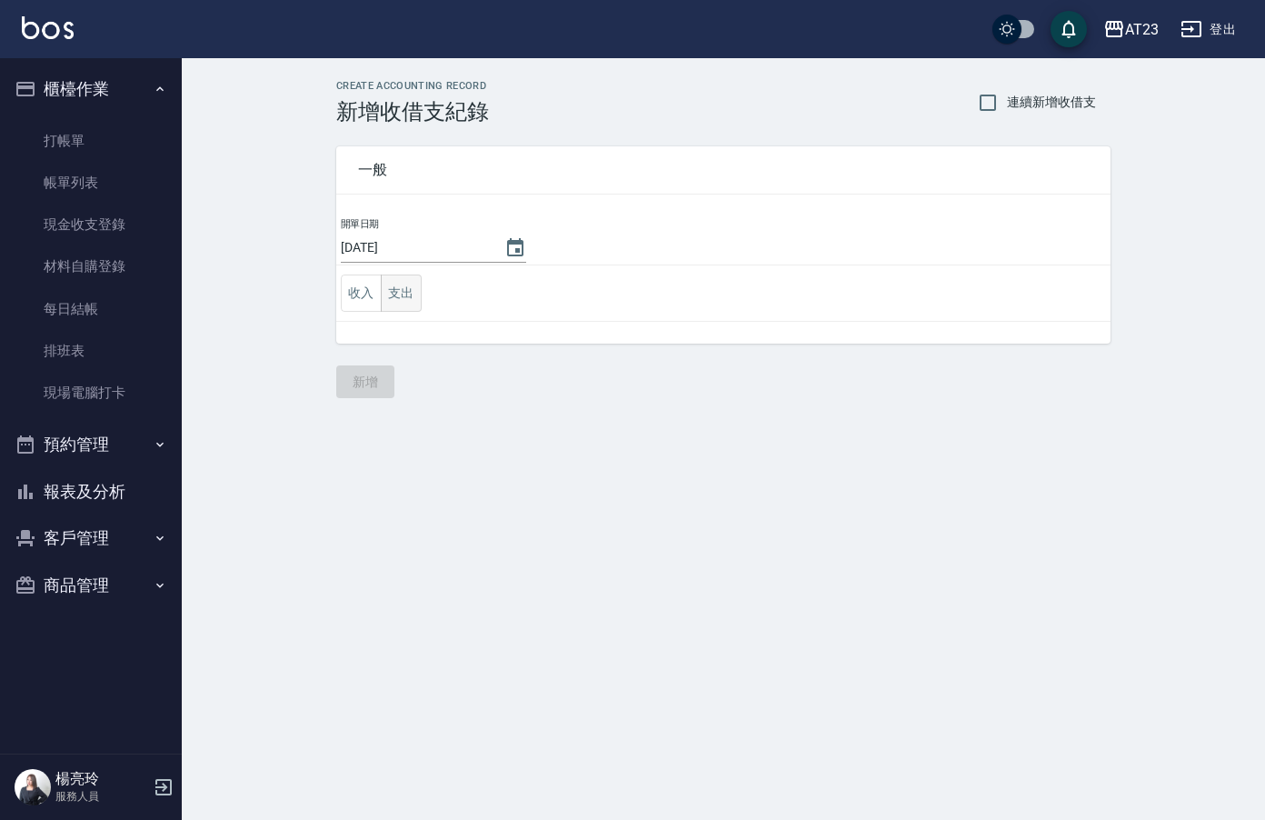
click at [402, 296] on button "支出" at bounding box center [401, 292] width 41 height 37
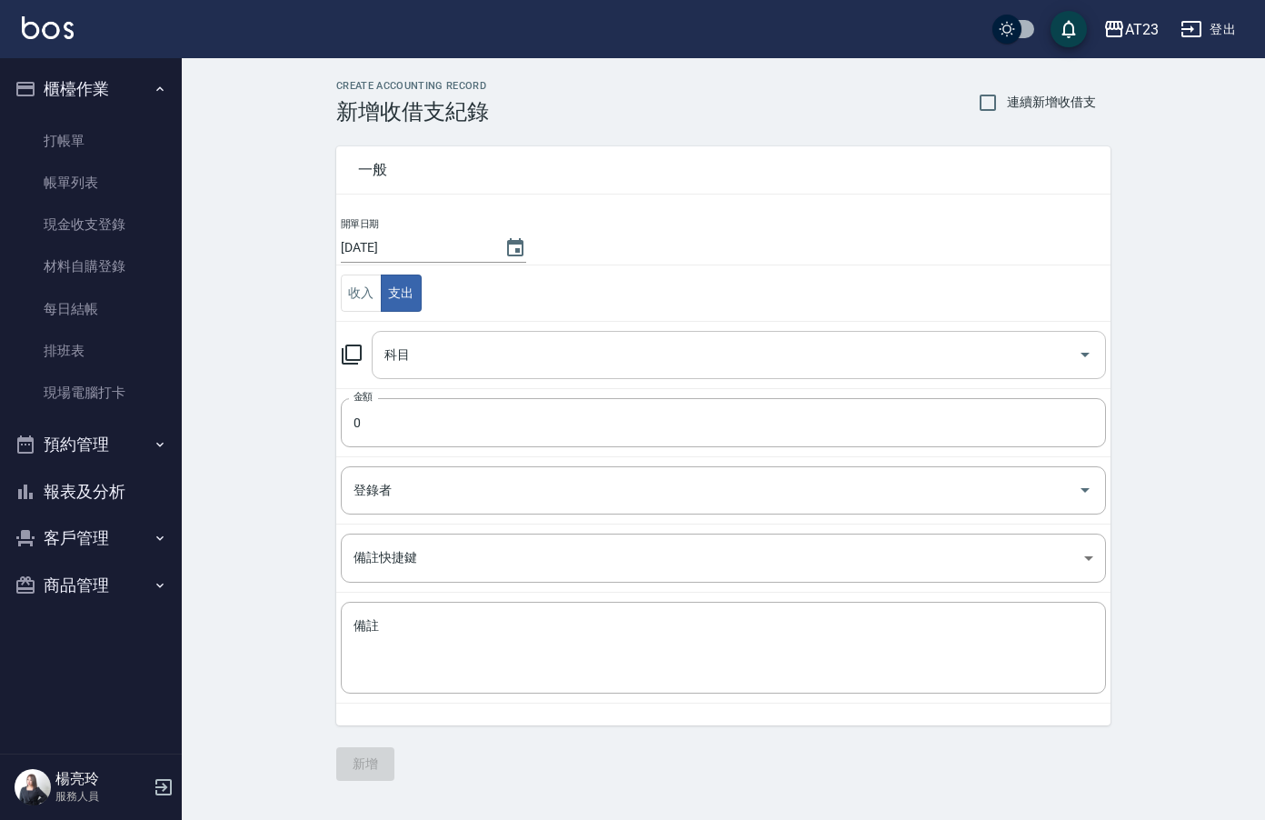
click at [444, 360] on input "科目" at bounding box center [725, 355] width 691 height 32
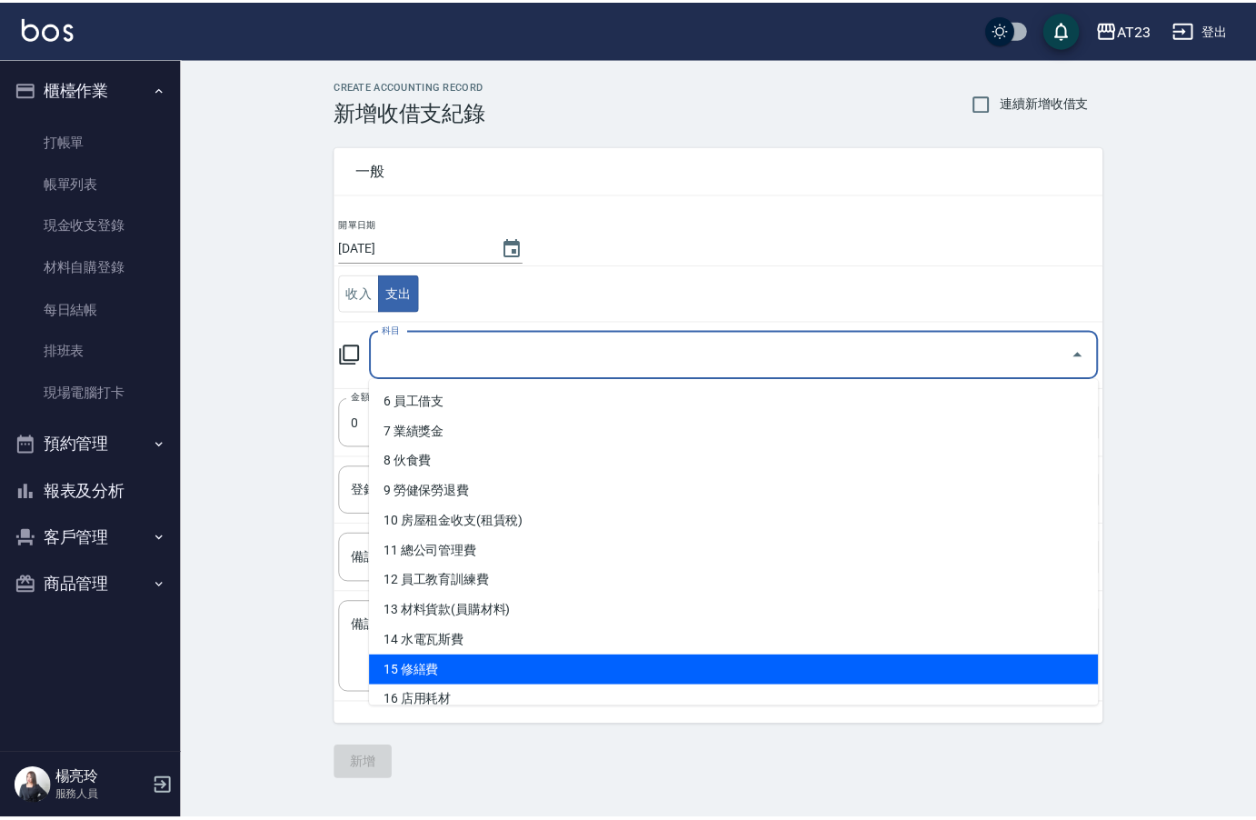
scroll to position [182, 0]
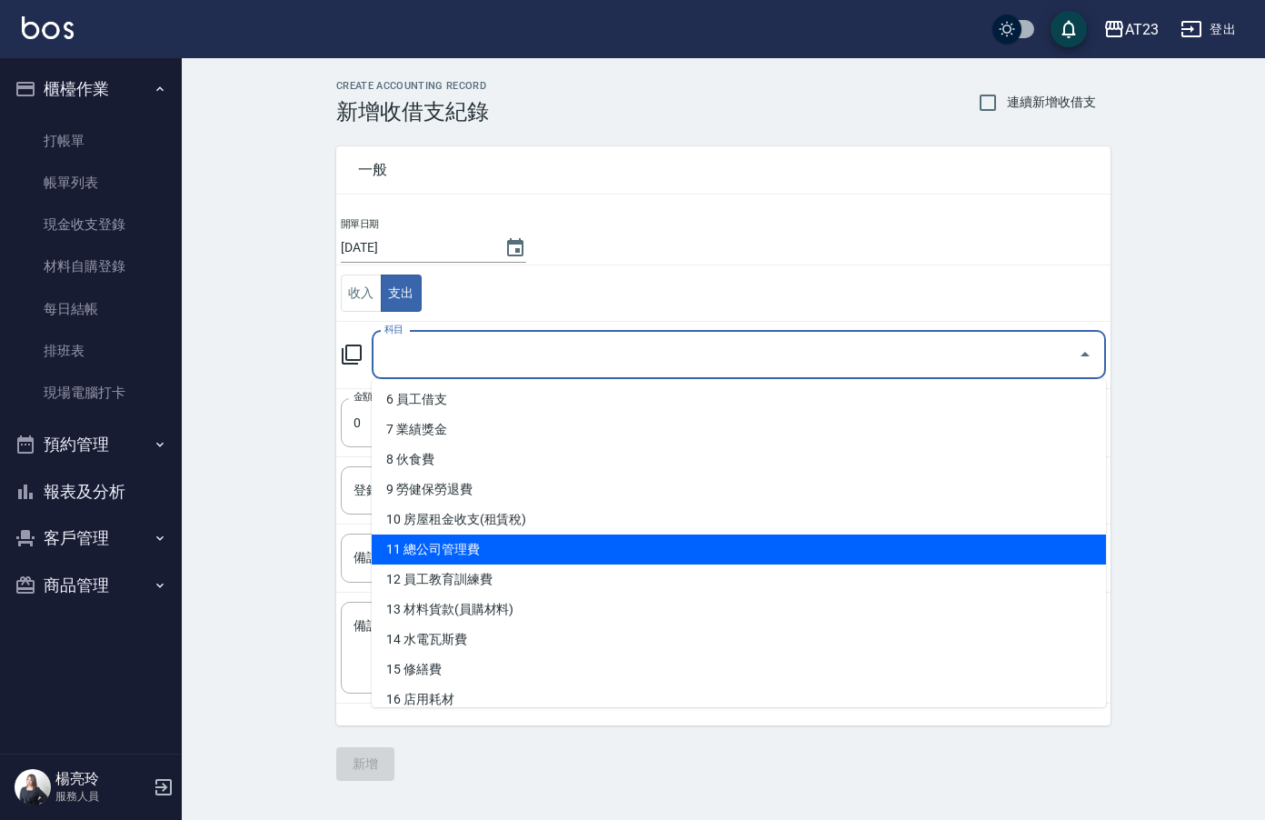
click at [677, 542] on li "11 總公司管理費" at bounding box center [739, 549] width 734 height 30
type input "11 總公司管理費"
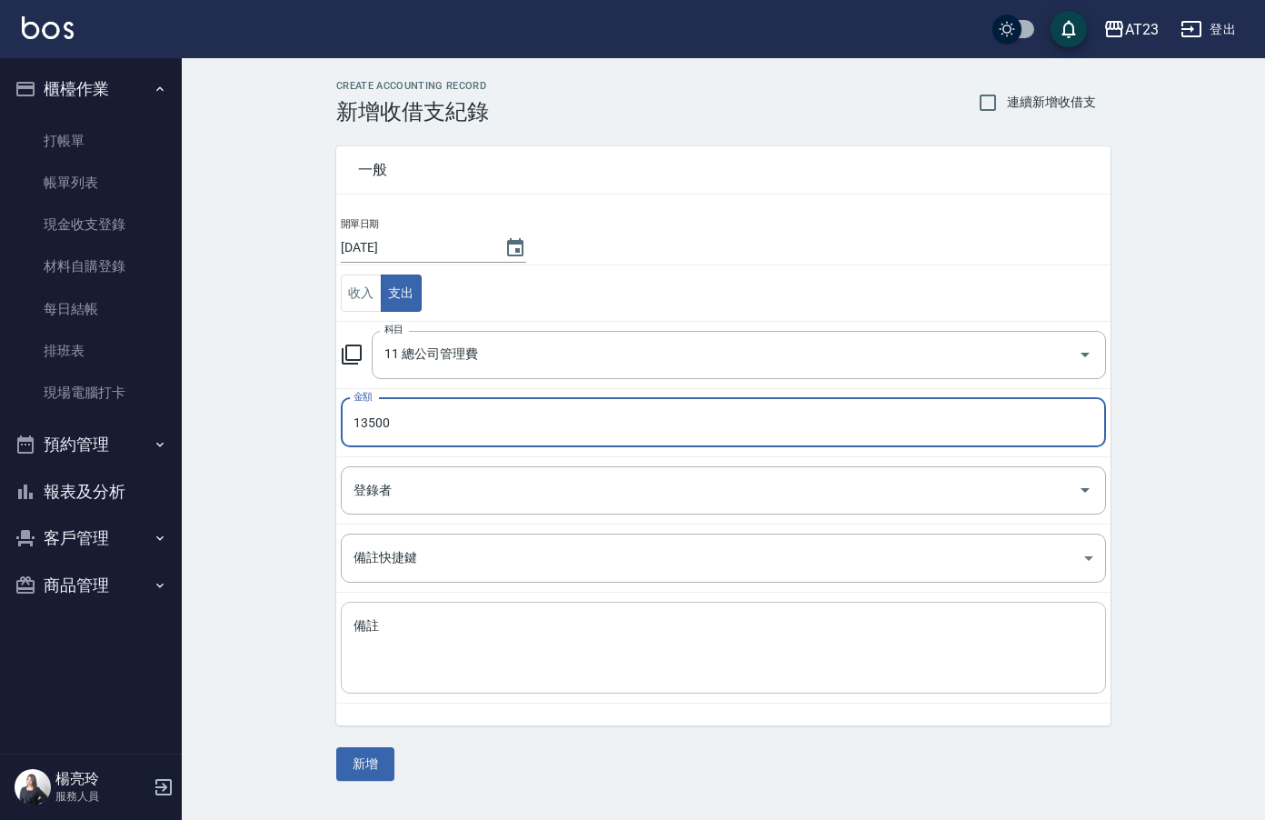
type input "13500"
click at [698, 655] on textarea "備註" at bounding box center [723, 648] width 740 height 62
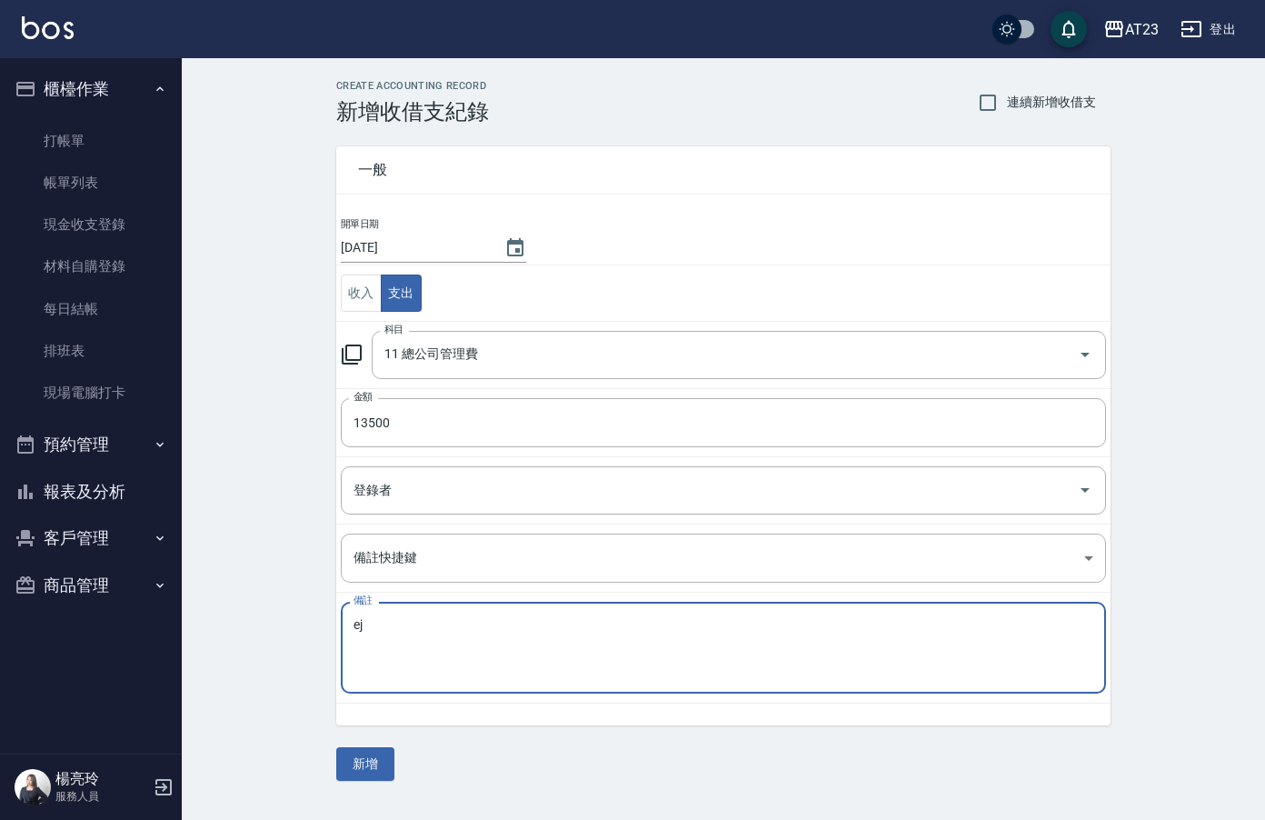
type textarea "e"
type textarea "管理費"
click at [387, 762] on button "新增" at bounding box center [365, 764] width 58 height 34
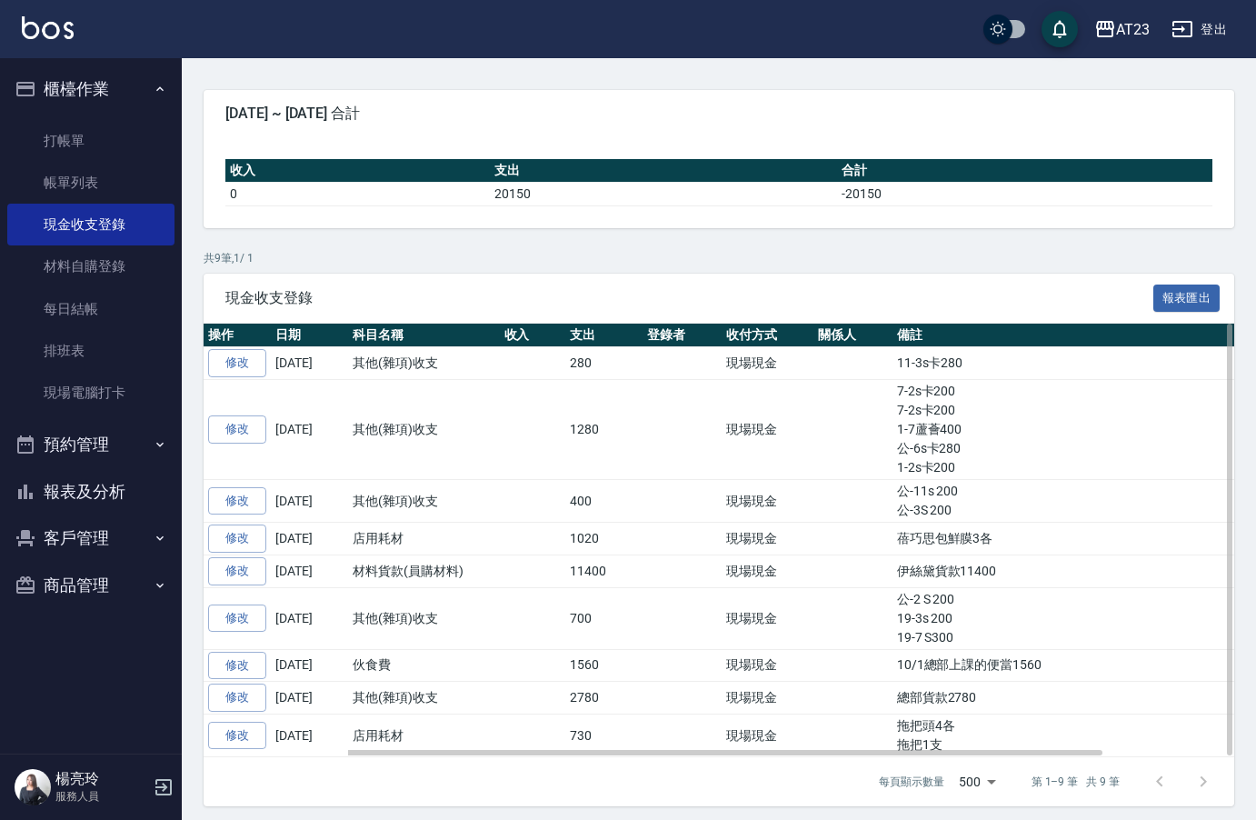
scroll to position [142, 0]
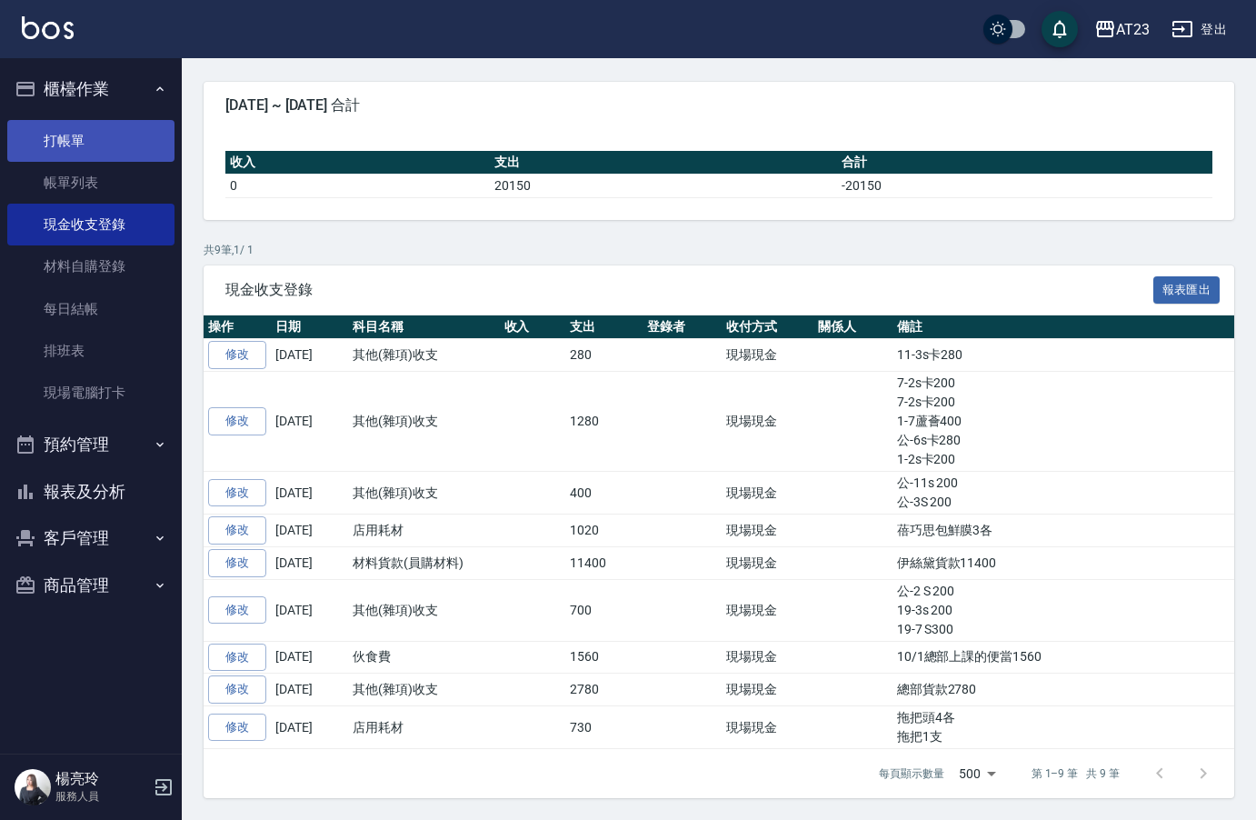
click at [99, 137] on link "打帳單" at bounding box center [90, 141] width 167 height 42
